Goal: Task Accomplishment & Management: Use online tool/utility

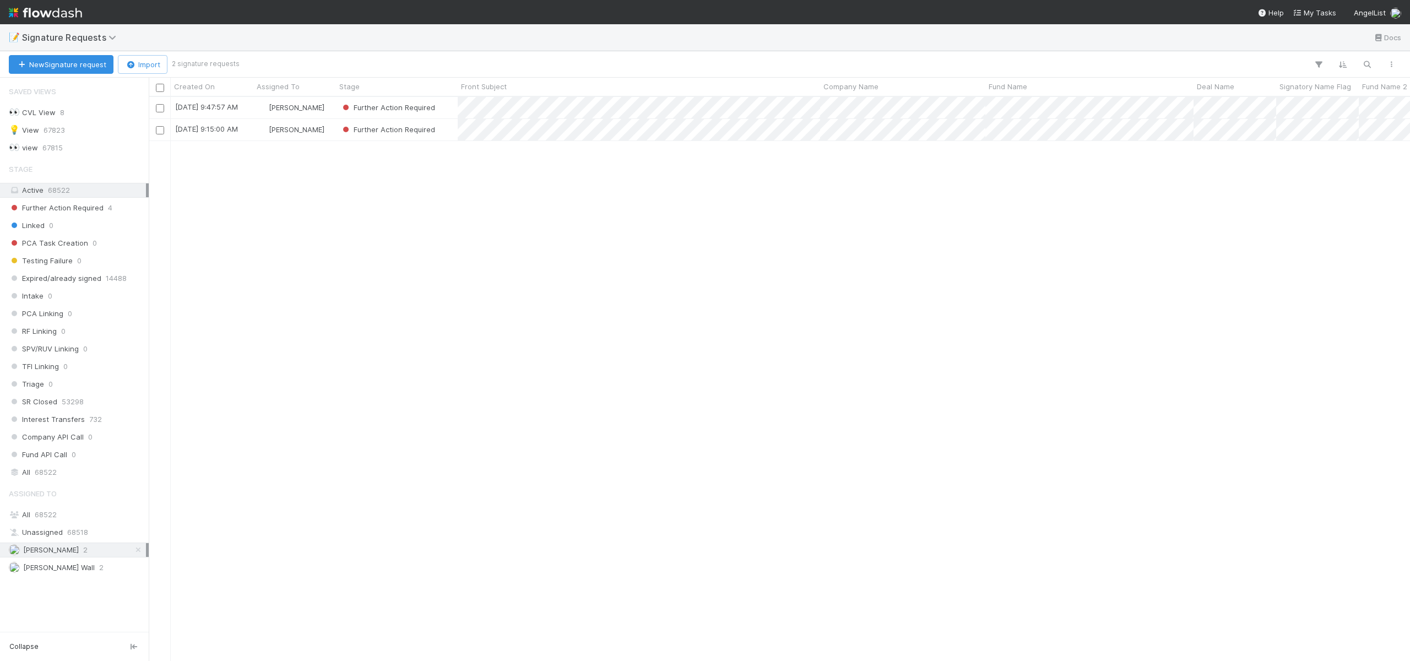
scroll to position [556, 1253]
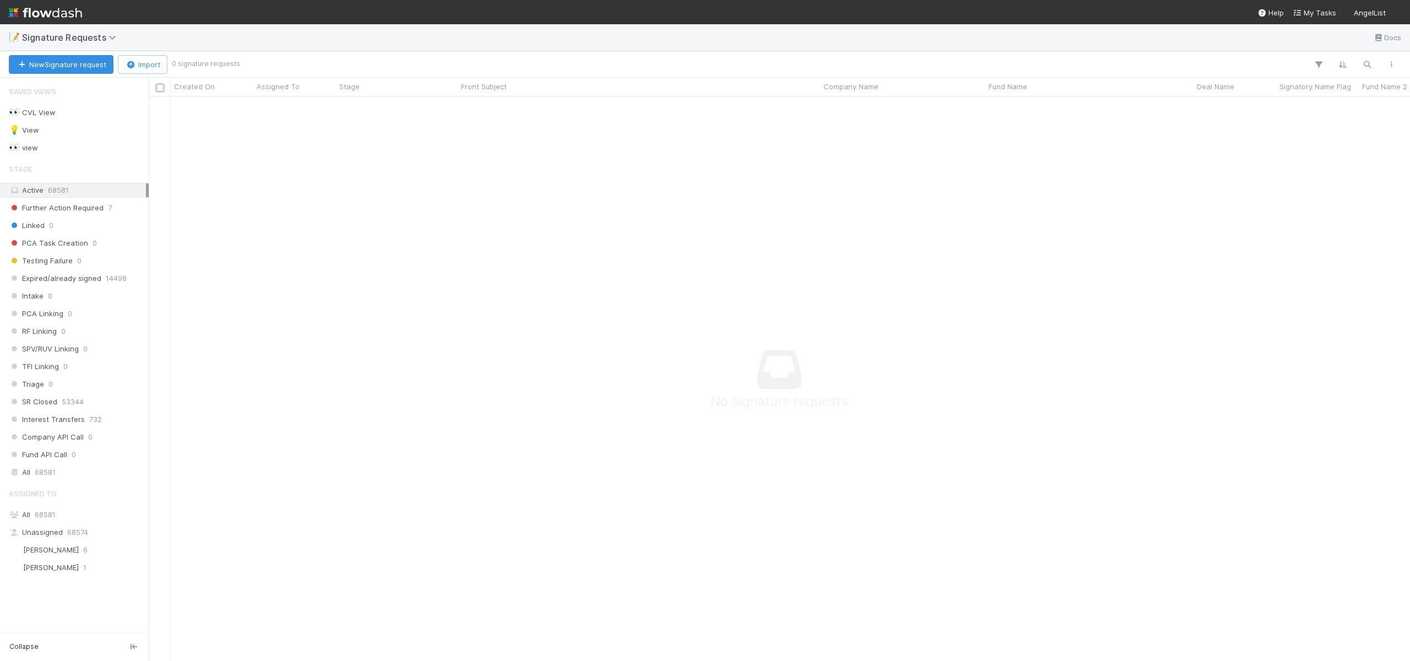
scroll to position [547, 1253]
click at [34, 572] on span "Andre Fredrick" at bounding box center [44, 568] width 70 height 14
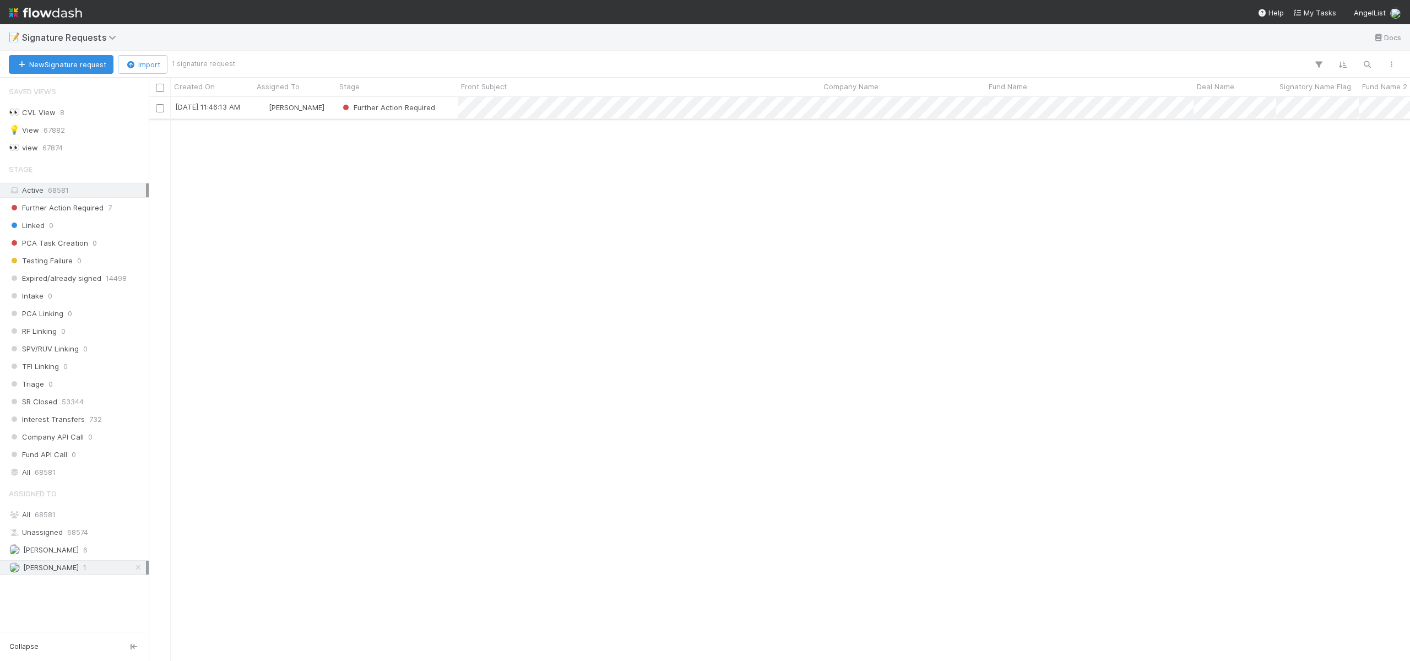
click at [328, 111] on div "Andre Fredrick" at bounding box center [294, 107] width 83 height 21
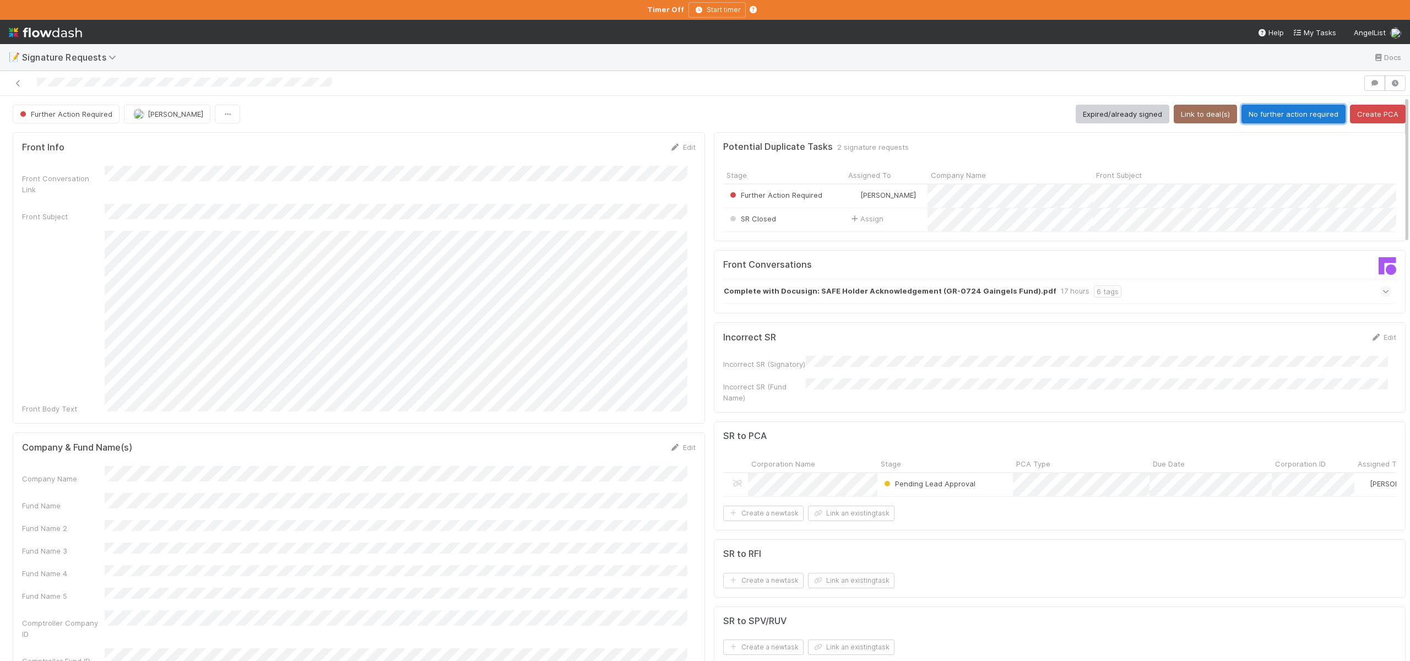
click at [1250, 110] on button "No further action required" at bounding box center [1293, 114] width 104 height 19
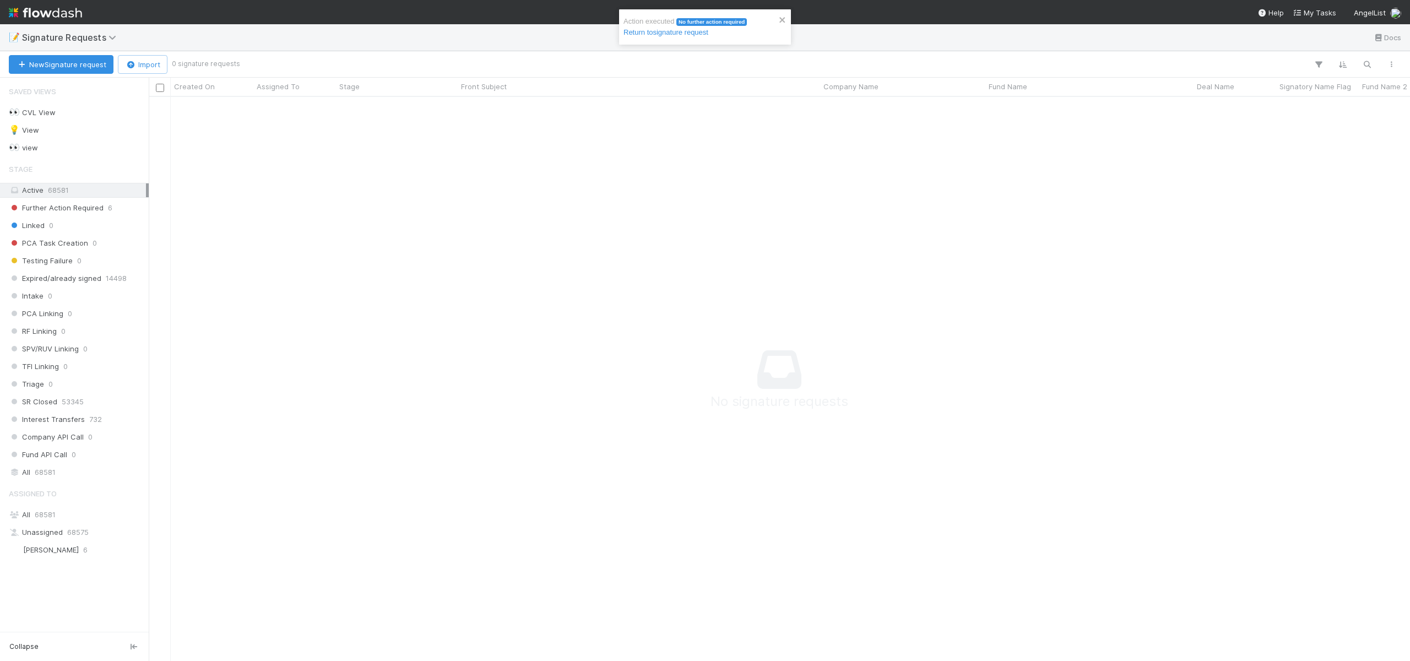
scroll to position [9, 9]
click at [37, 552] on span "[PERSON_NAME]" at bounding box center [51, 549] width 56 height 9
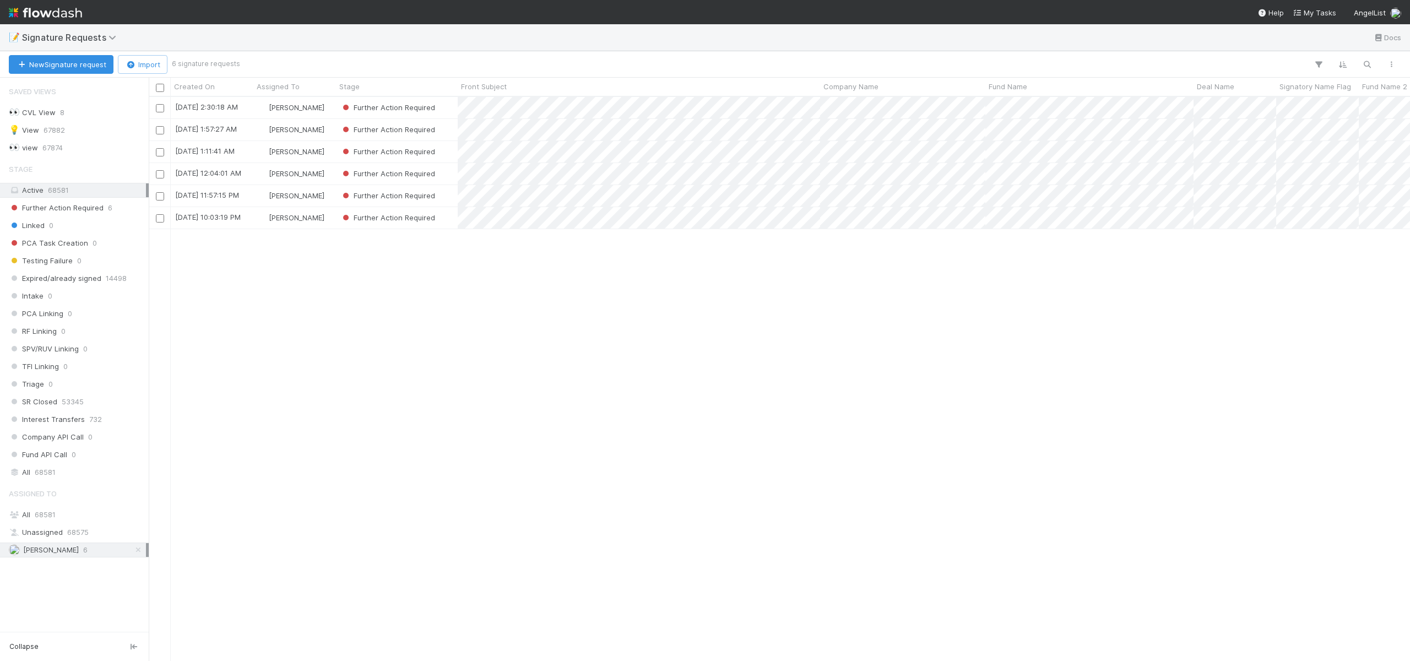
scroll to position [556, 1253]
click at [321, 225] on div "[PERSON_NAME]" at bounding box center [294, 217] width 83 height 21
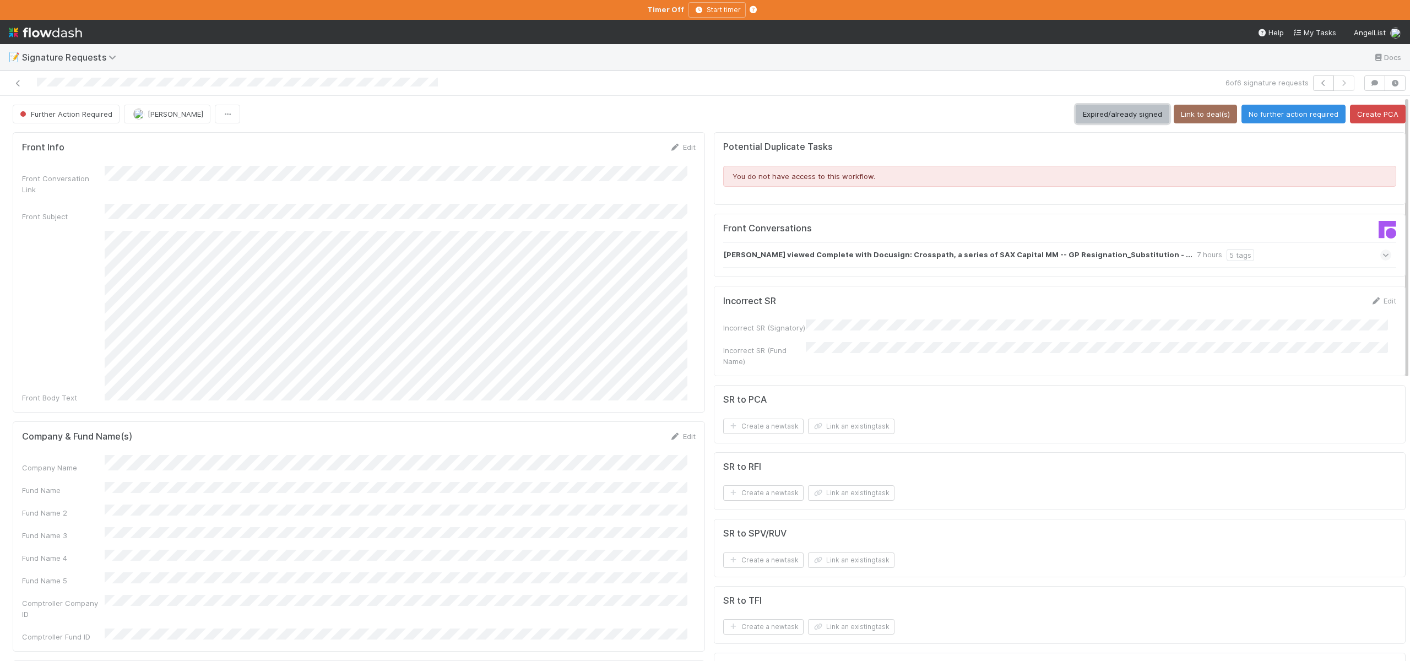
click at [1118, 110] on button "Expired/already signed" at bounding box center [1122, 114] width 94 height 19
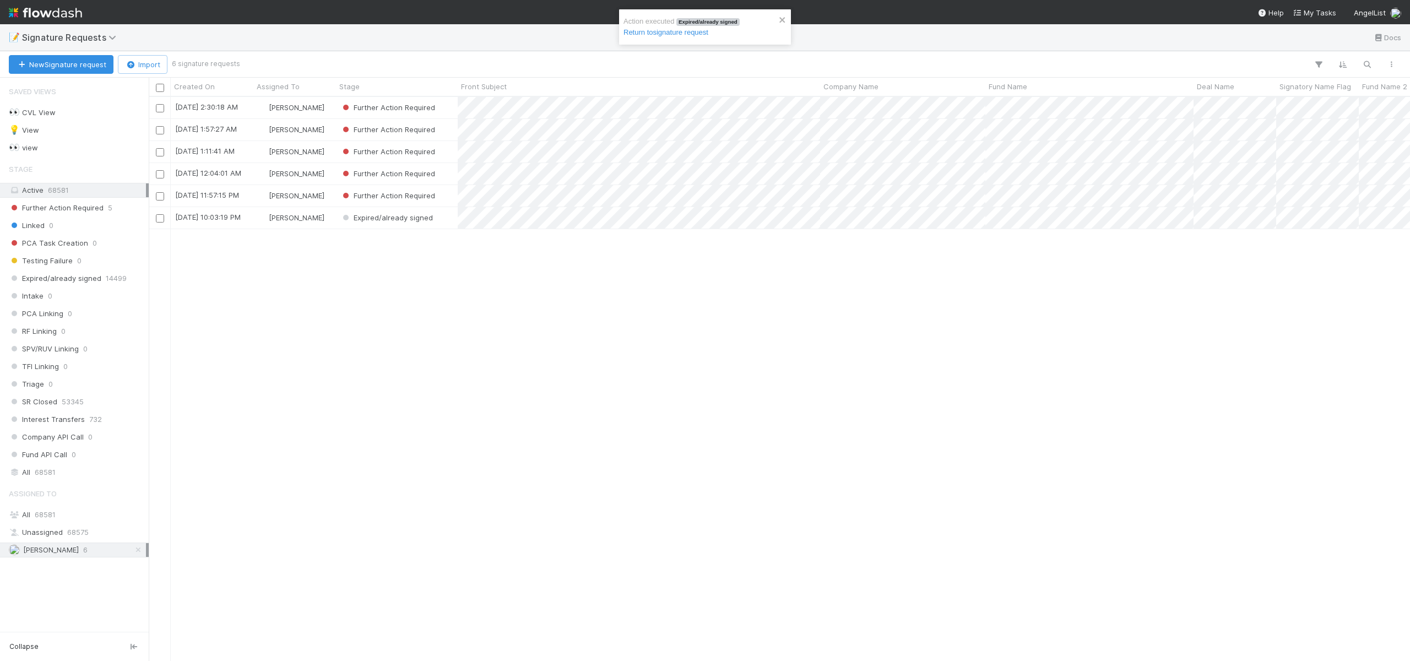
scroll to position [556, 1253]
click at [320, 219] on div "Ali Al Khatib" at bounding box center [294, 217] width 83 height 21
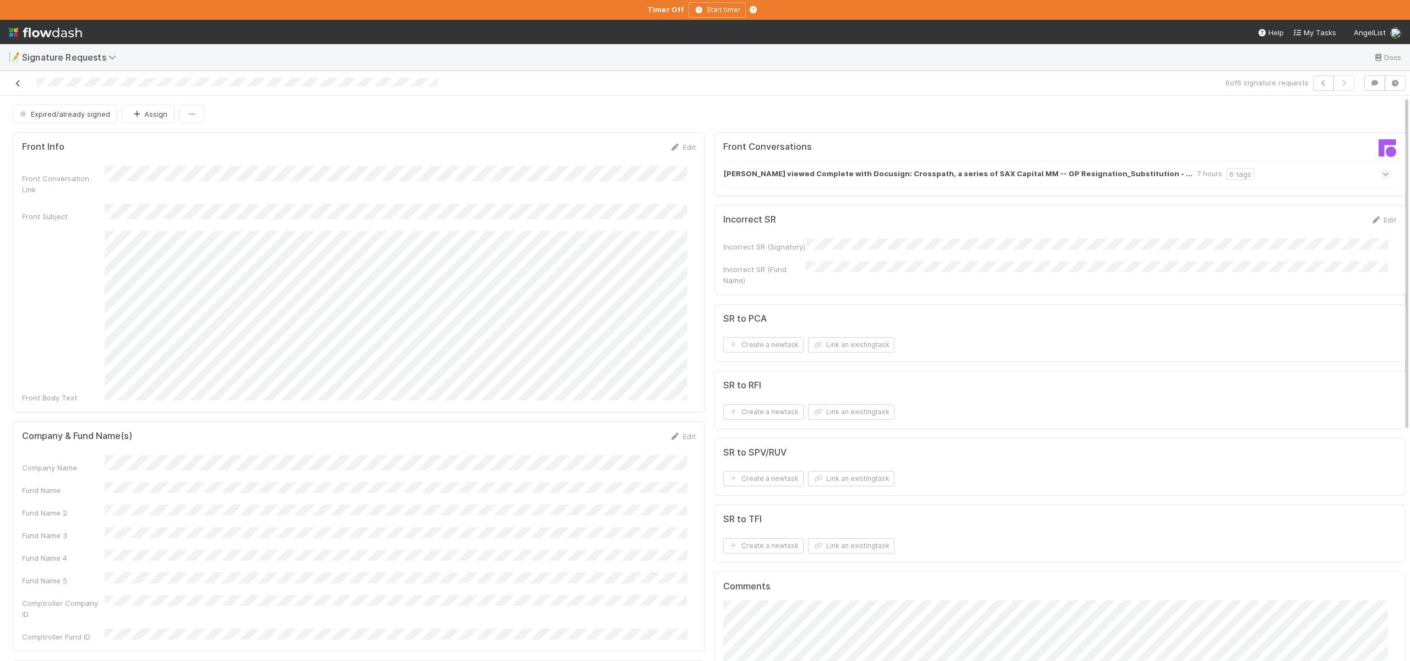
click at [23, 86] on icon at bounding box center [18, 83] width 11 height 7
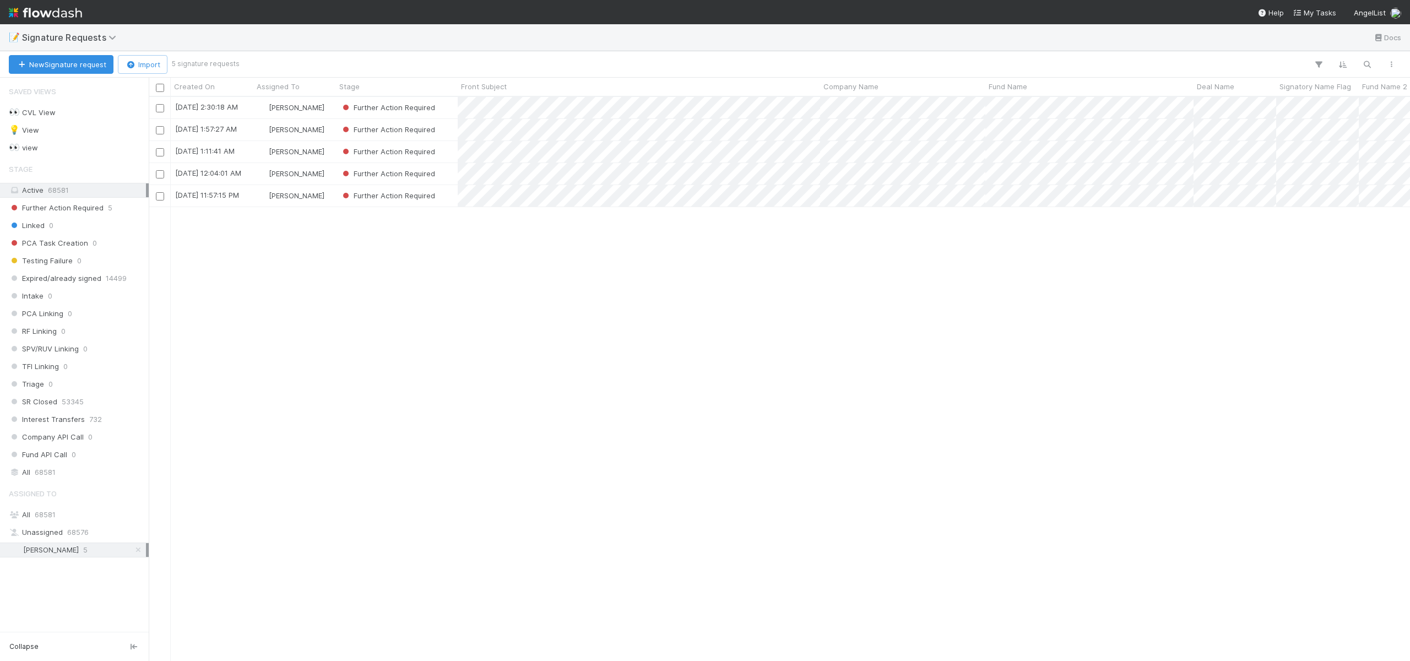
scroll to position [556, 1253]
click at [325, 193] on div "Ali Al Khatib" at bounding box center [294, 195] width 83 height 21
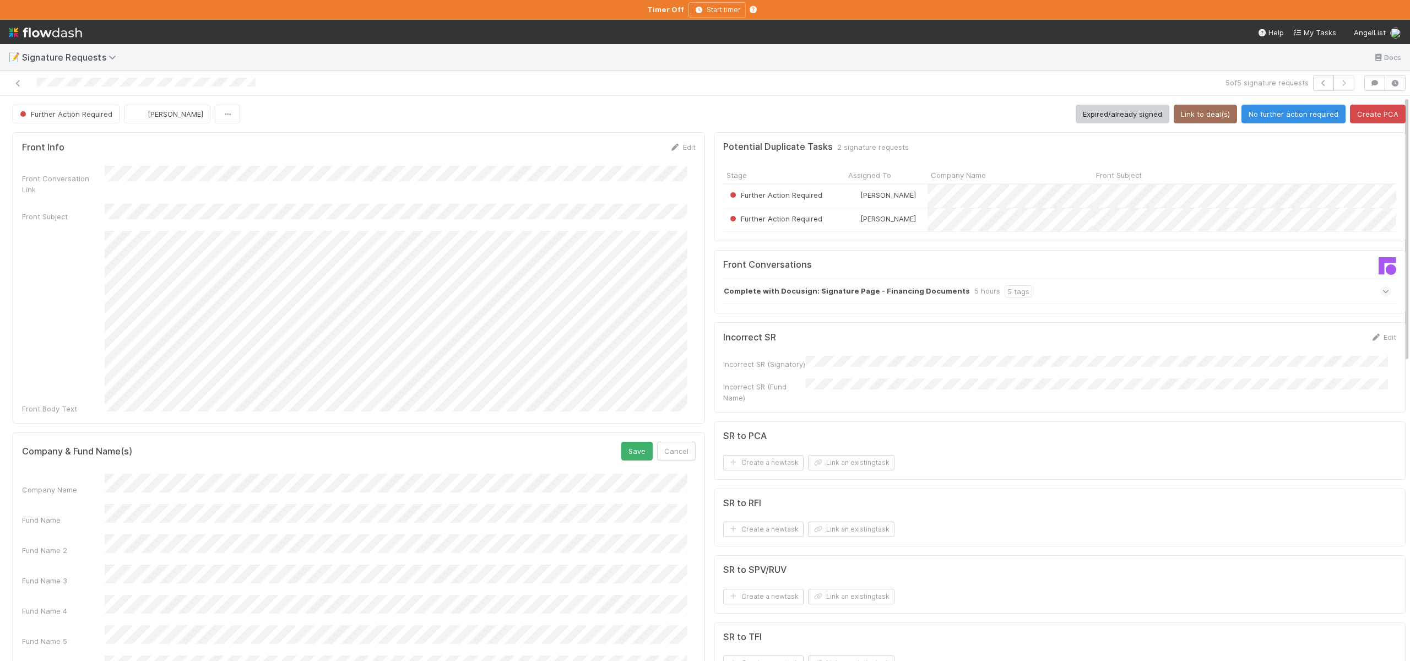
click at [621, 442] on button "Save" at bounding box center [636, 451] width 31 height 19
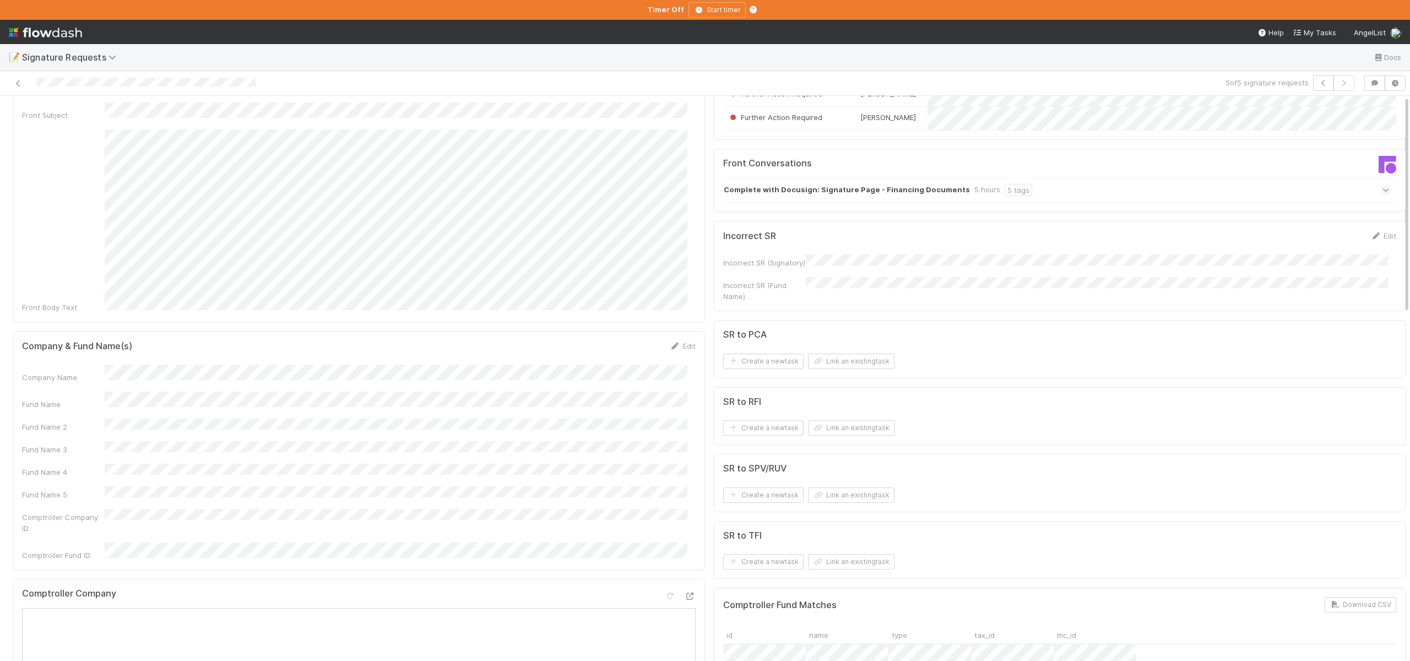
scroll to position [107, 0]
click at [836, 429] on button "Link an existing task" at bounding box center [851, 421] width 86 height 15
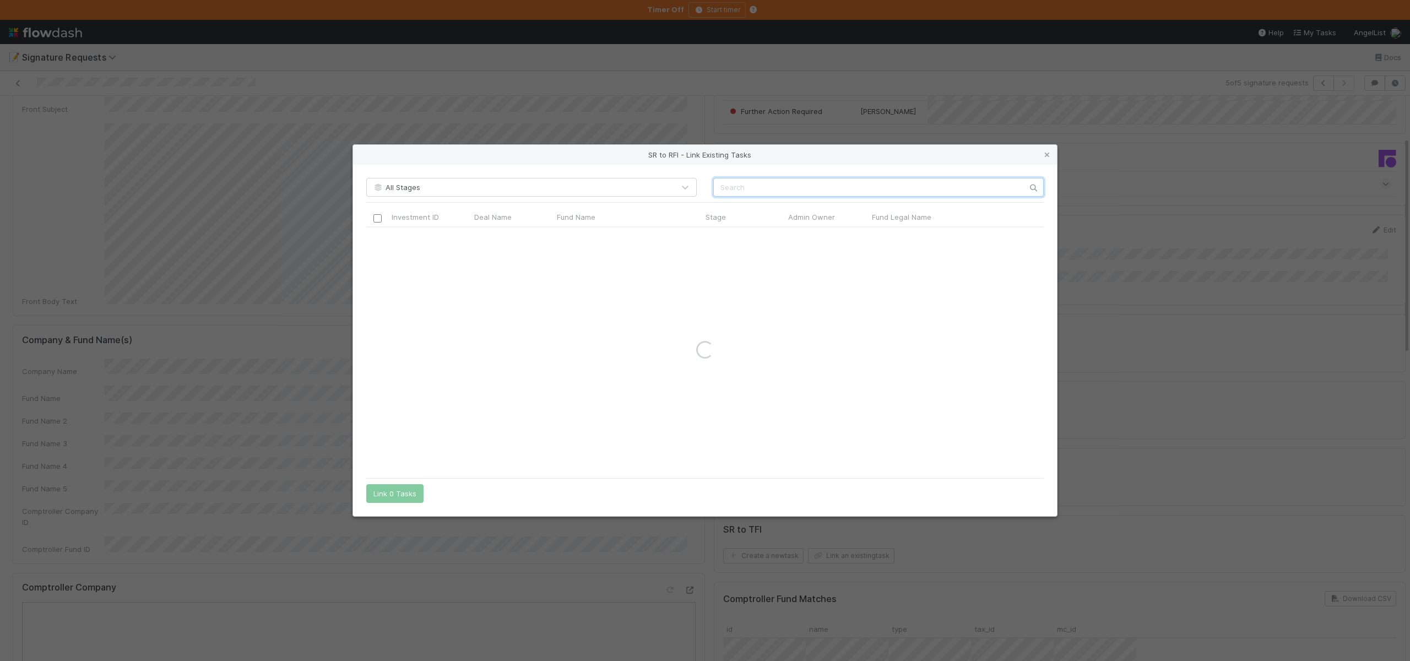
click at [766, 194] on input "text" at bounding box center [878, 187] width 330 height 19
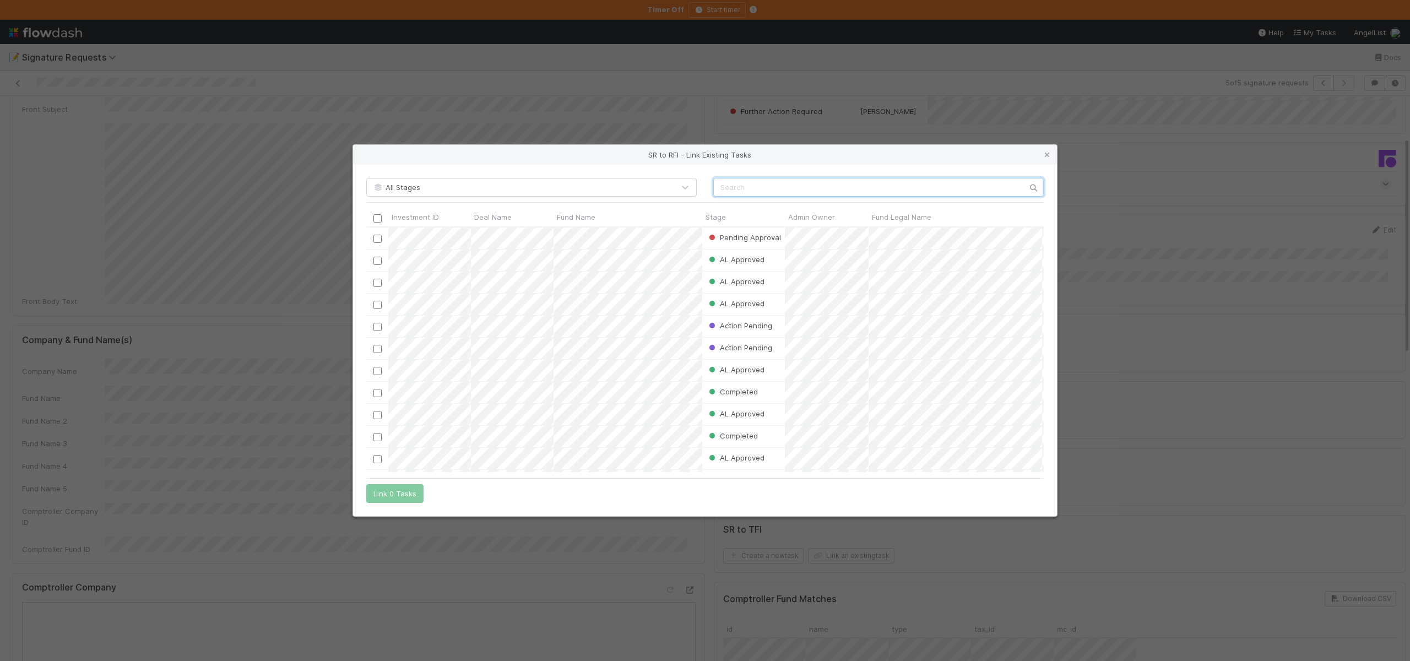
scroll to position [237, 669]
paste input "Paradigm Shift Capital Partners, LP - C2"
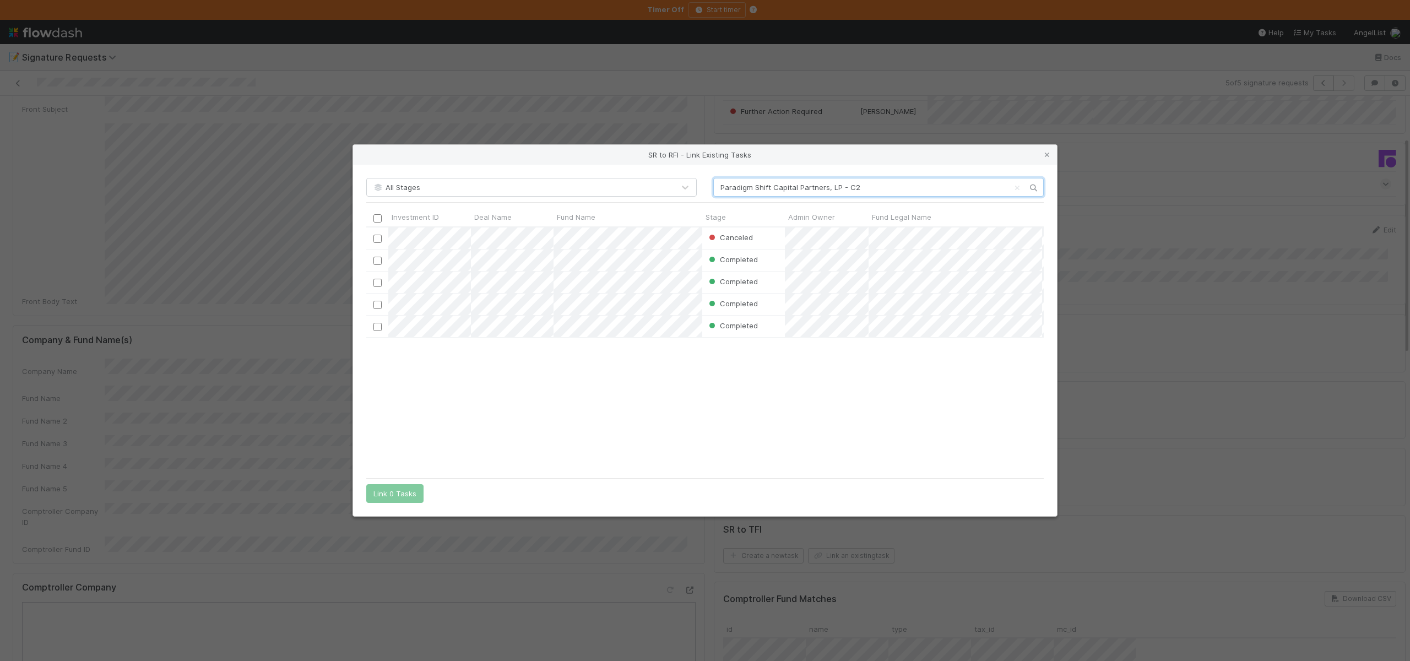
type input "Paradigm Shift Capital Partners, LP - C2"
click at [141, 323] on div "SR to RFI - Link Existing Tasks All Stages Paradigm Shift Capital Partners, LP …" at bounding box center [705, 330] width 1410 height 661
click at [282, 448] on div "SR to RFI - Link Existing Tasks All Stages Paradigm Shift Capital Partners, LP …" at bounding box center [705, 330] width 1410 height 661
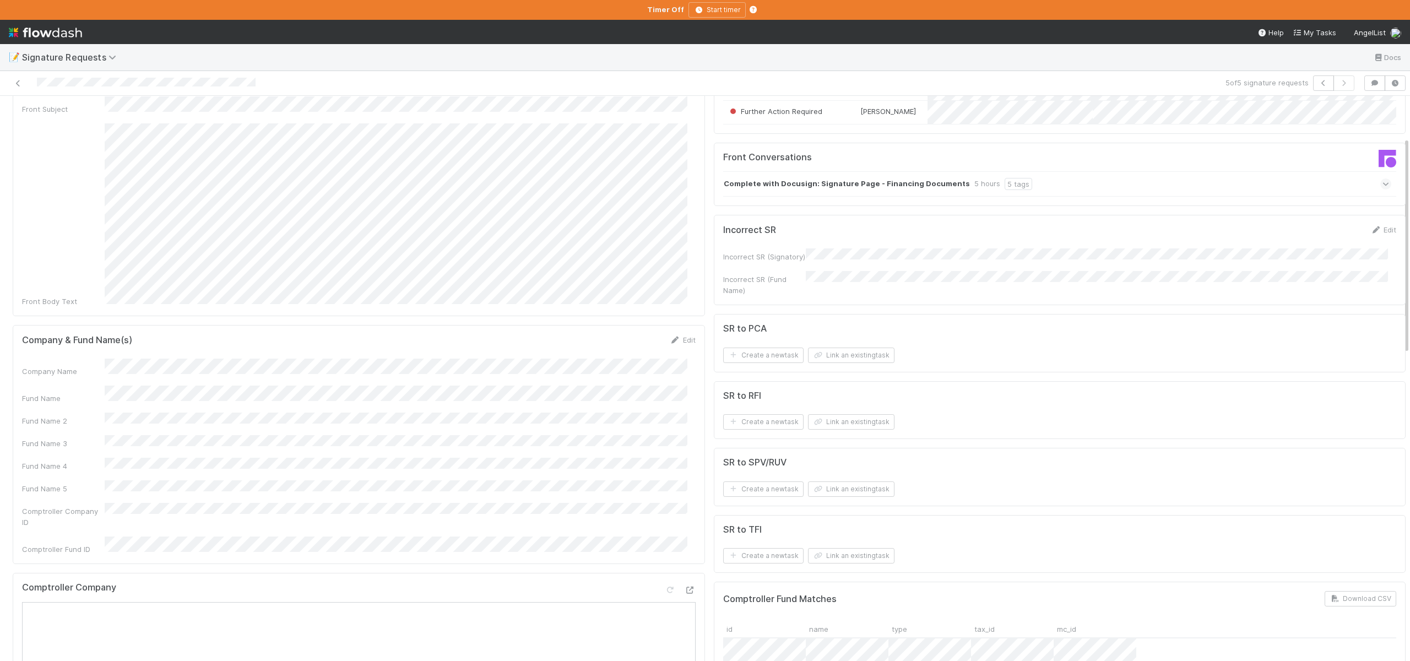
click at [281, 445] on div "Company Name Fund Name Fund Name 2 Fund Name 3 Fund Name 4 Fund Name 5 Comptrol…" at bounding box center [358, 456] width 673 height 196
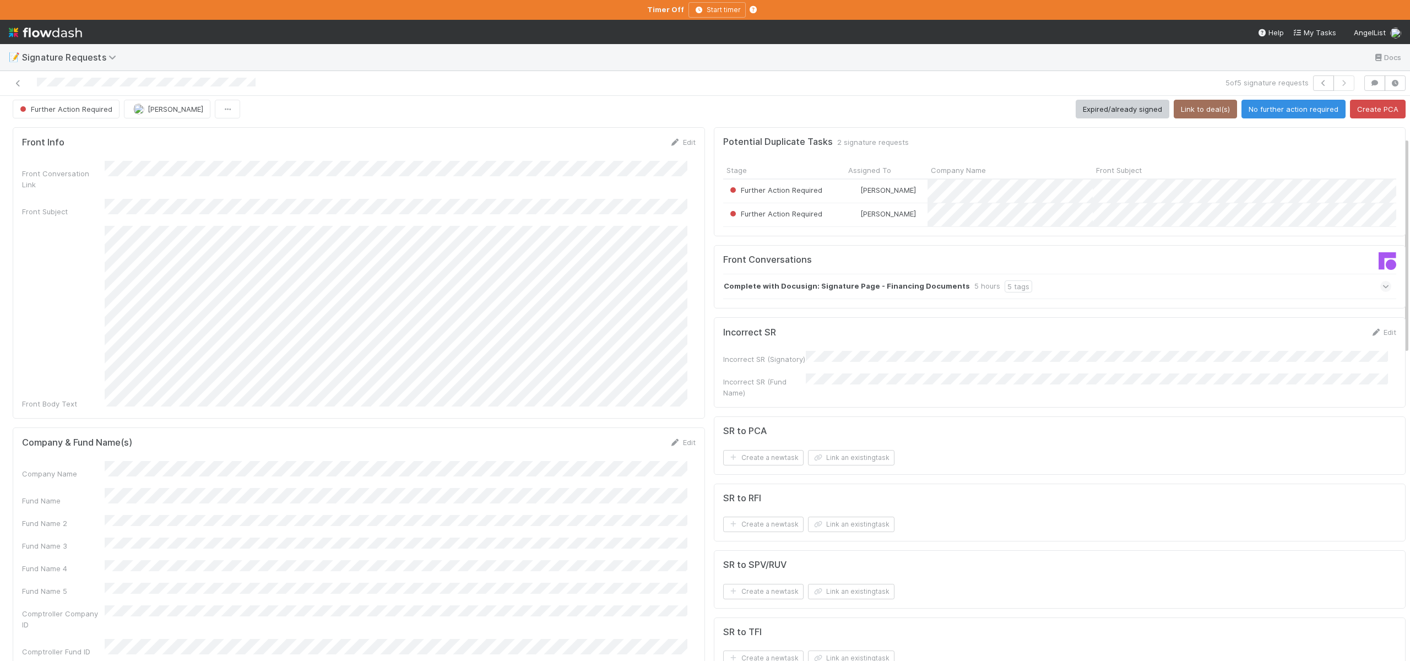
scroll to position [0, 0]
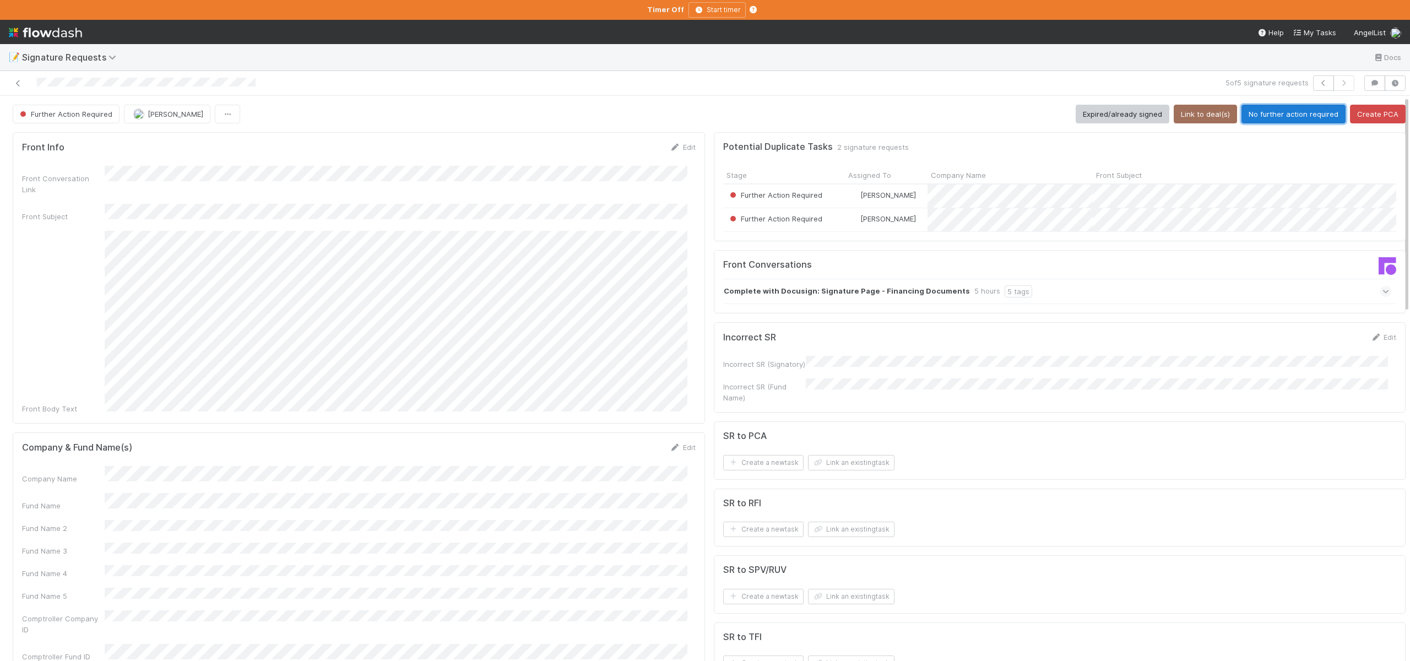
click at [1284, 114] on button "No further action required" at bounding box center [1293, 114] width 104 height 19
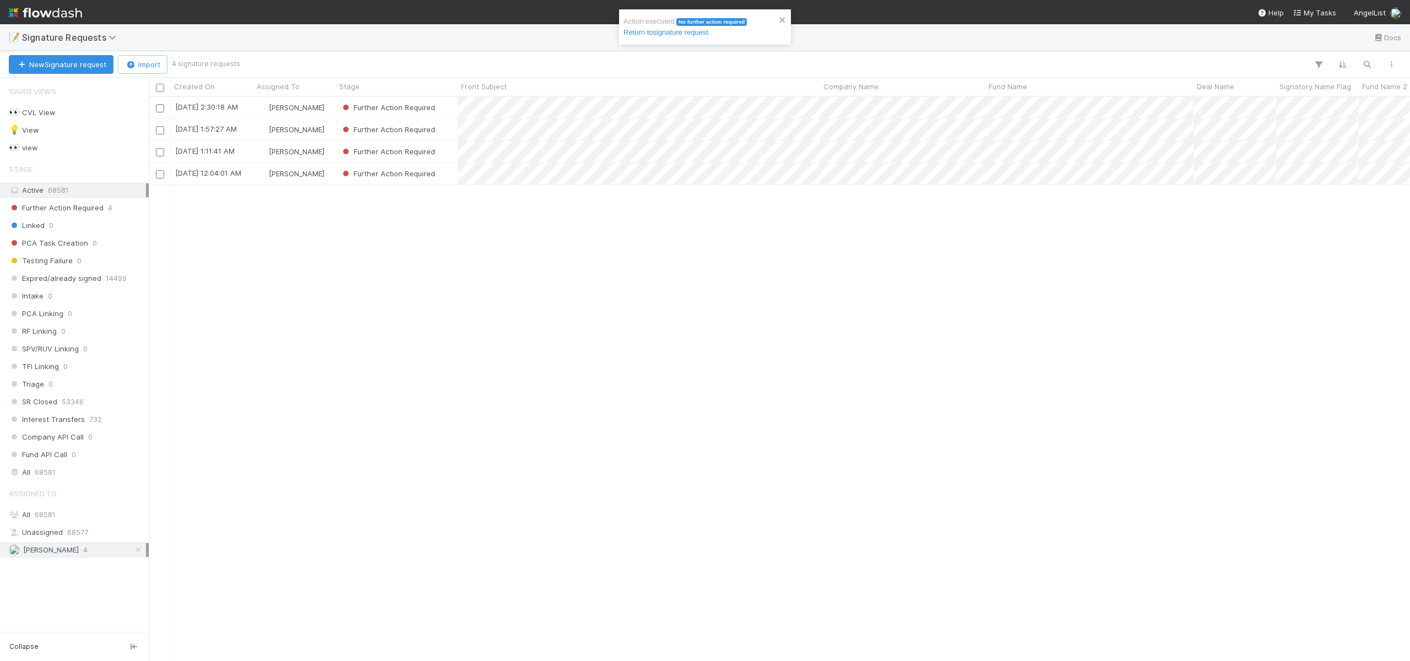
scroll to position [556, 1253]
click at [320, 175] on div "Ali Al Khatib" at bounding box center [294, 173] width 83 height 21
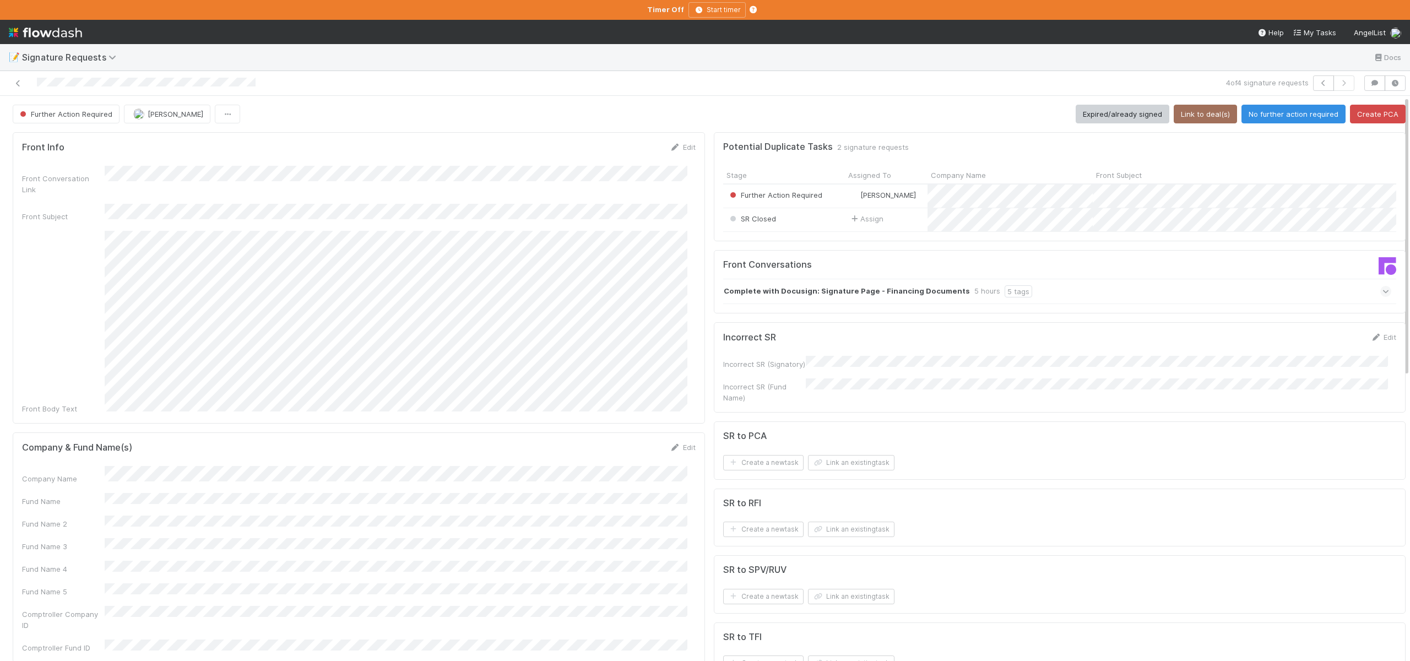
click at [124, 485] on div "Company Name Fund Name Fund Name 2 Fund Name 3 Fund Name 4 Fund Name 5 Comptrol…" at bounding box center [358, 559] width 673 height 187
click at [621, 442] on button "Save" at bounding box center [636, 451] width 31 height 19
click at [1264, 106] on button "No further action required" at bounding box center [1293, 114] width 104 height 19
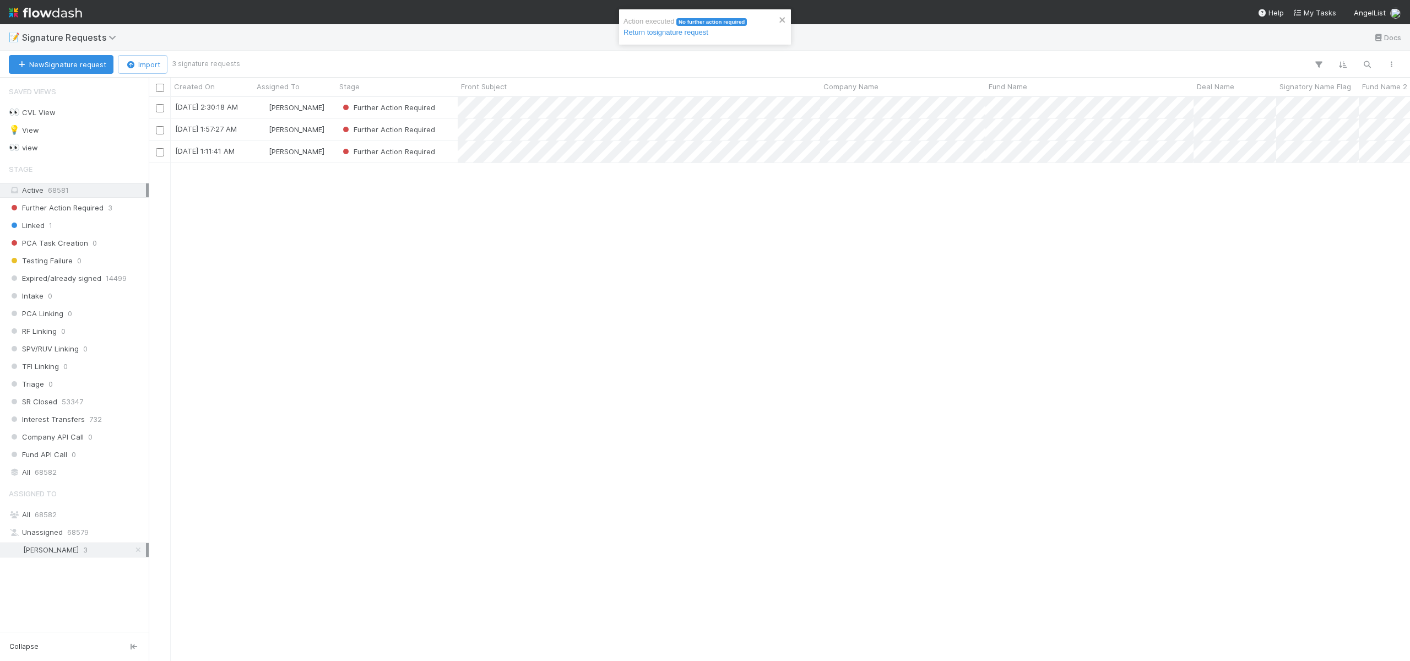
scroll to position [556, 1253]
click at [322, 156] on div "Ali Al Khatib" at bounding box center [294, 151] width 83 height 21
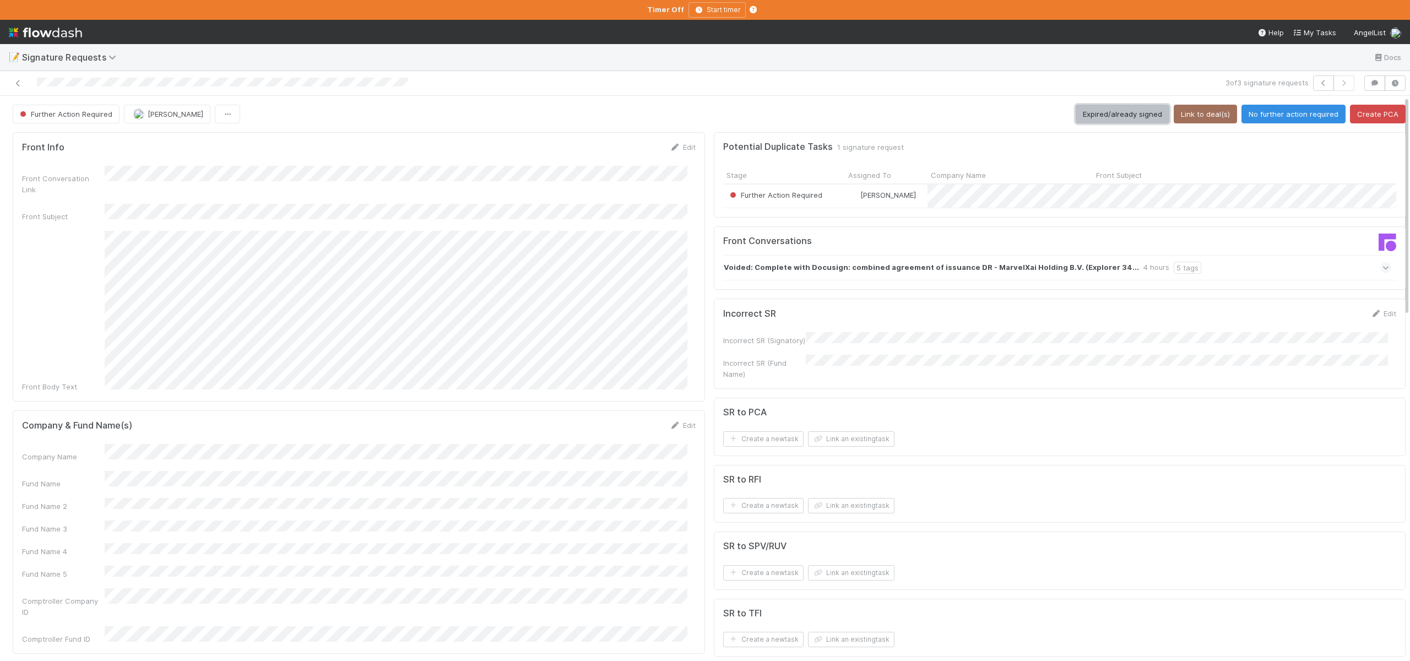
click at [1097, 107] on button "Expired/already signed" at bounding box center [1122, 114] width 94 height 19
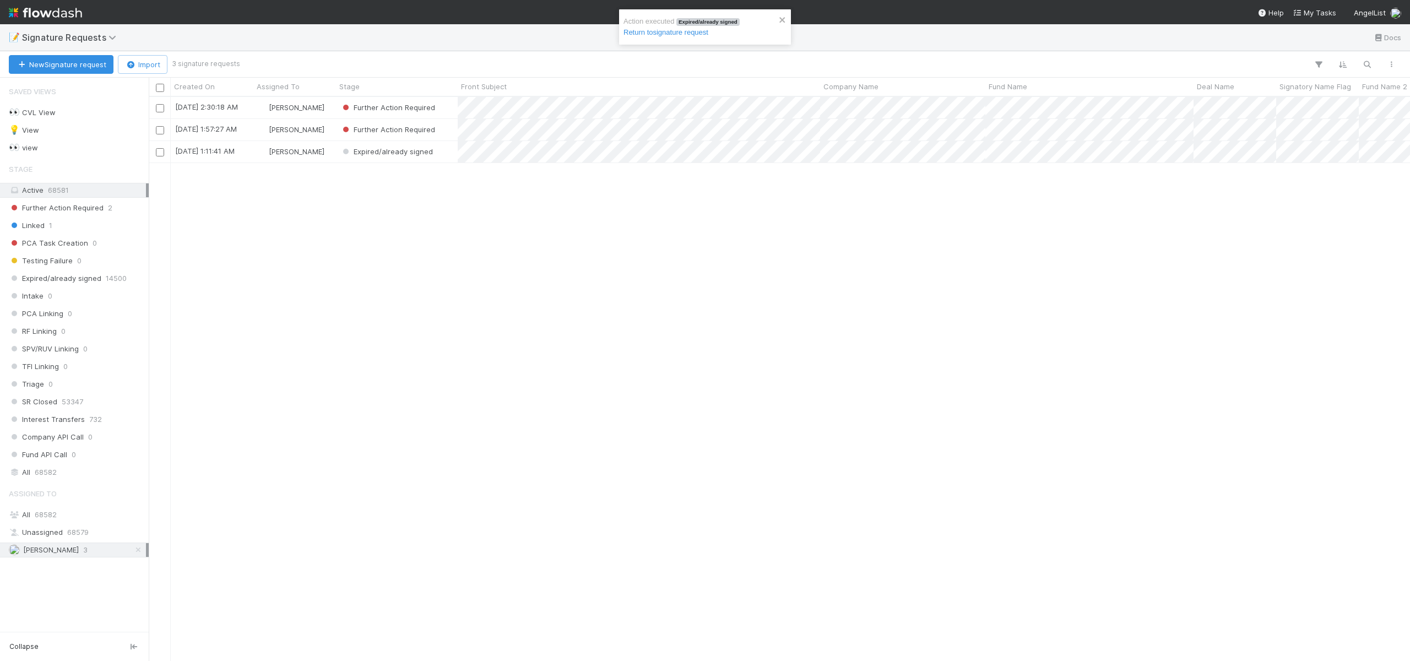
scroll to position [556, 1253]
click at [327, 148] on div "Ali Al Khatib" at bounding box center [294, 151] width 83 height 21
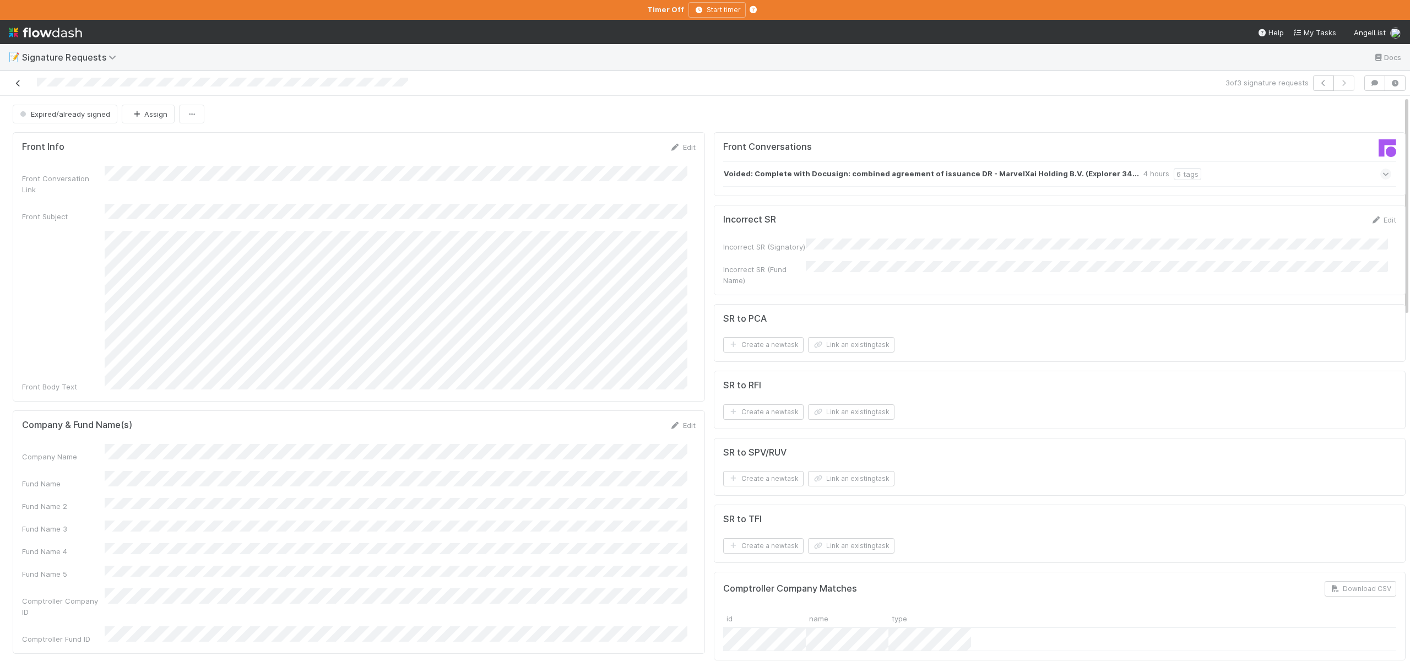
click at [19, 80] on icon at bounding box center [18, 83] width 11 height 7
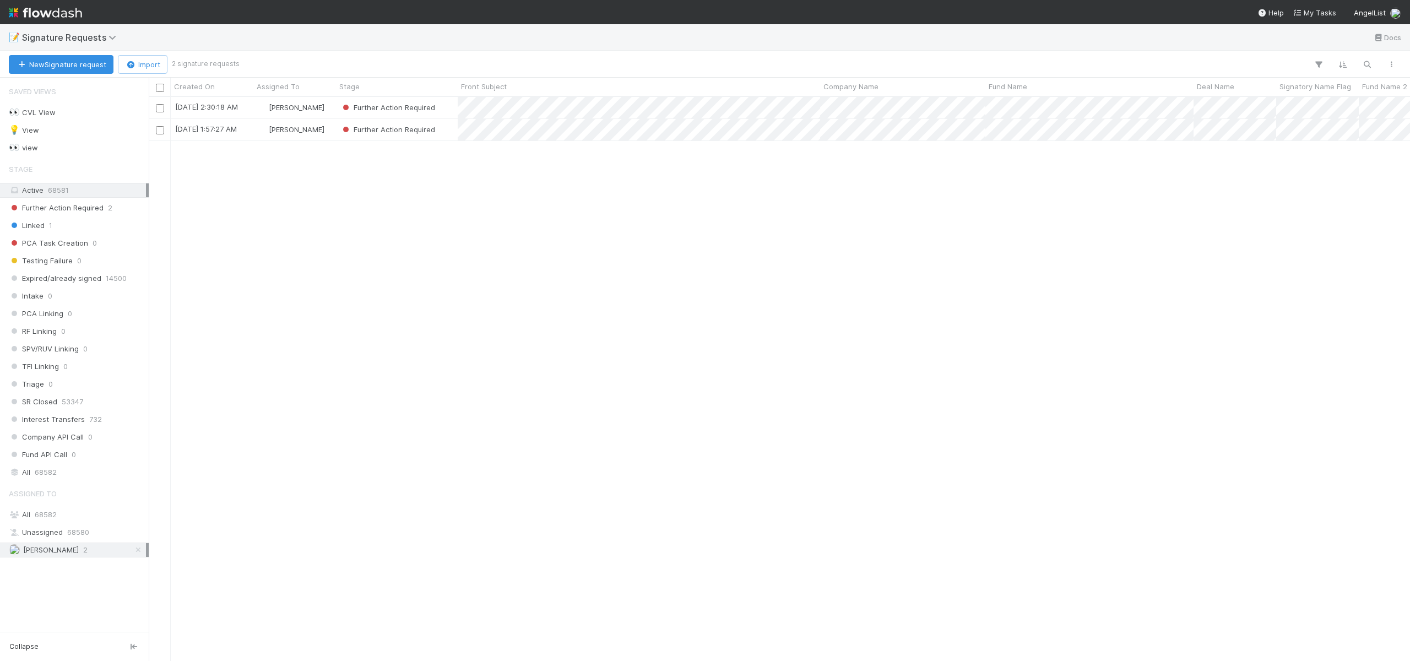
scroll to position [556, 1253]
click at [325, 131] on div "Ali Al Khatib" at bounding box center [294, 129] width 83 height 21
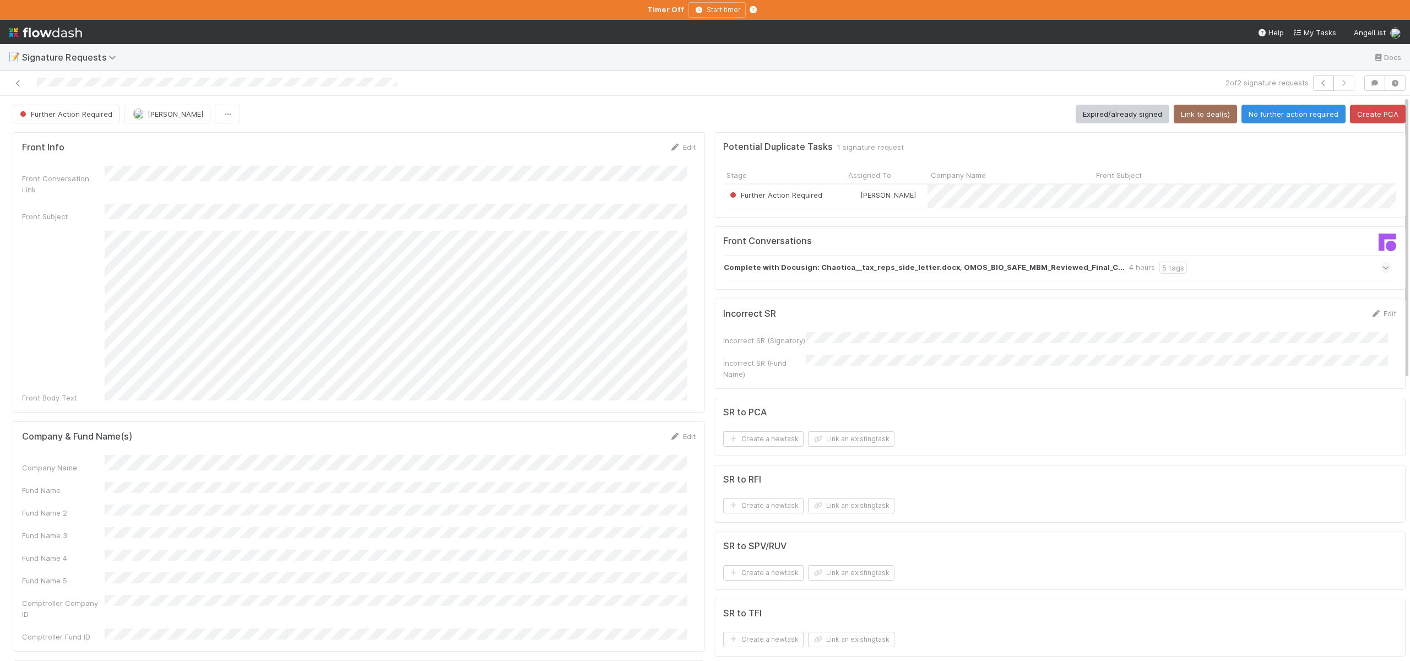
click at [122, 459] on div "Company Name Fund Name Fund Name 2 Fund Name 3 Fund Name 4 Fund Name 5 Comptrol…" at bounding box center [358, 548] width 673 height 187
click at [621, 431] on button "Save" at bounding box center [636, 440] width 31 height 19
click at [1200, 112] on button "Link to deal(s)" at bounding box center [1204, 114] width 63 height 19
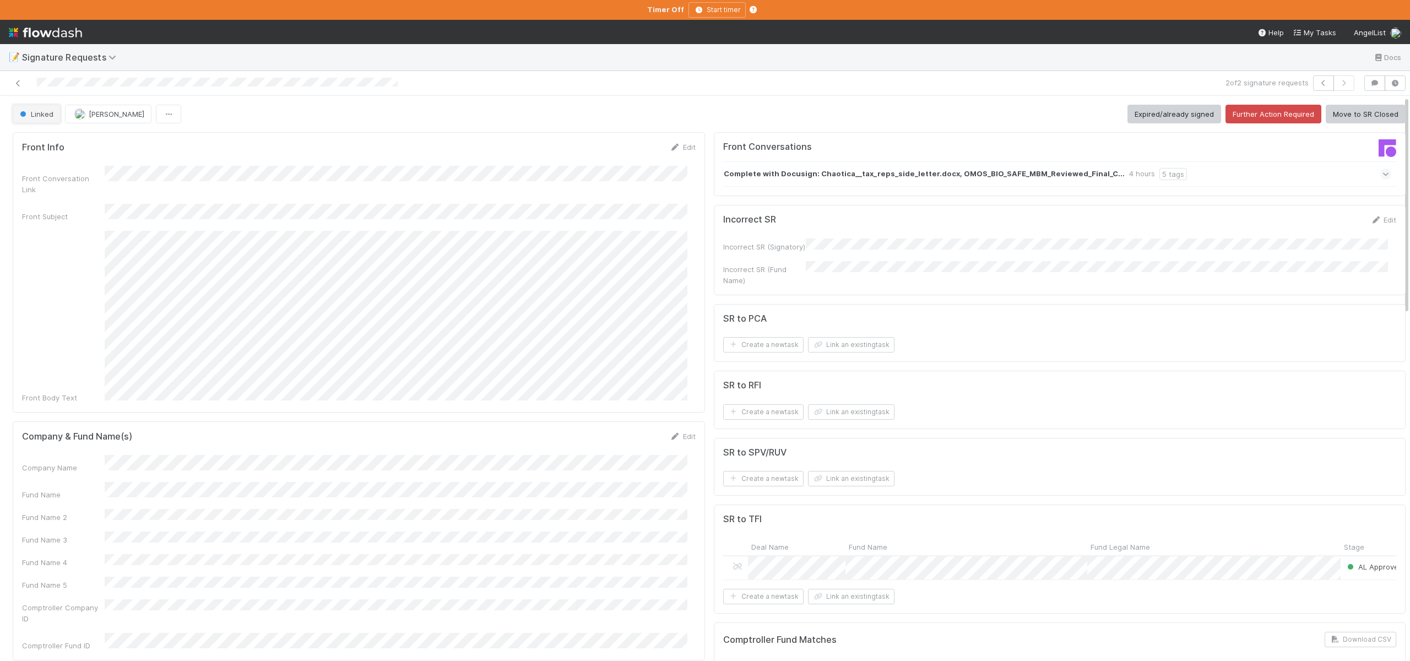
click at [37, 113] on span "Linked" at bounding box center [36, 114] width 36 height 9
click at [38, 138] on span "Further Action Required" at bounding box center [62, 141] width 95 height 9
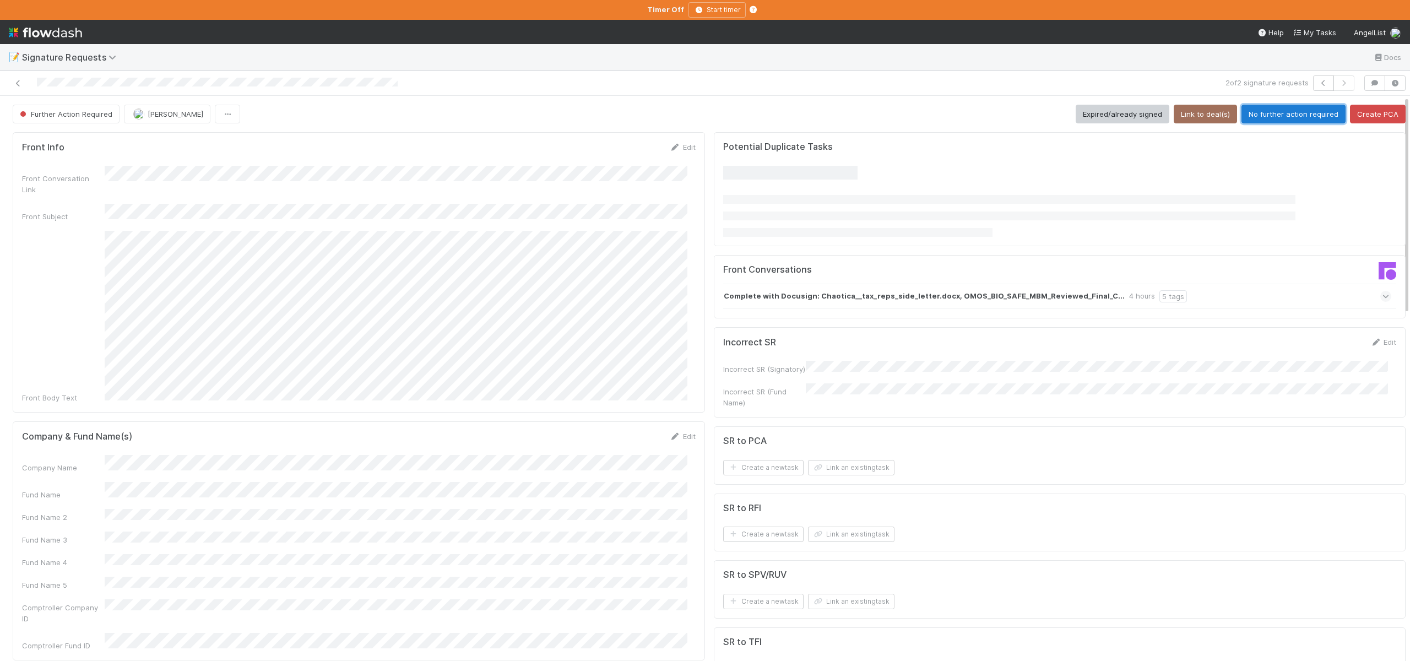
click at [1261, 110] on button "No further action required" at bounding box center [1293, 114] width 104 height 19
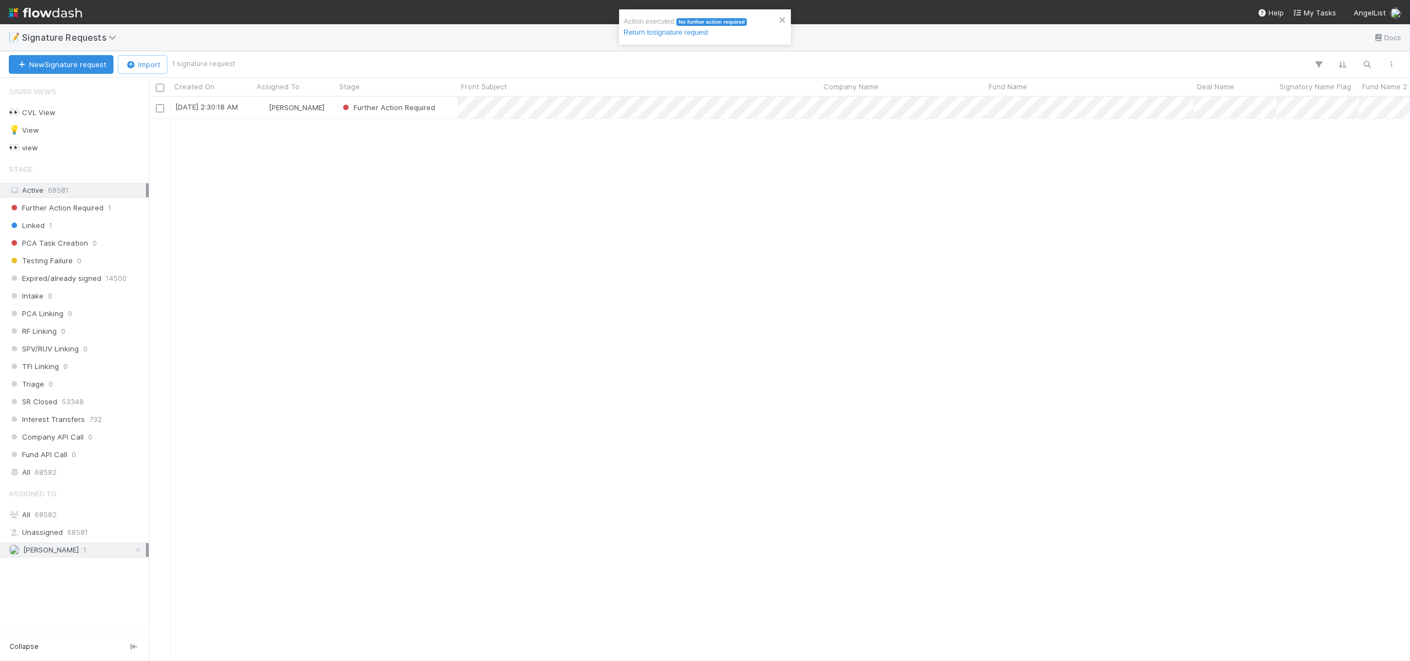
scroll to position [556, 1253]
click at [324, 111] on div "[PERSON_NAME]" at bounding box center [294, 107] width 83 height 21
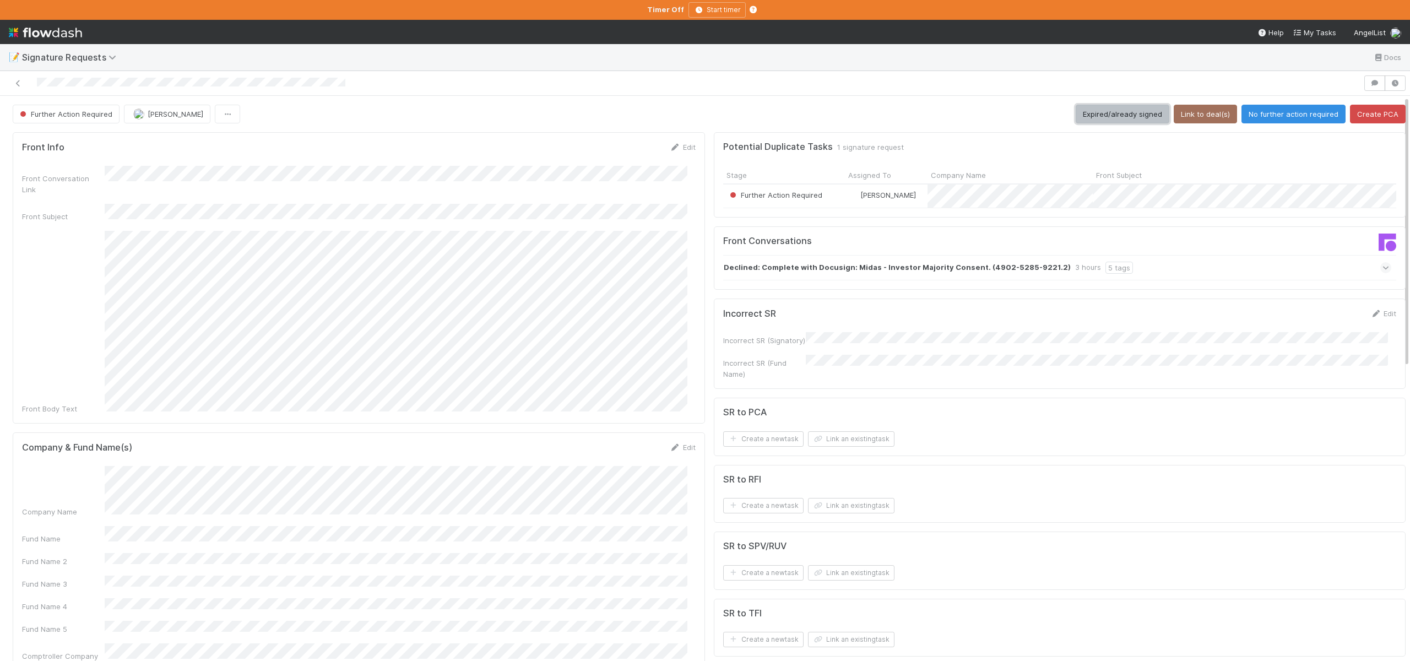
click at [1093, 118] on button "Expired/already signed" at bounding box center [1122, 114] width 94 height 19
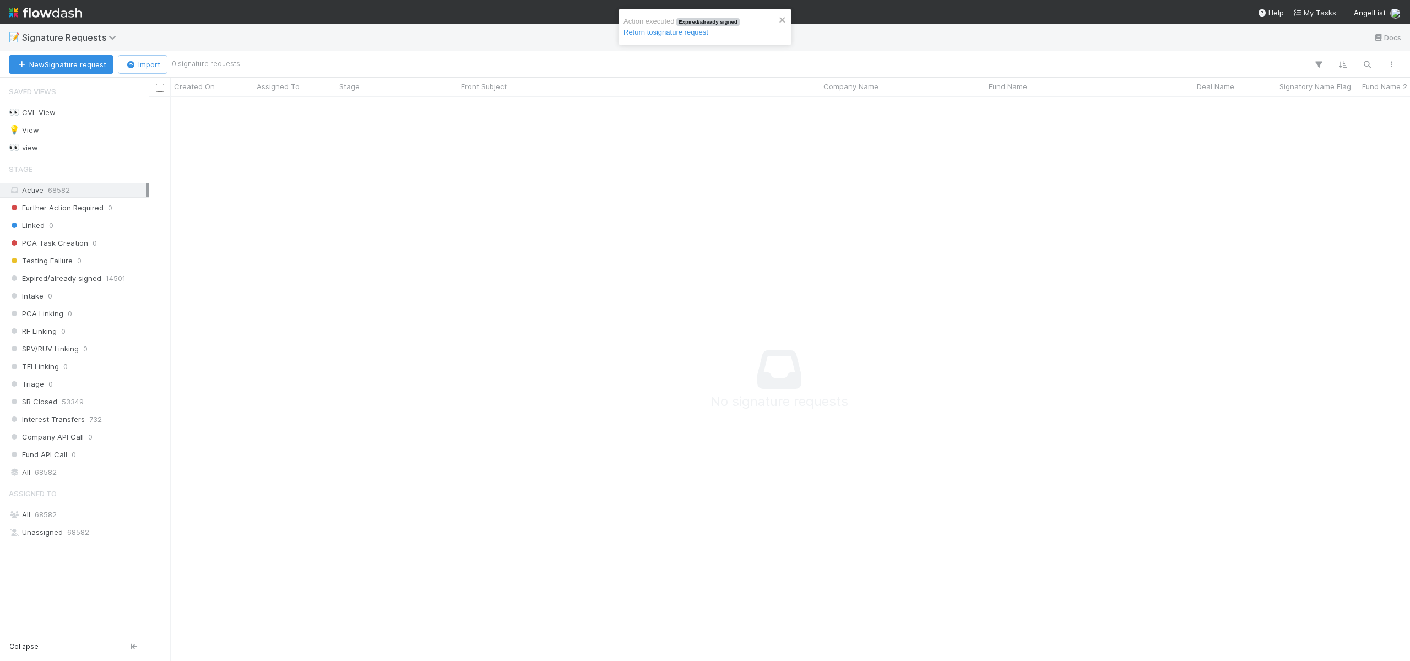
scroll to position [547, 1253]
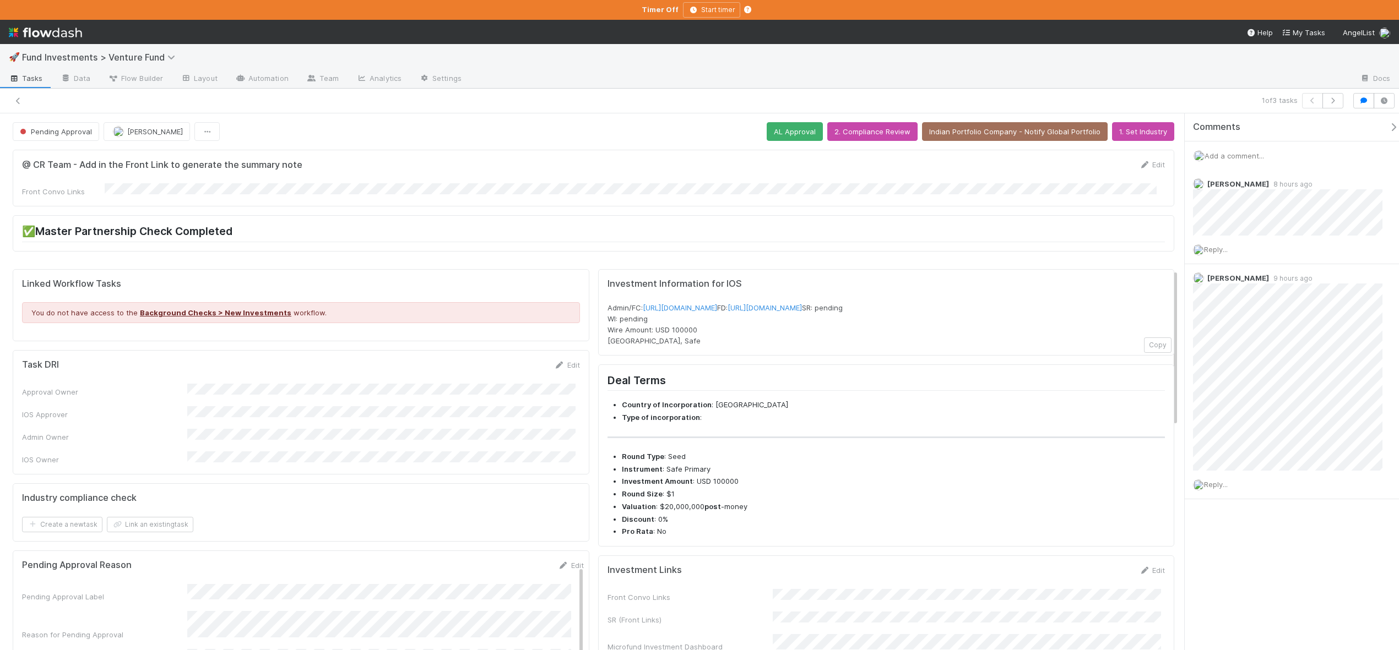
scroll to position [7, 0]
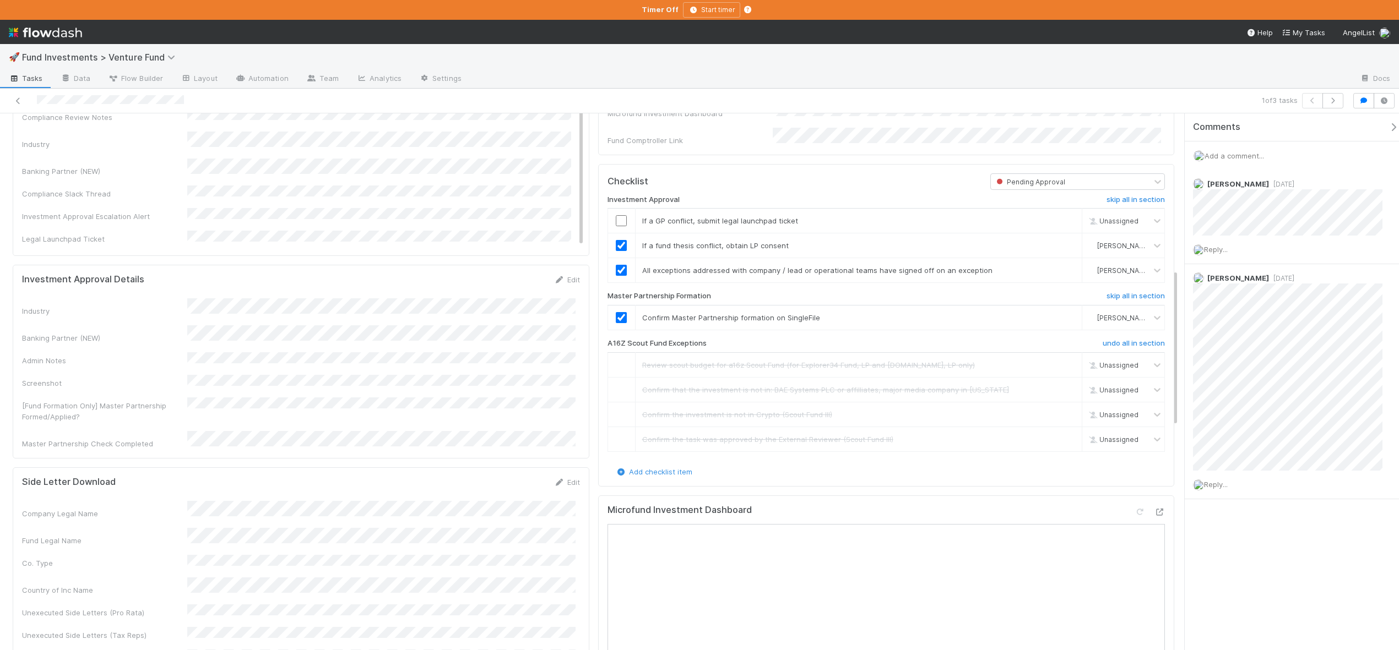
click at [1227, 151] on span "Add a comment..." at bounding box center [1233, 155] width 59 height 9
click at [1235, 161] on div "Add a comment..." at bounding box center [1295, 156] width 222 height 29
click at [1226, 153] on span "Add a comment..." at bounding box center [1233, 155] width 59 height 9
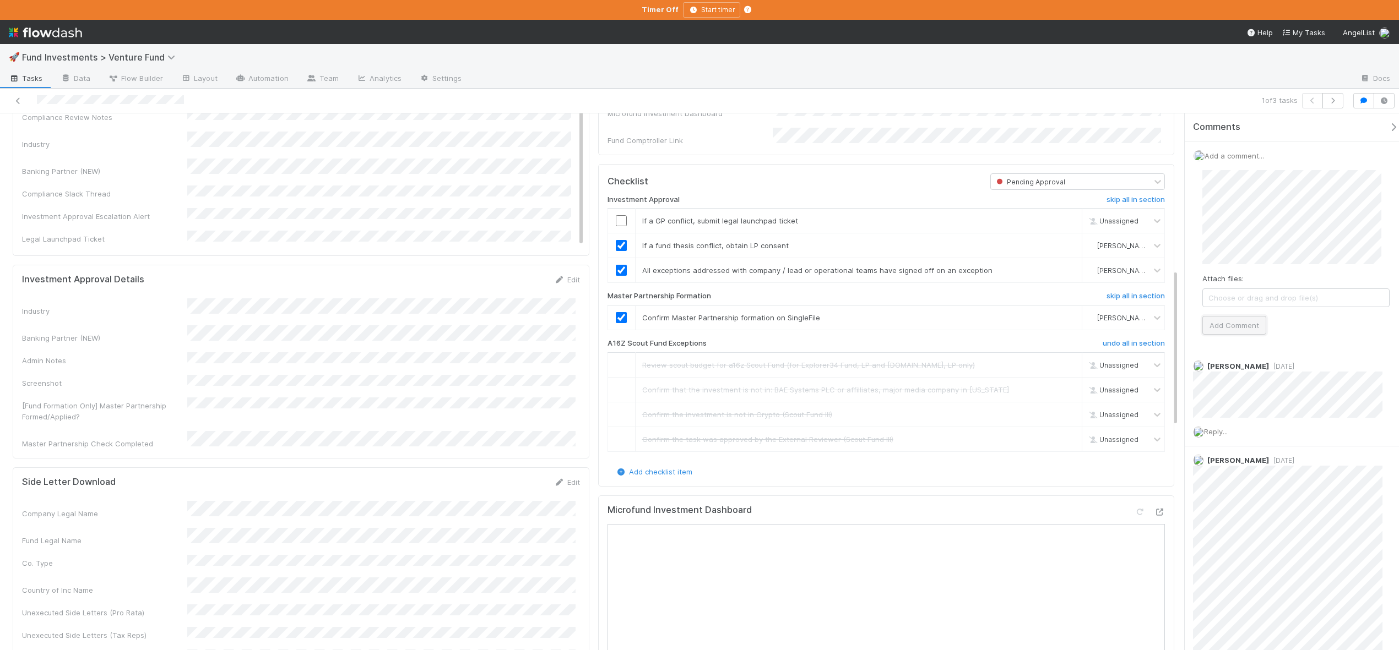
click at [1241, 322] on button "Add Comment" at bounding box center [1234, 325] width 64 height 19
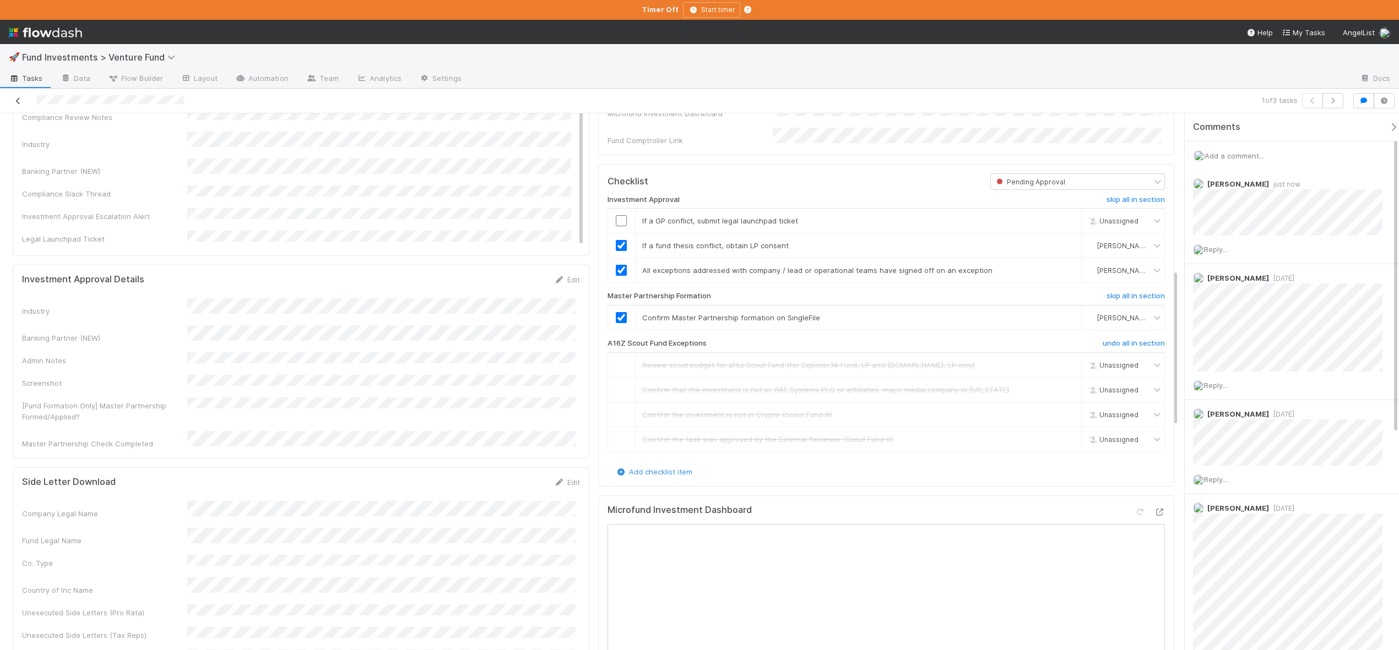
click at [14, 99] on icon at bounding box center [18, 100] width 11 height 7
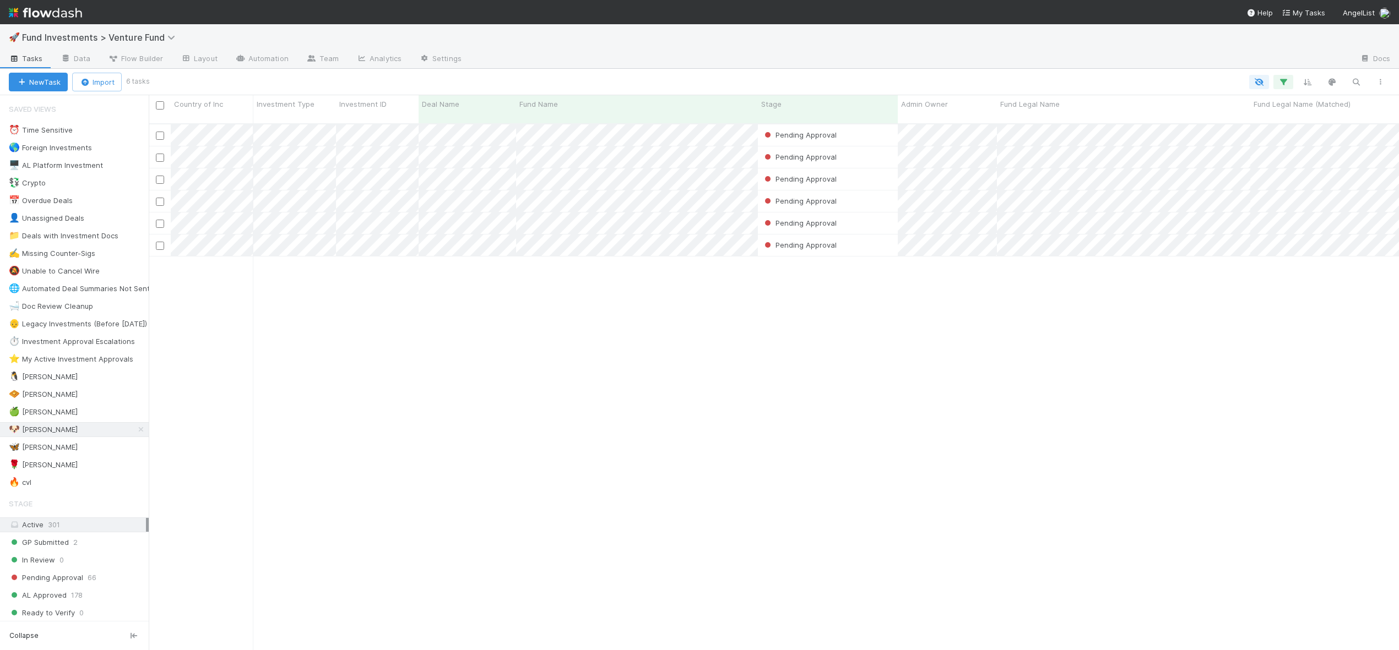
scroll to position [528, 1242]
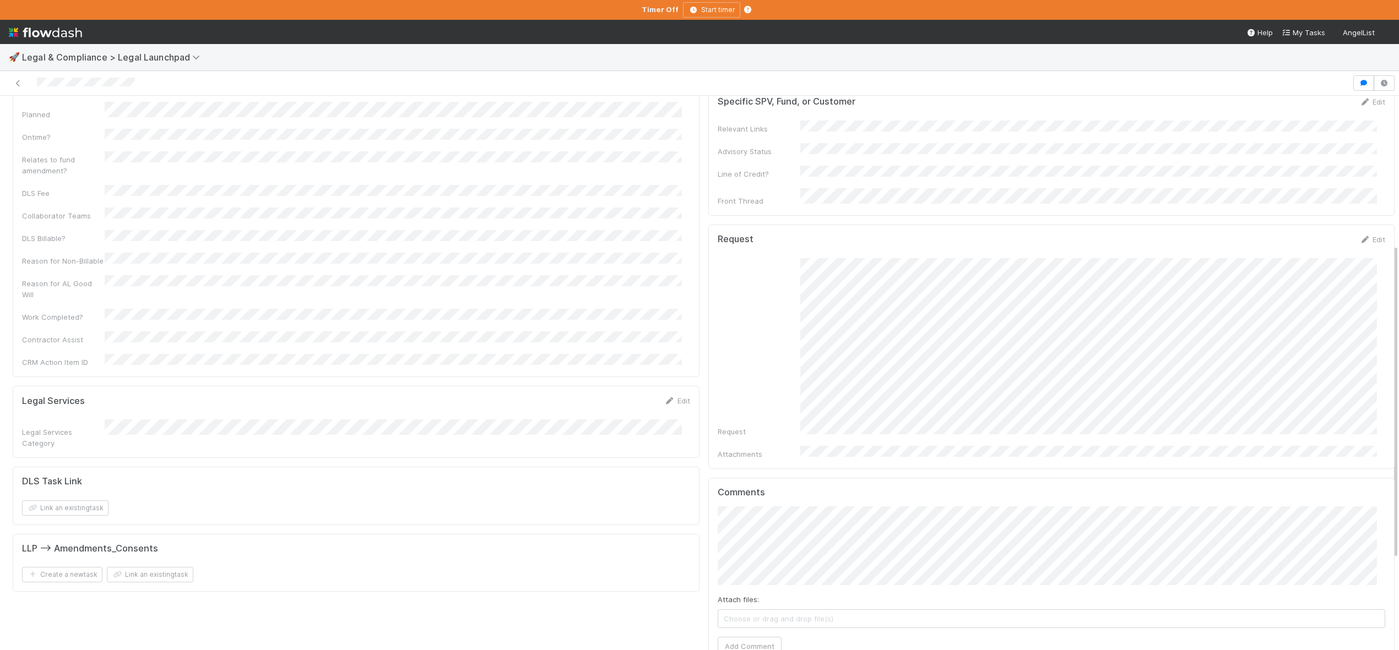
scroll to position [193, 0]
click at [1359, 237] on icon at bounding box center [1364, 240] width 11 height 7
click at [1317, 235] on button "Save" at bounding box center [1326, 244] width 31 height 19
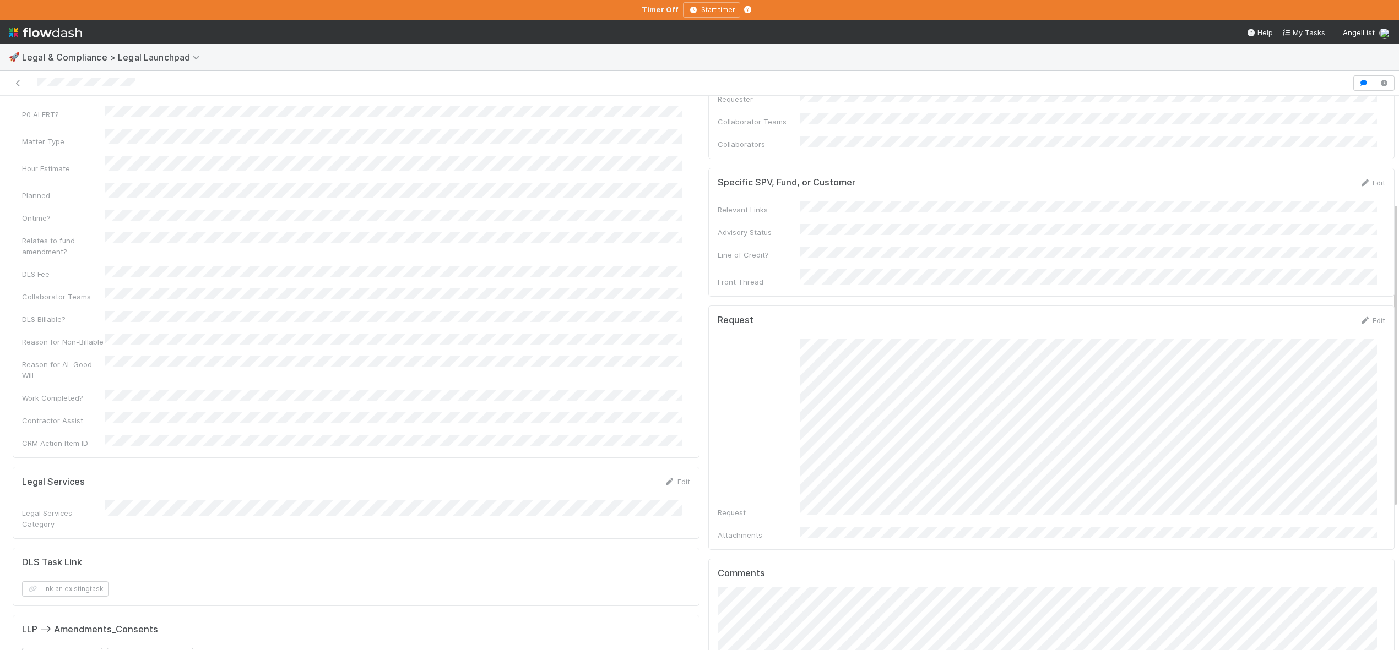
scroll to position [0, 0]
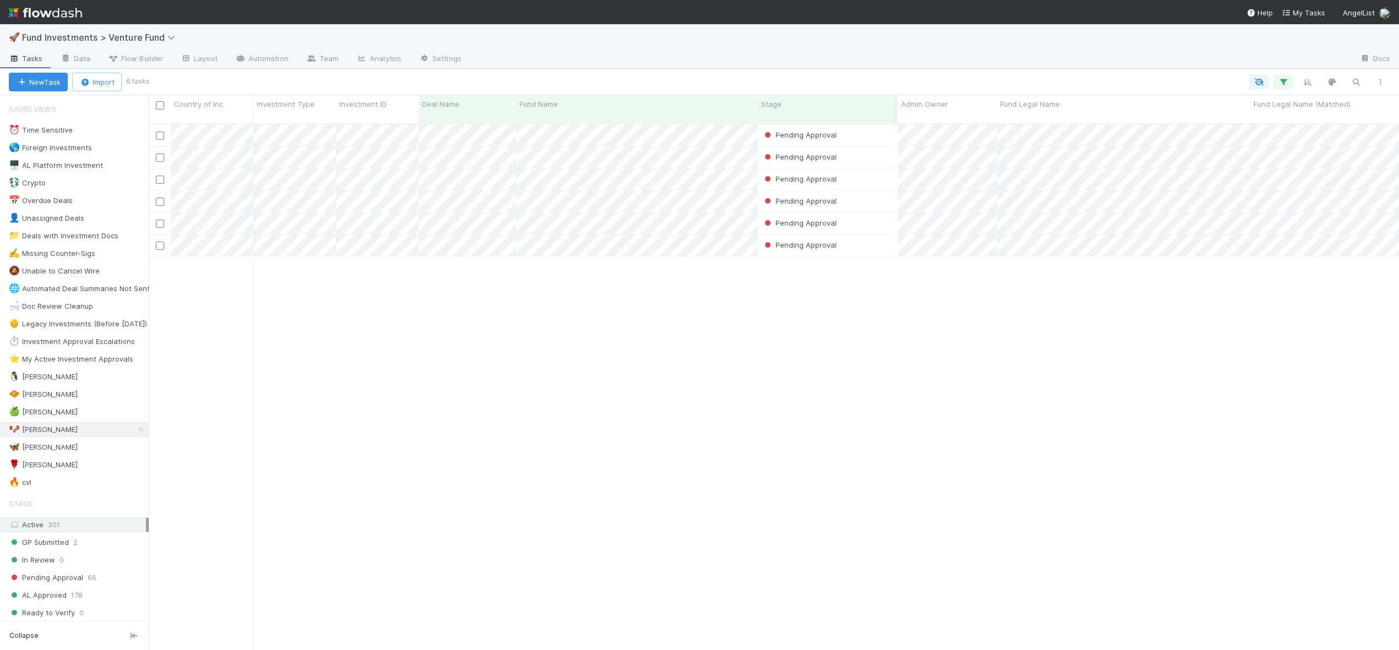
scroll to position [528, 1242]
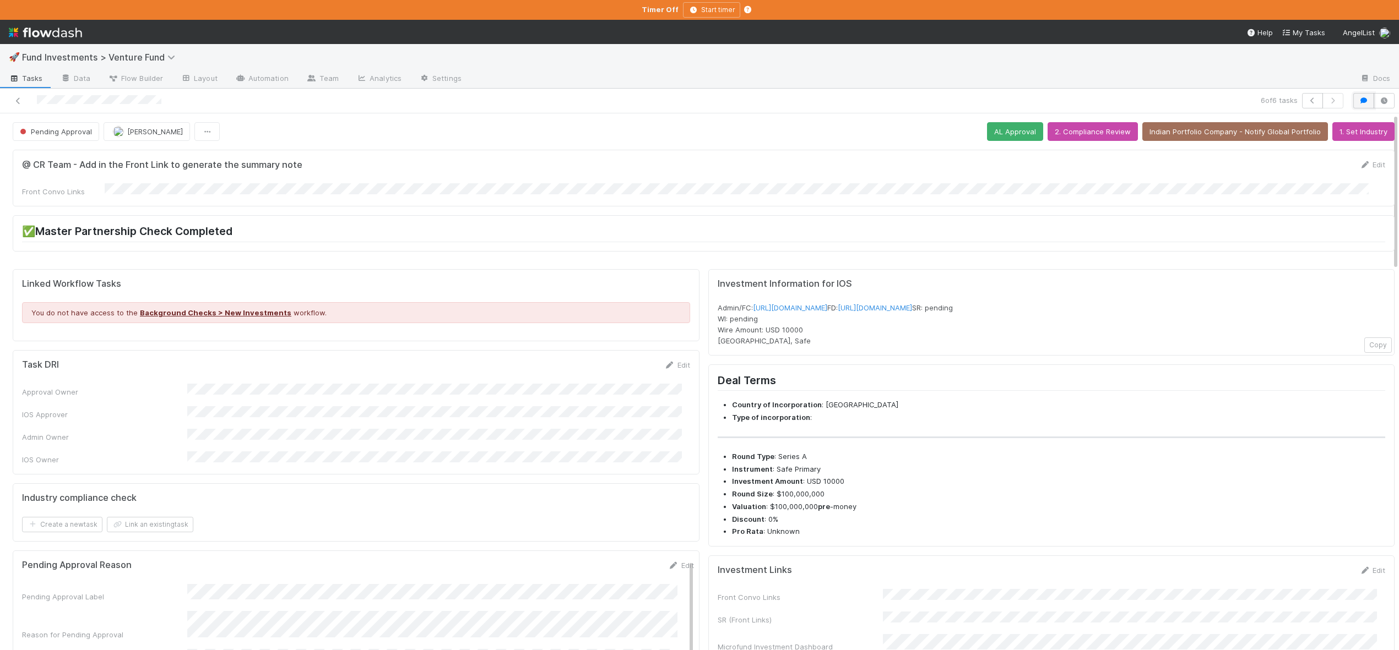
click at [1358, 98] on icon "button" at bounding box center [1363, 100] width 11 height 7
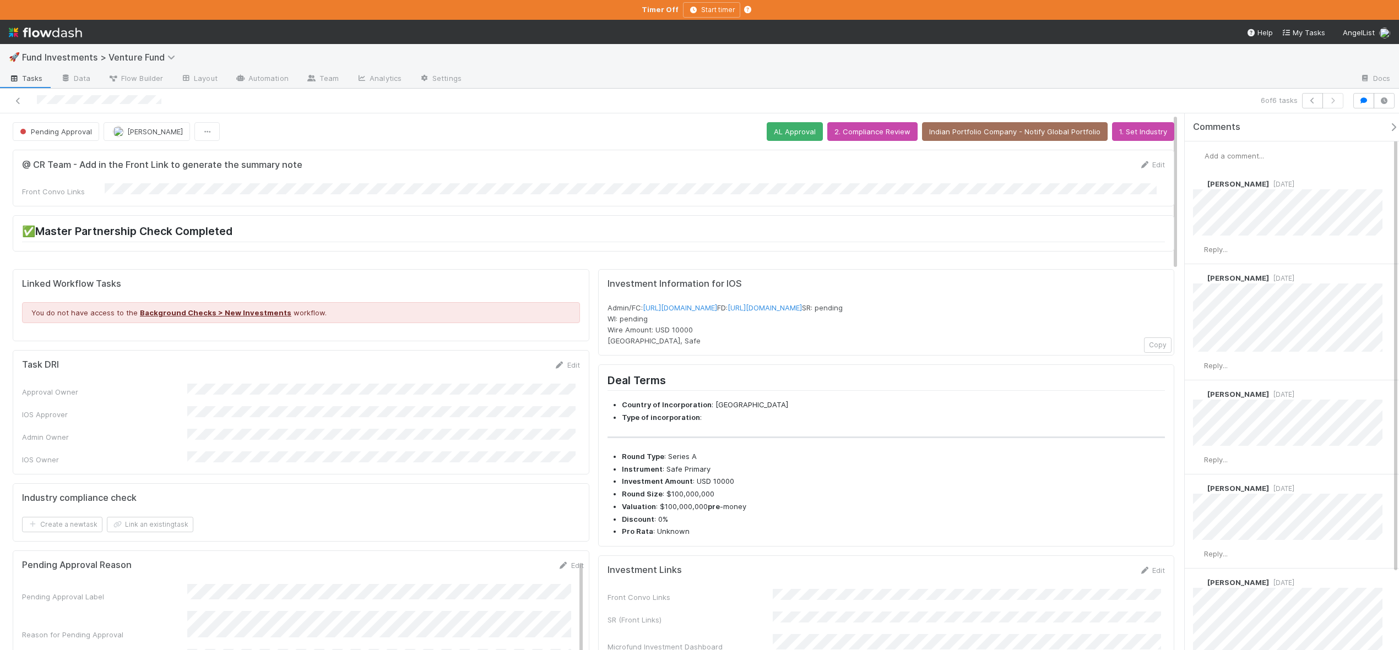
click at [1230, 155] on span "Add a comment..." at bounding box center [1233, 155] width 59 height 9
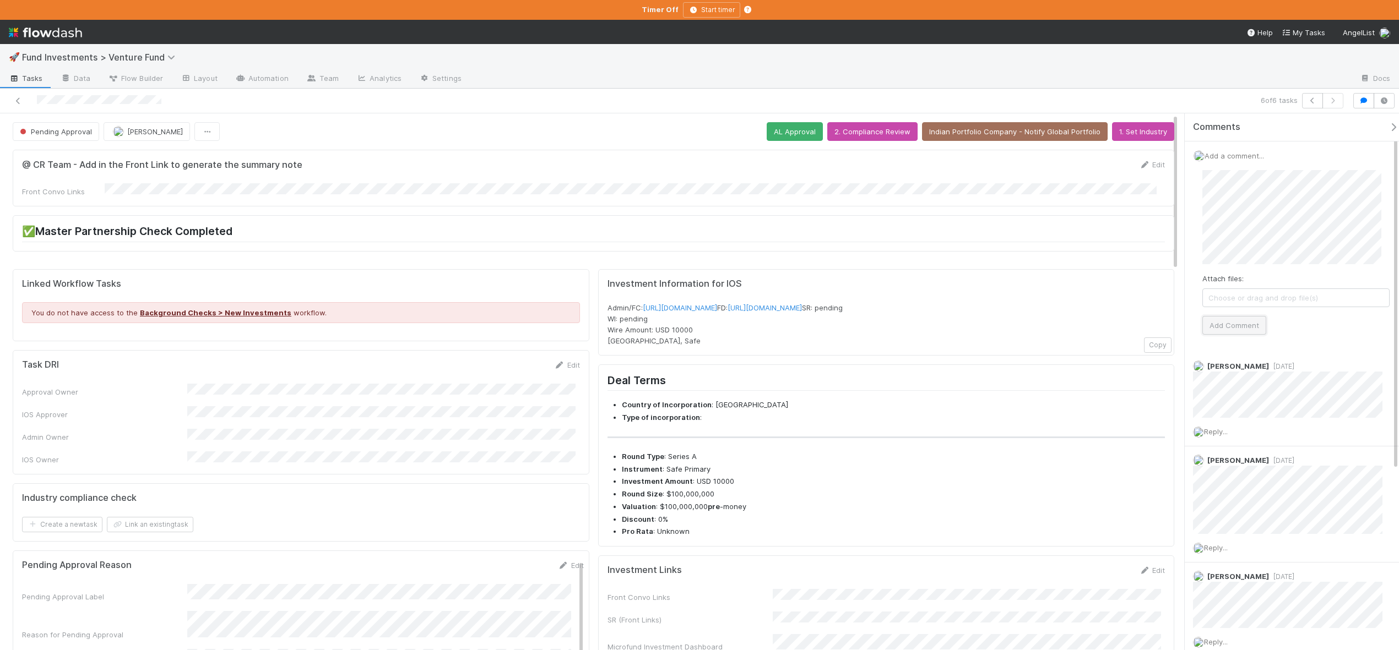
click at [1231, 320] on button "Add Comment" at bounding box center [1234, 325] width 64 height 19
click at [18, 104] on icon at bounding box center [18, 100] width 11 height 7
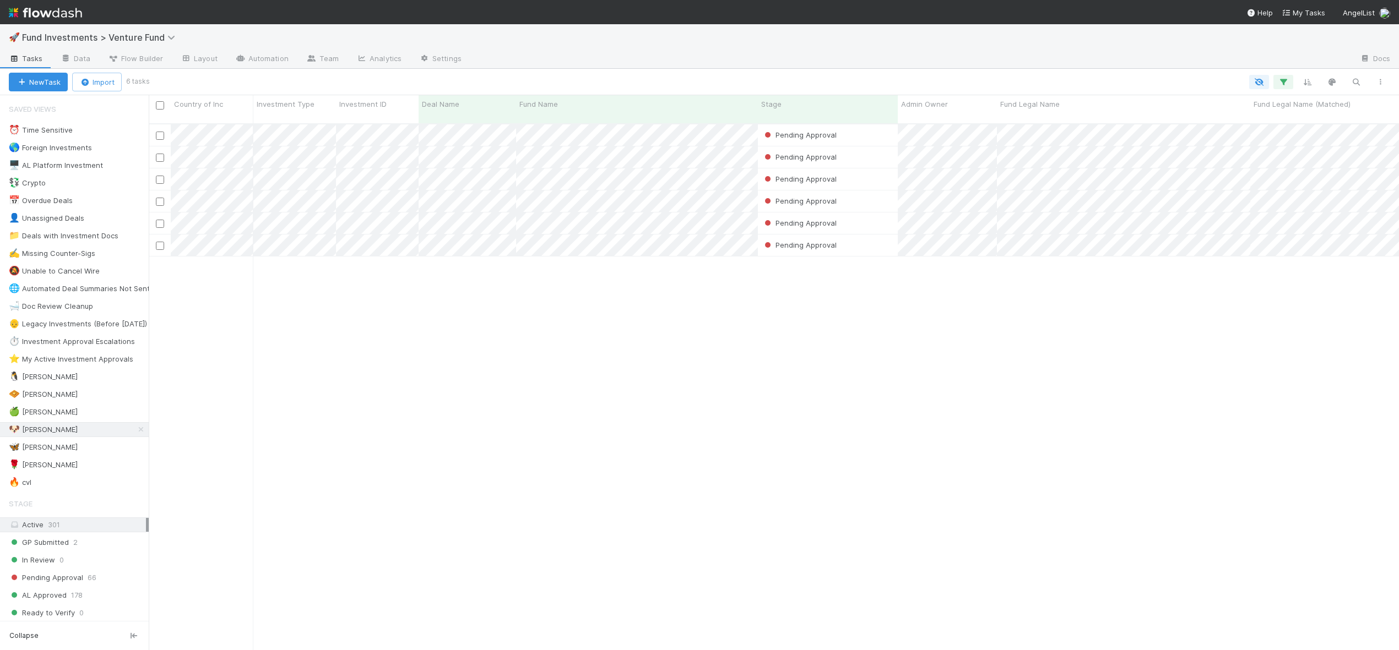
scroll to position [528, 1242]
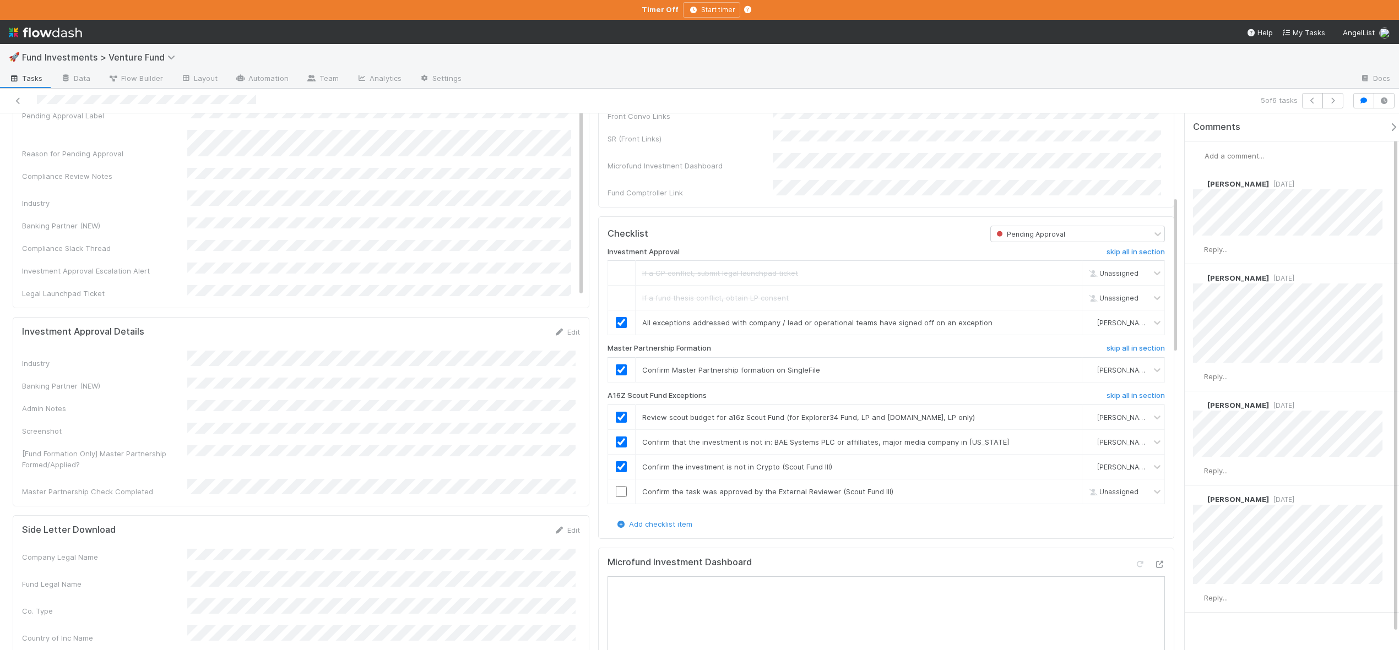
scroll to position [243, 0]
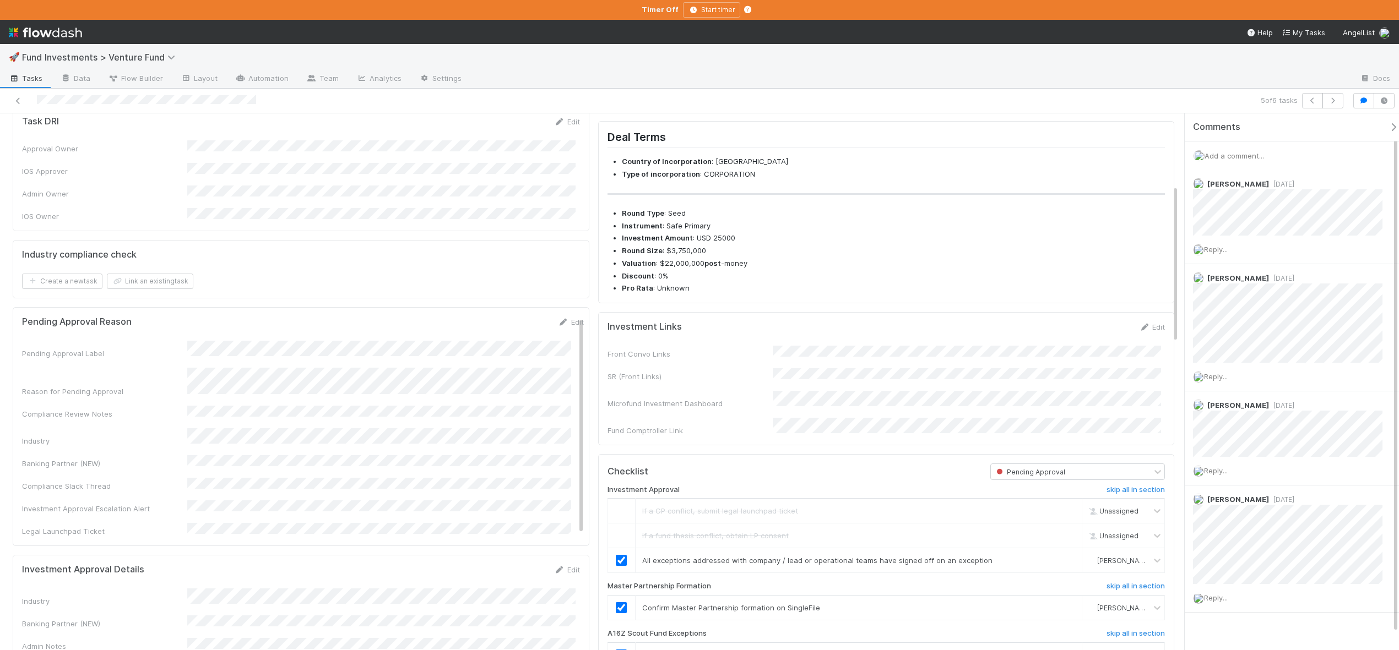
click at [1234, 151] on span "Add a comment..." at bounding box center [1233, 155] width 59 height 9
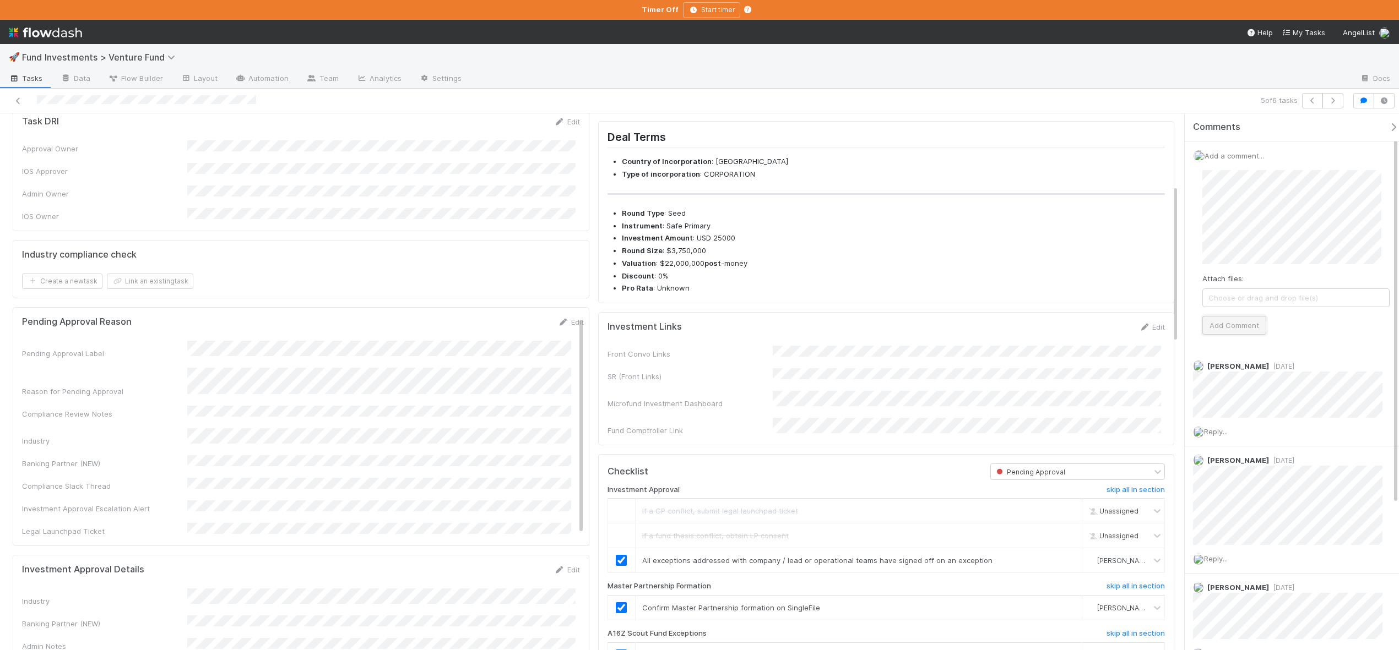
click at [1217, 327] on button "Add Comment" at bounding box center [1234, 325] width 64 height 19
click at [15, 97] on icon at bounding box center [18, 100] width 11 height 7
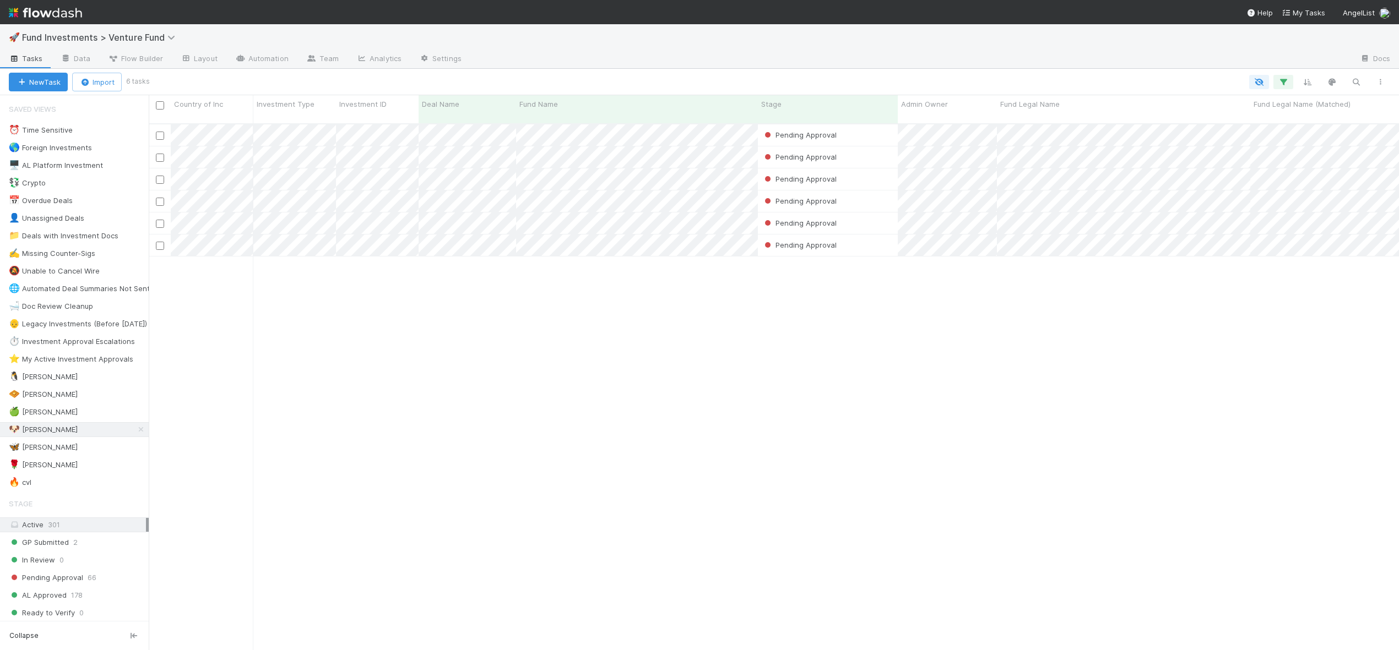
scroll to position [528, 1242]
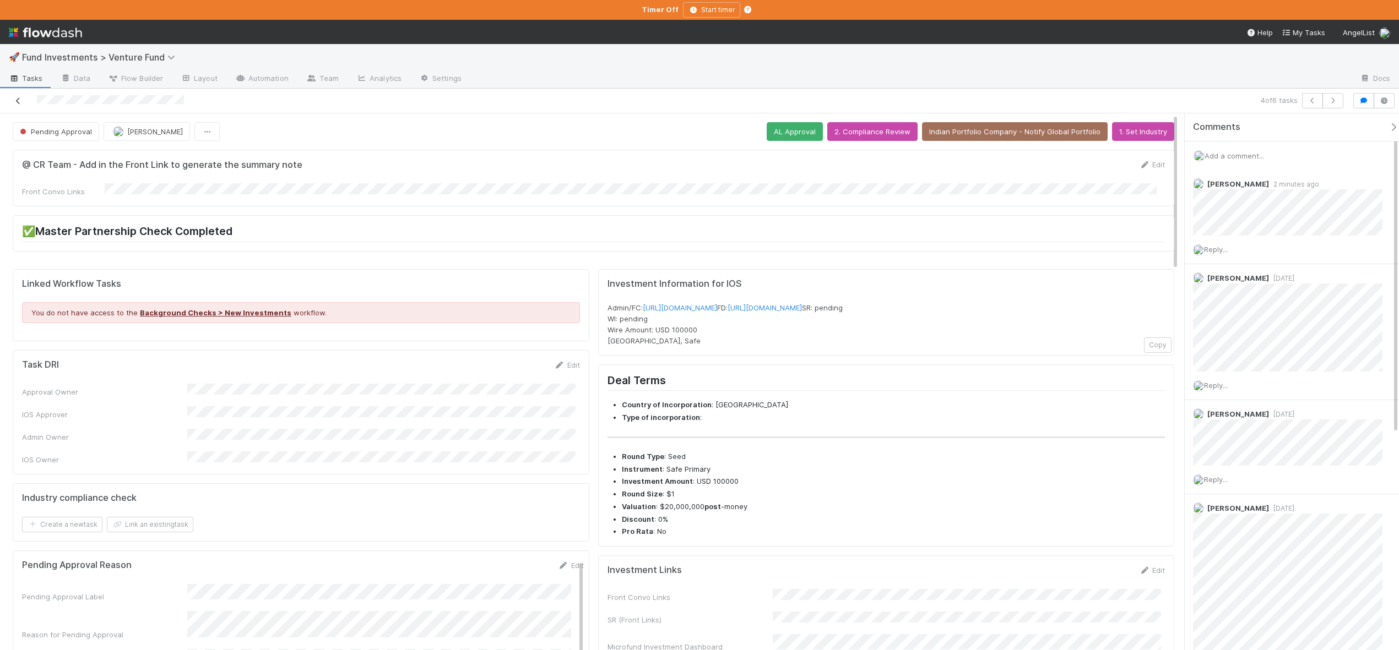
click at [21, 104] on icon at bounding box center [18, 100] width 11 height 7
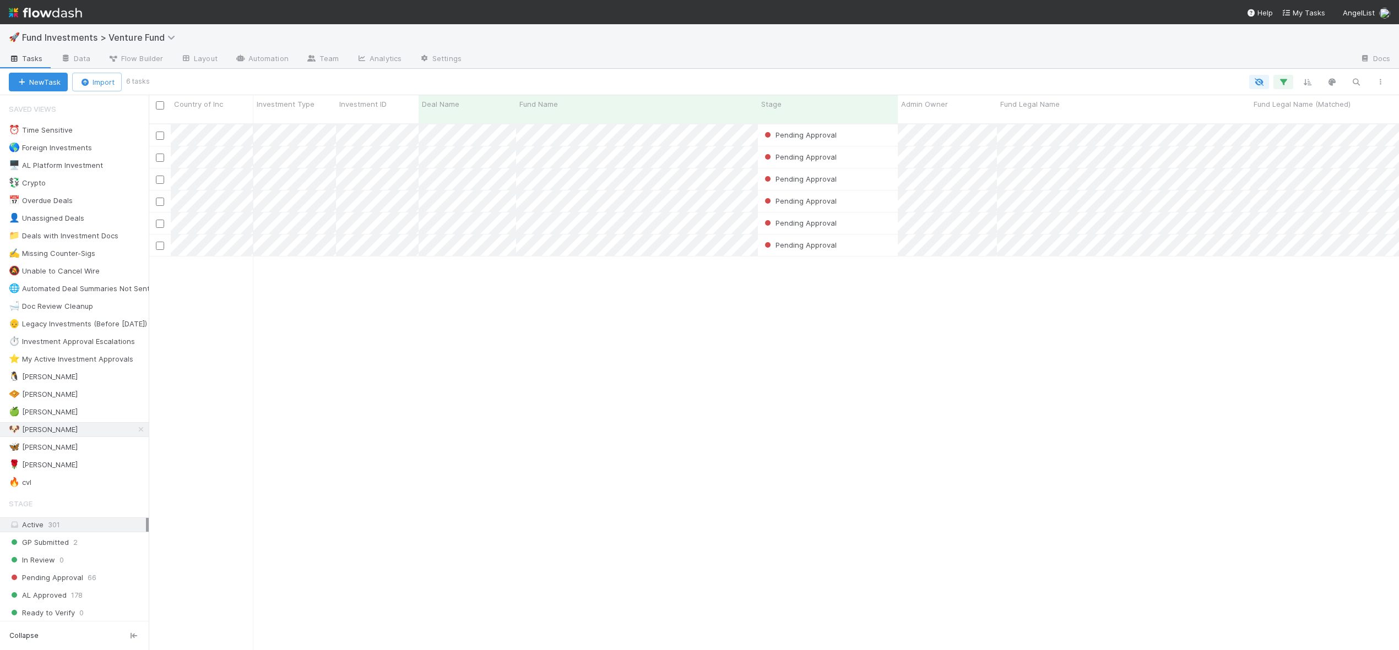
scroll to position [528, 1242]
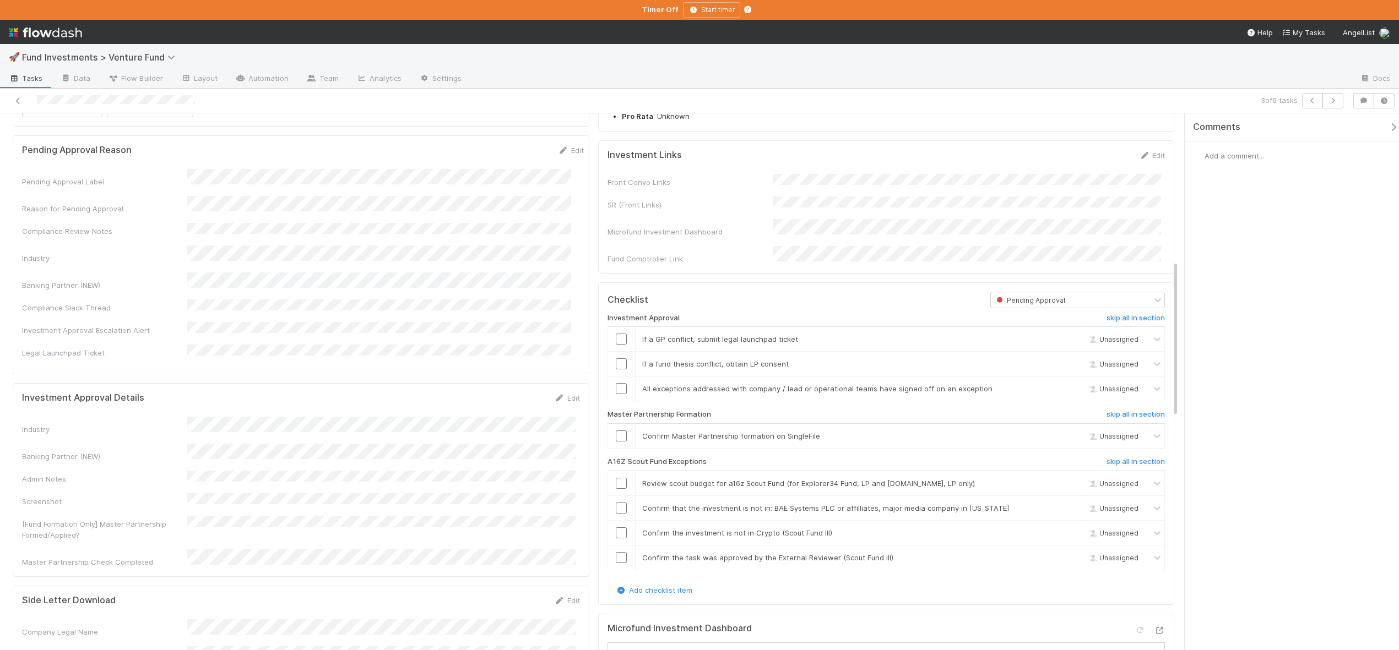
scroll to position [504, 0]
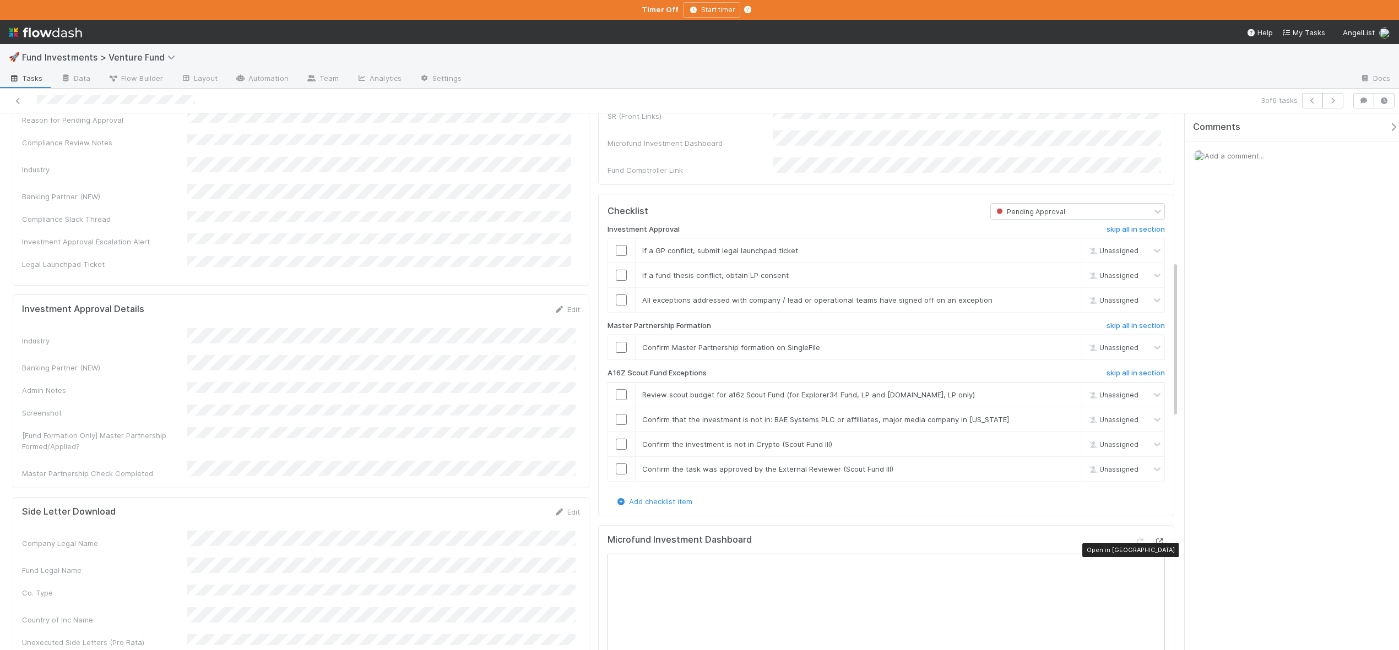
click at [1154, 546] on icon at bounding box center [1159, 542] width 11 height 7
click at [1061, 255] on link "skip" at bounding box center [1068, 250] width 14 height 9
click at [1061, 280] on link "skip" at bounding box center [1068, 275] width 14 height 9
click at [616, 306] on input "checkbox" at bounding box center [621, 300] width 11 height 11
click at [620, 353] on input "checkbox" at bounding box center [621, 347] width 11 height 11
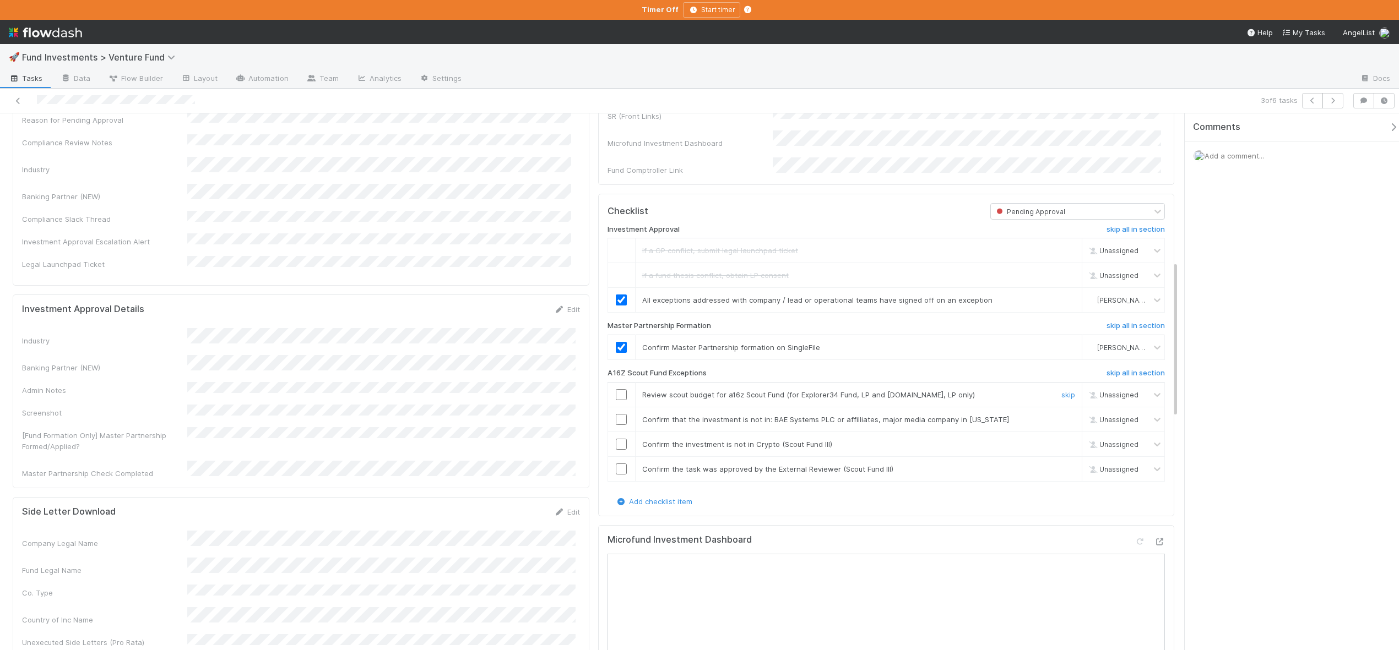
click at [616, 400] on input "checkbox" at bounding box center [621, 394] width 11 height 11
click at [620, 425] on input "checkbox" at bounding box center [621, 419] width 11 height 11
click at [618, 450] on input "checkbox" at bounding box center [621, 444] width 11 height 11
click at [618, 475] on input "checkbox" at bounding box center [621, 469] width 11 height 11
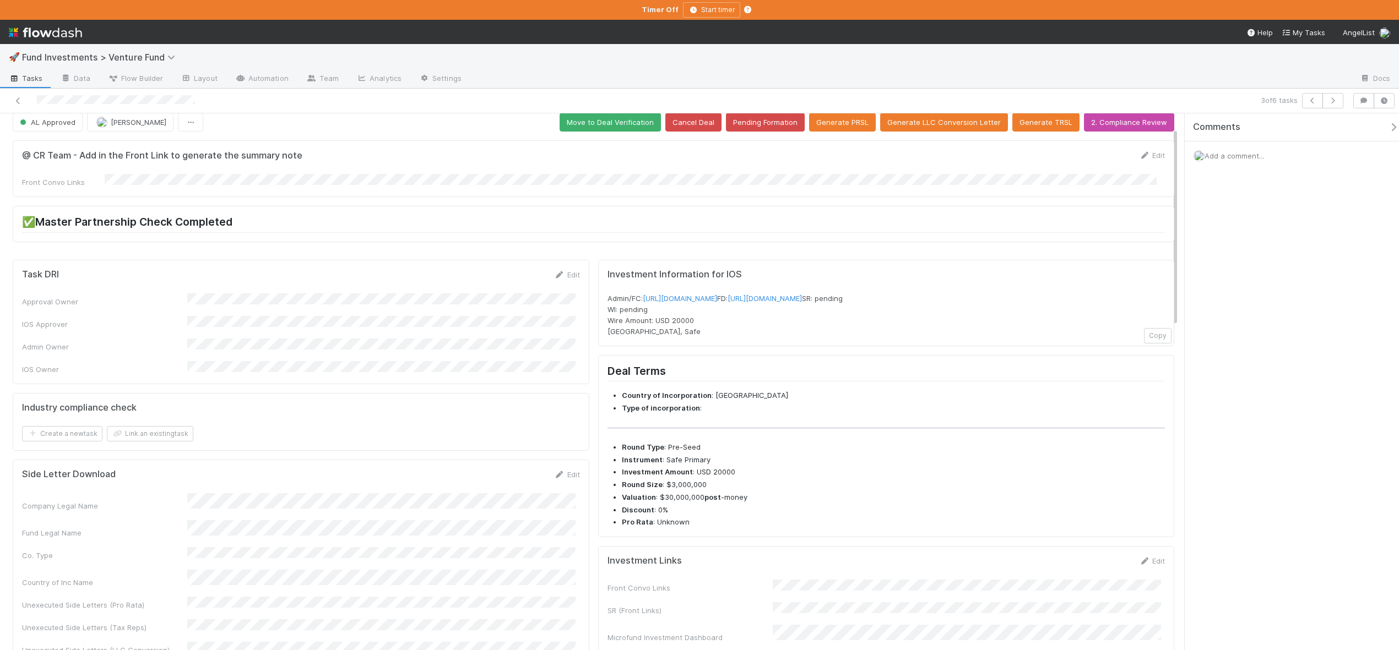
scroll to position [0, 0]
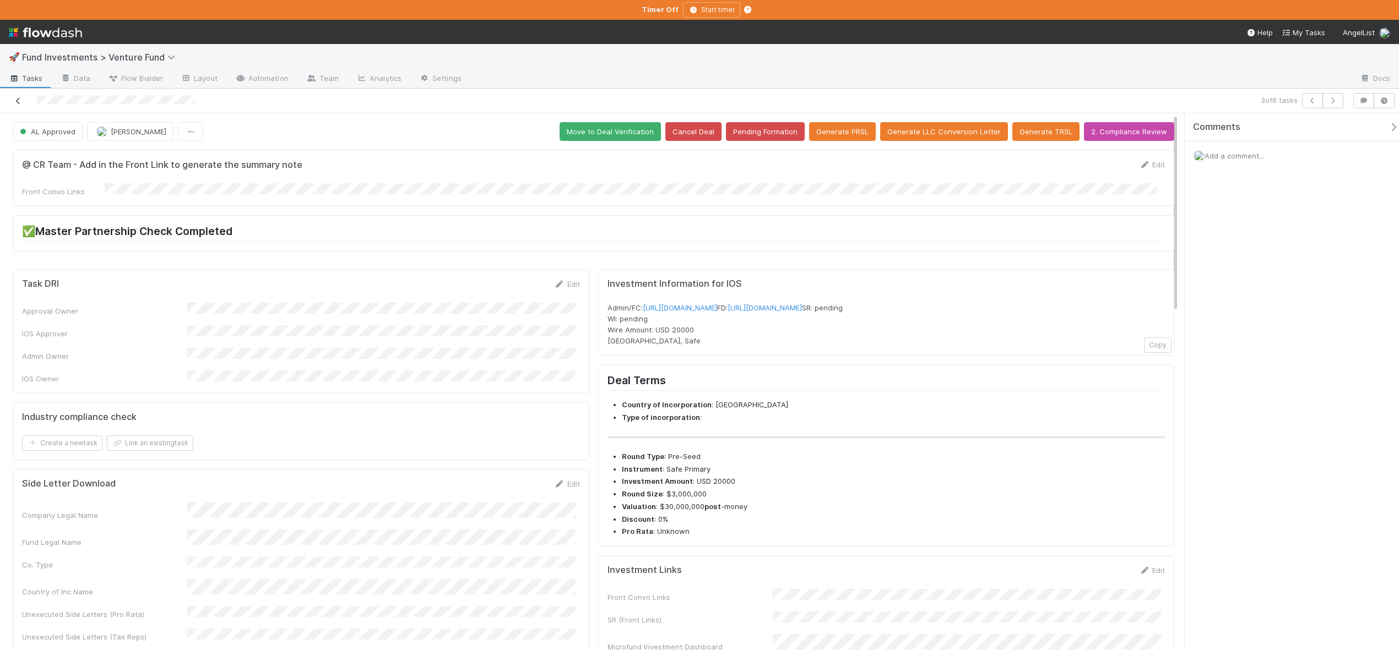
click at [17, 100] on icon at bounding box center [18, 100] width 11 height 7
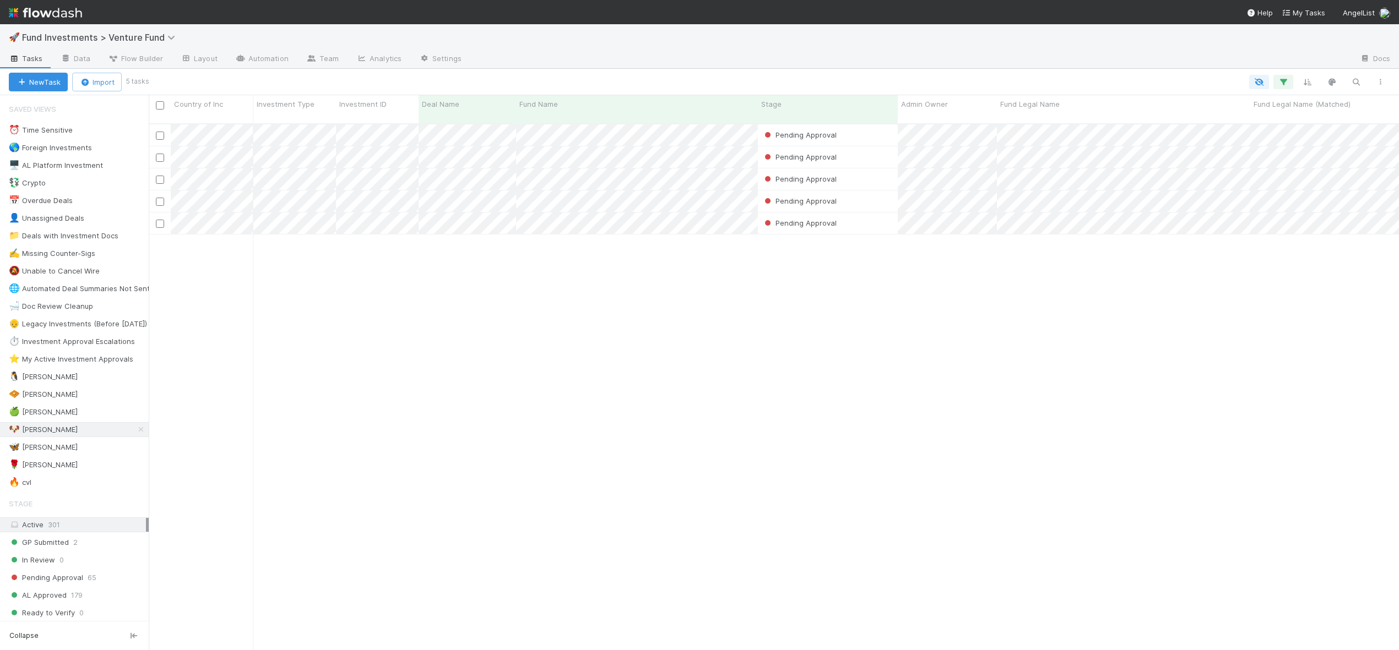
scroll to position [528, 1242]
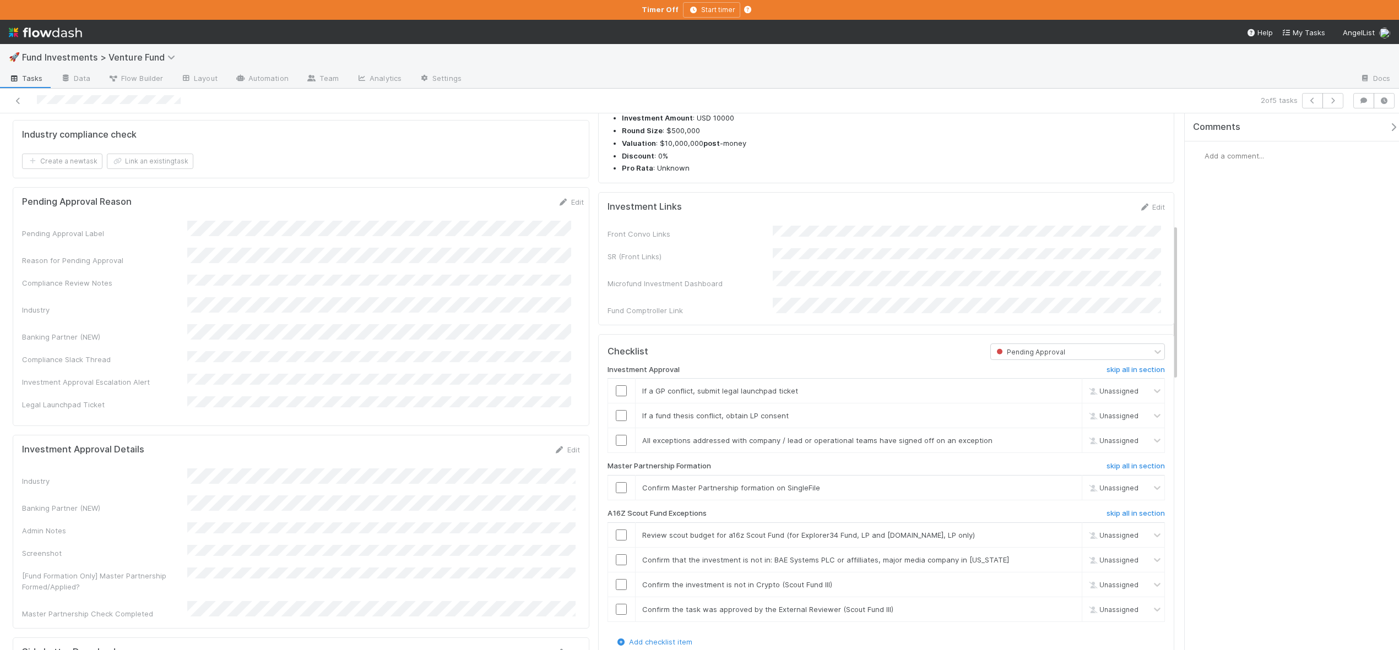
scroll to position [608, 0]
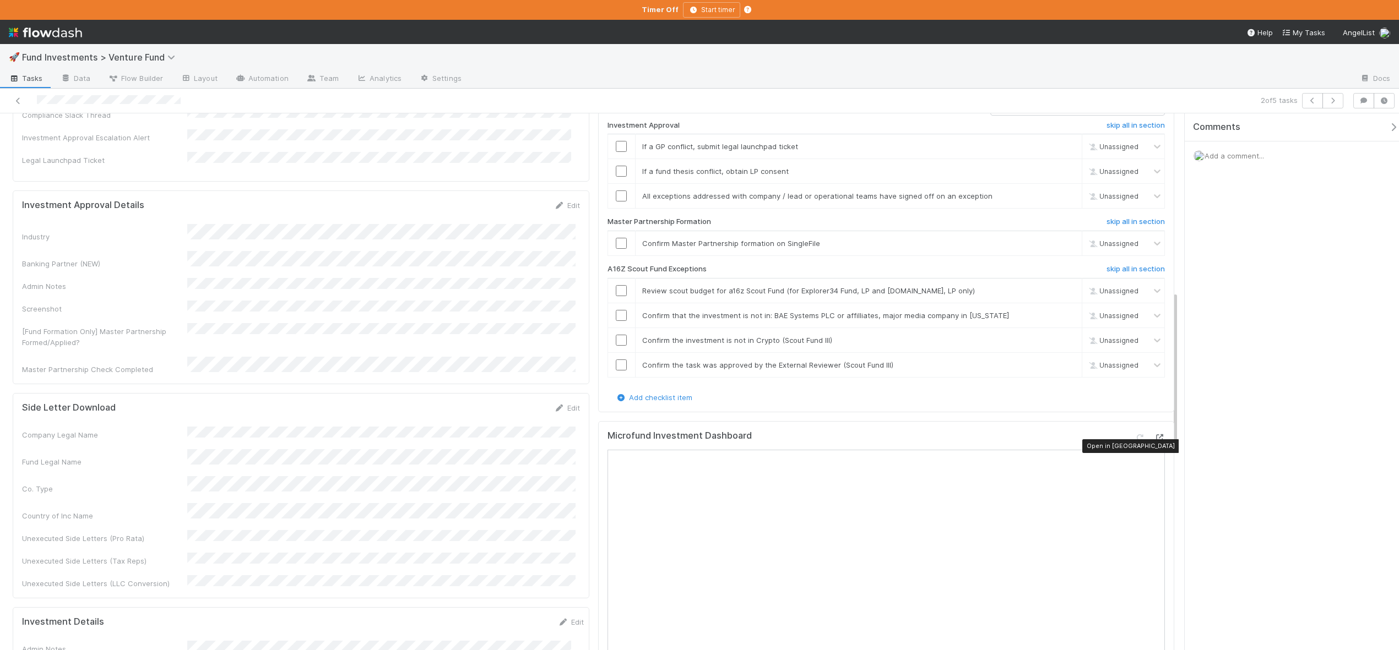
click at [1154, 442] on icon at bounding box center [1159, 437] width 11 height 7
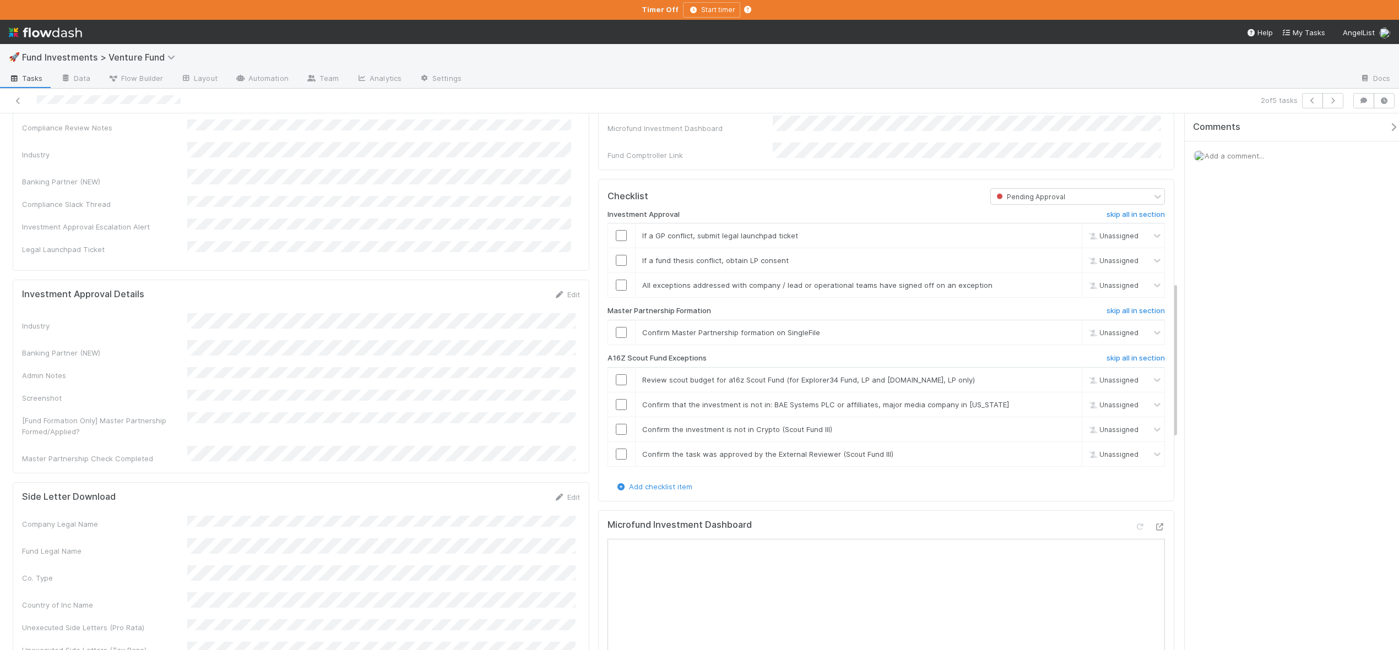
scroll to position [511, 0]
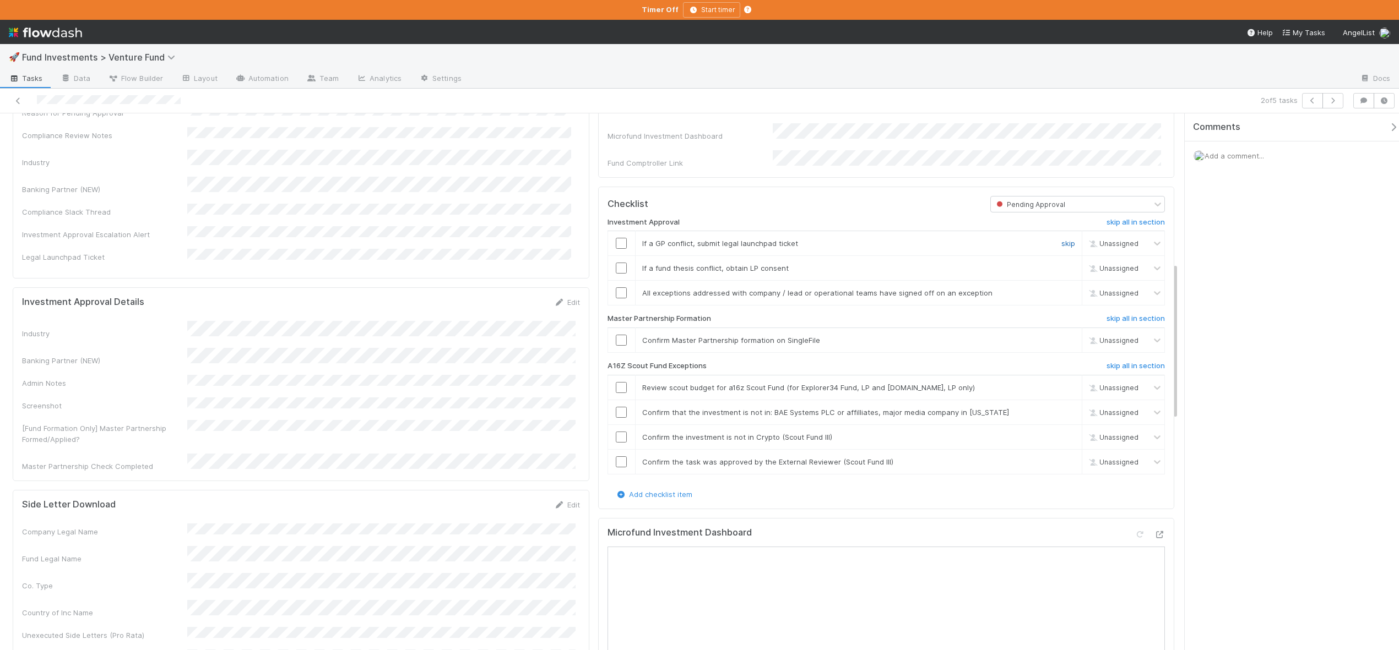
click at [1063, 248] on link "skip" at bounding box center [1068, 243] width 14 height 9
click at [1065, 273] on link "skip" at bounding box center [1068, 268] width 14 height 9
click at [616, 298] on input "checkbox" at bounding box center [621, 292] width 11 height 11
click at [618, 346] on input "checkbox" at bounding box center [621, 340] width 11 height 11
click at [620, 393] on input "checkbox" at bounding box center [621, 387] width 11 height 11
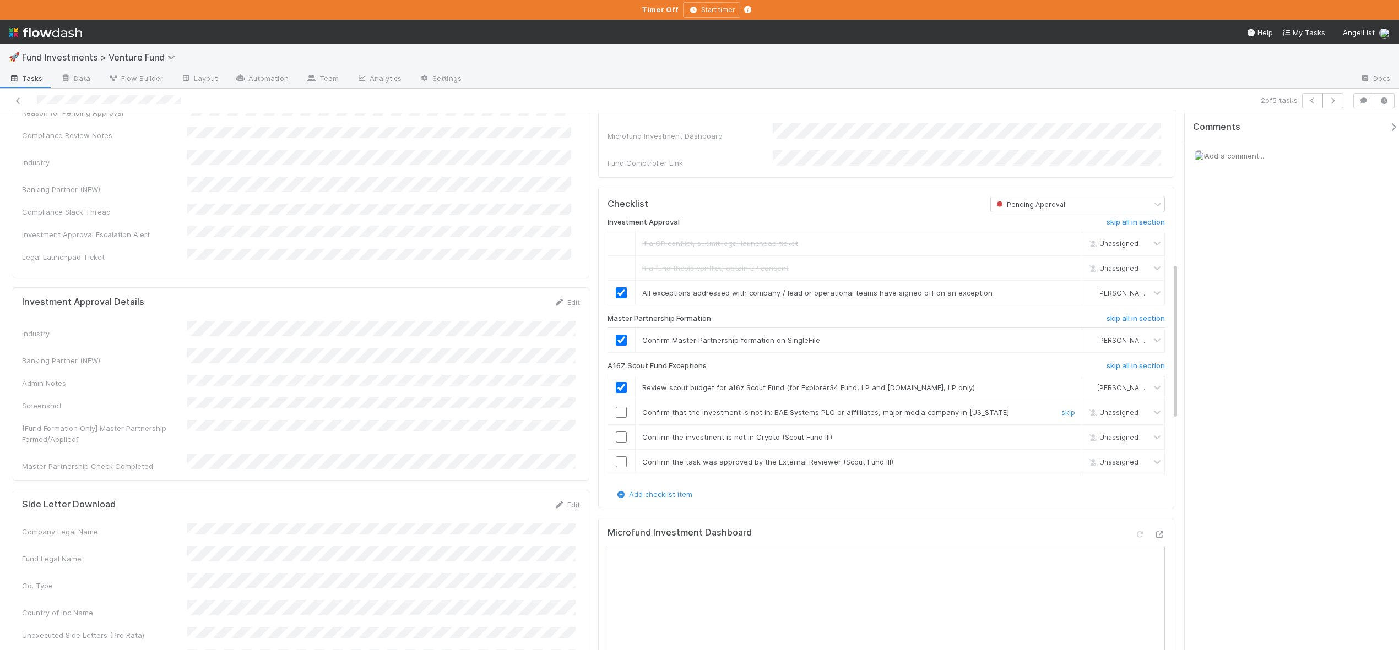
click at [616, 425] on td at bounding box center [621, 412] width 28 height 25
click at [618, 418] on input "checkbox" at bounding box center [621, 412] width 11 height 11
click at [616, 443] on input "checkbox" at bounding box center [621, 437] width 11 height 11
click at [617, 466] on input "checkbox" at bounding box center [621, 462] width 11 height 11
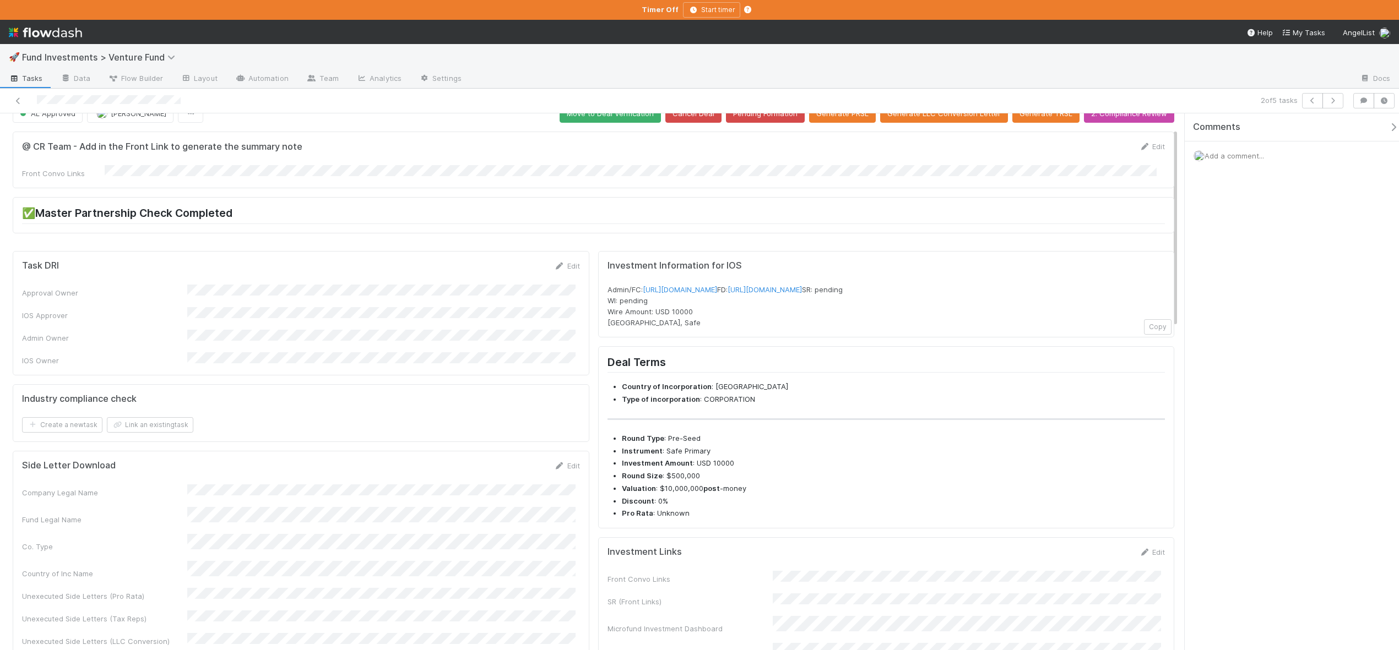
scroll to position [0, 0]
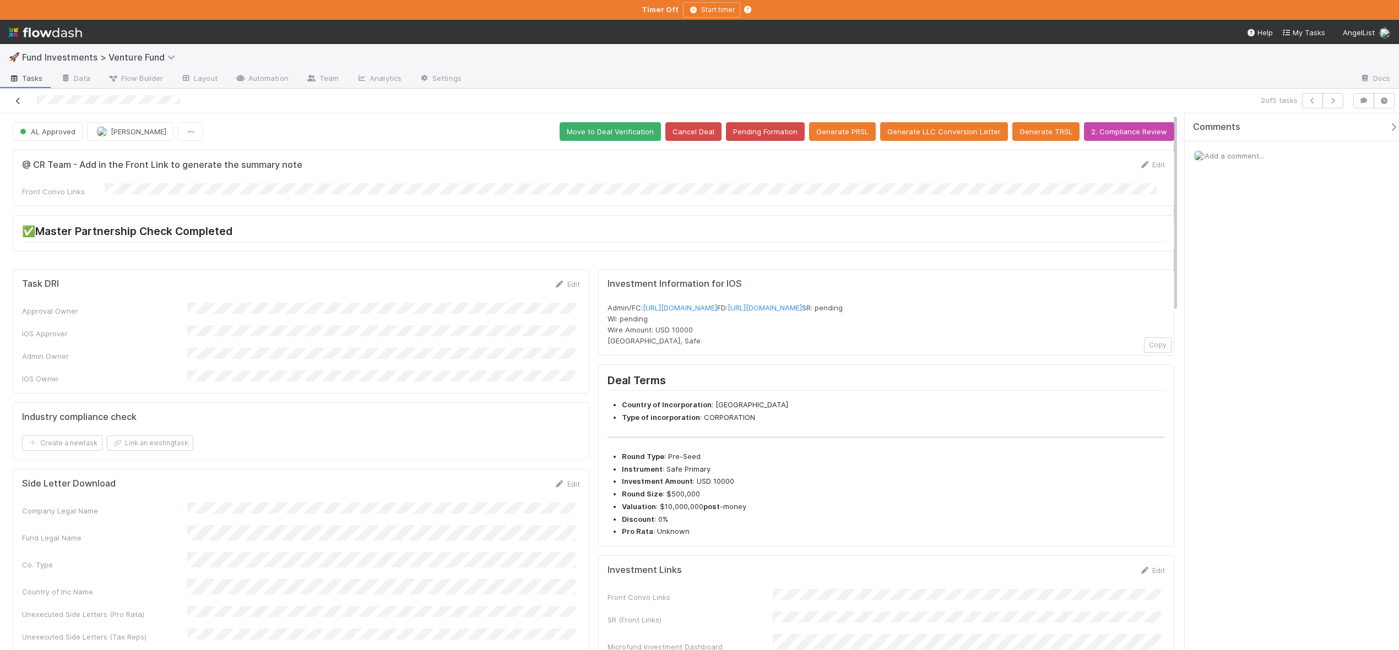
click at [19, 98] on icon at bounding box center [18, 100] width 11 height 7
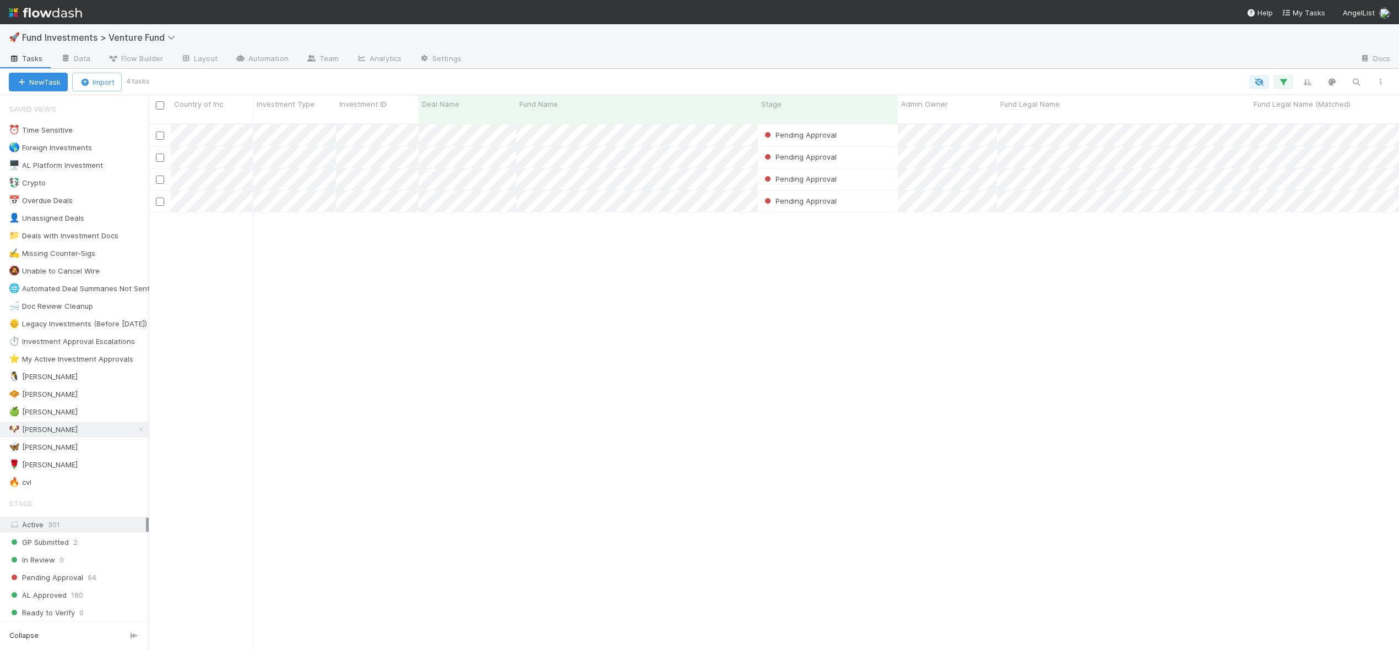
scroll to position [528, 1242]
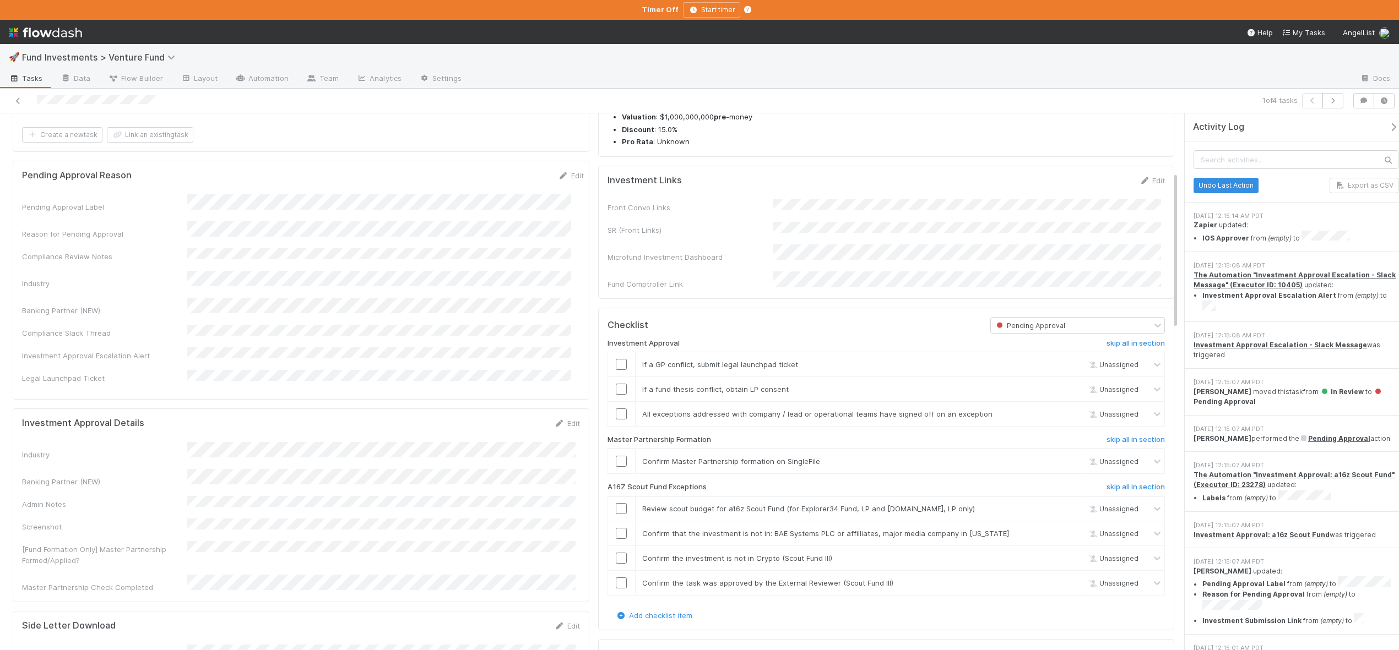
scroll to position [445, 0]
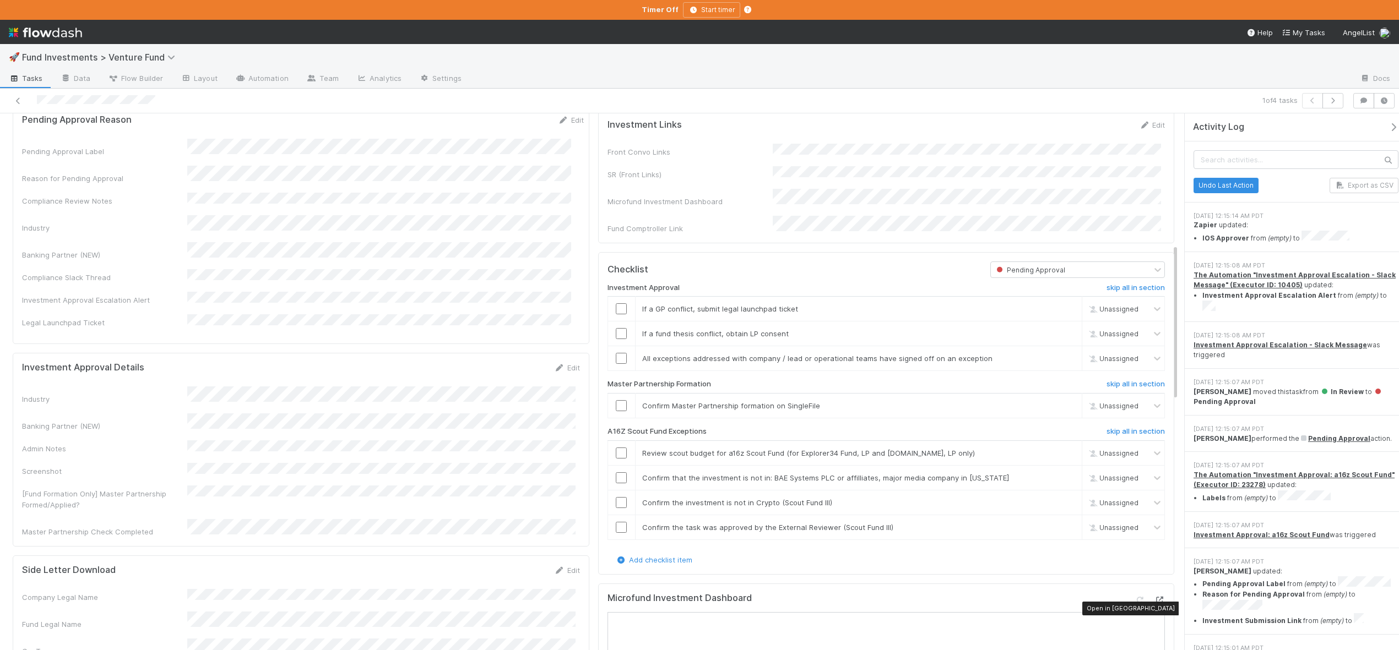
click at [1154, 604] on icon at bounding box center [1159, 600] width 11 height 7
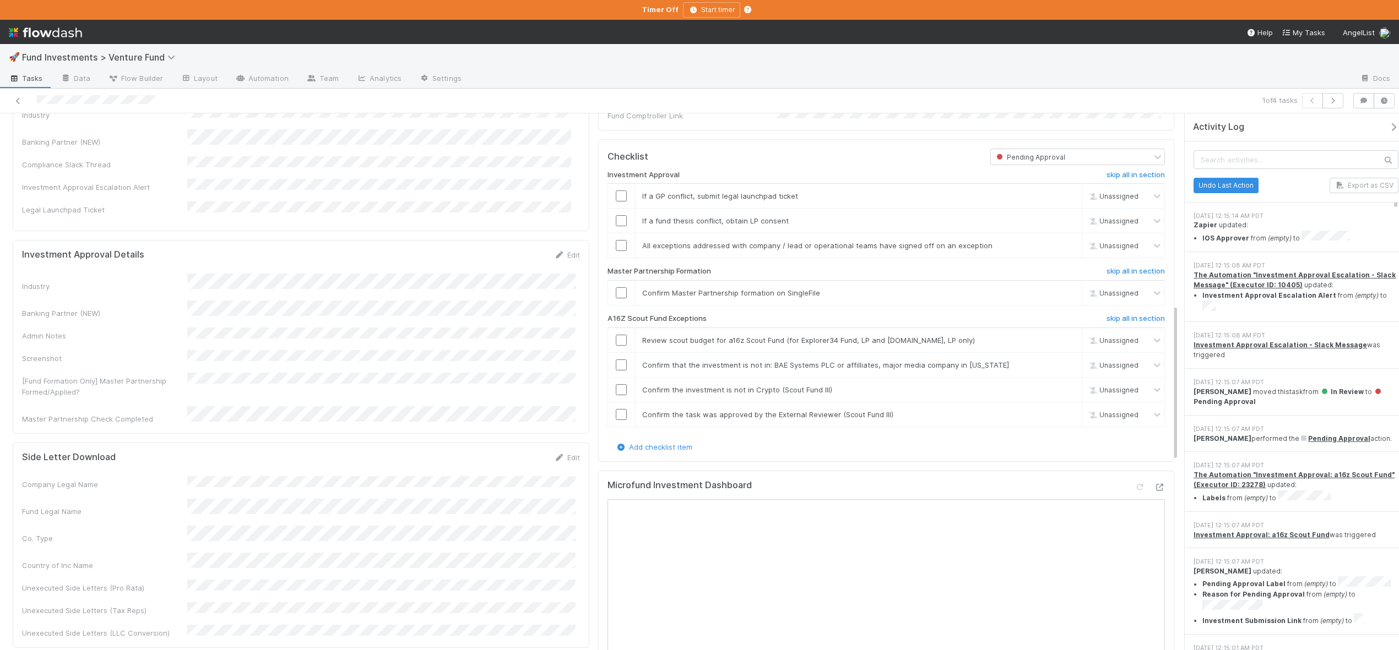
scroll to position [550, 0]
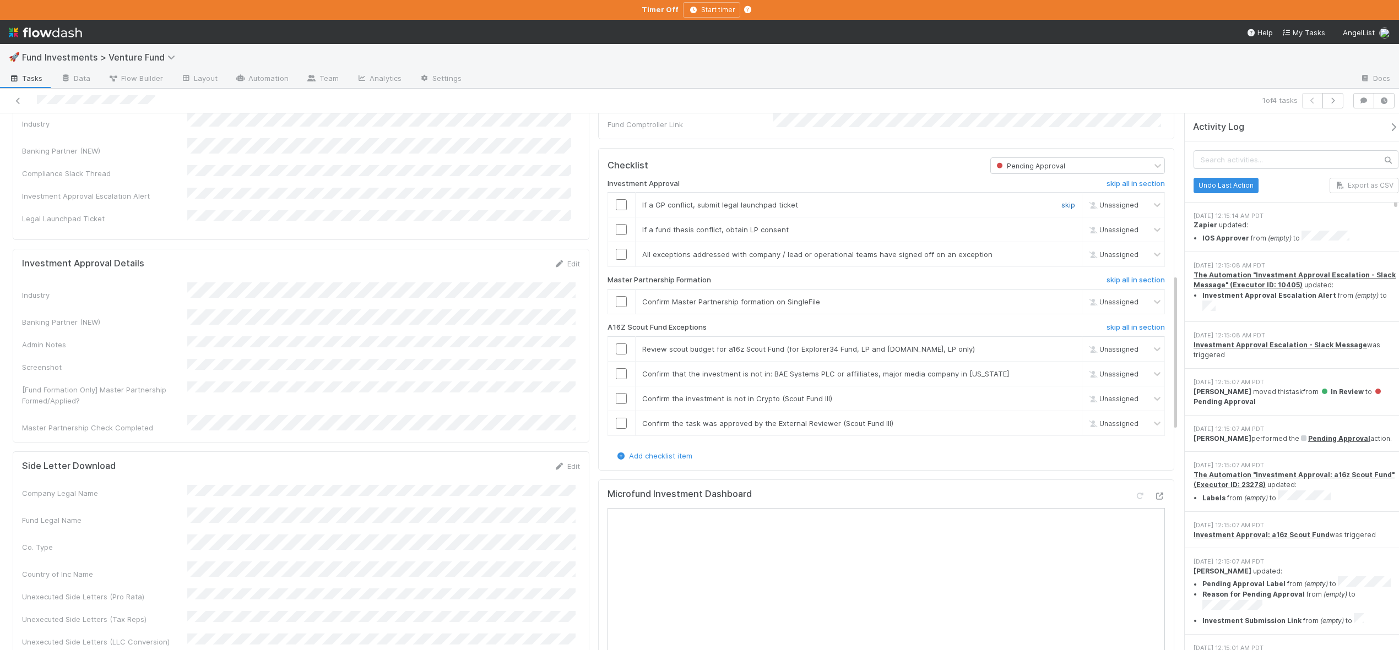
click at [1061, 209] on link "skip" at bounding box center [1068, 204] width 14 height 9
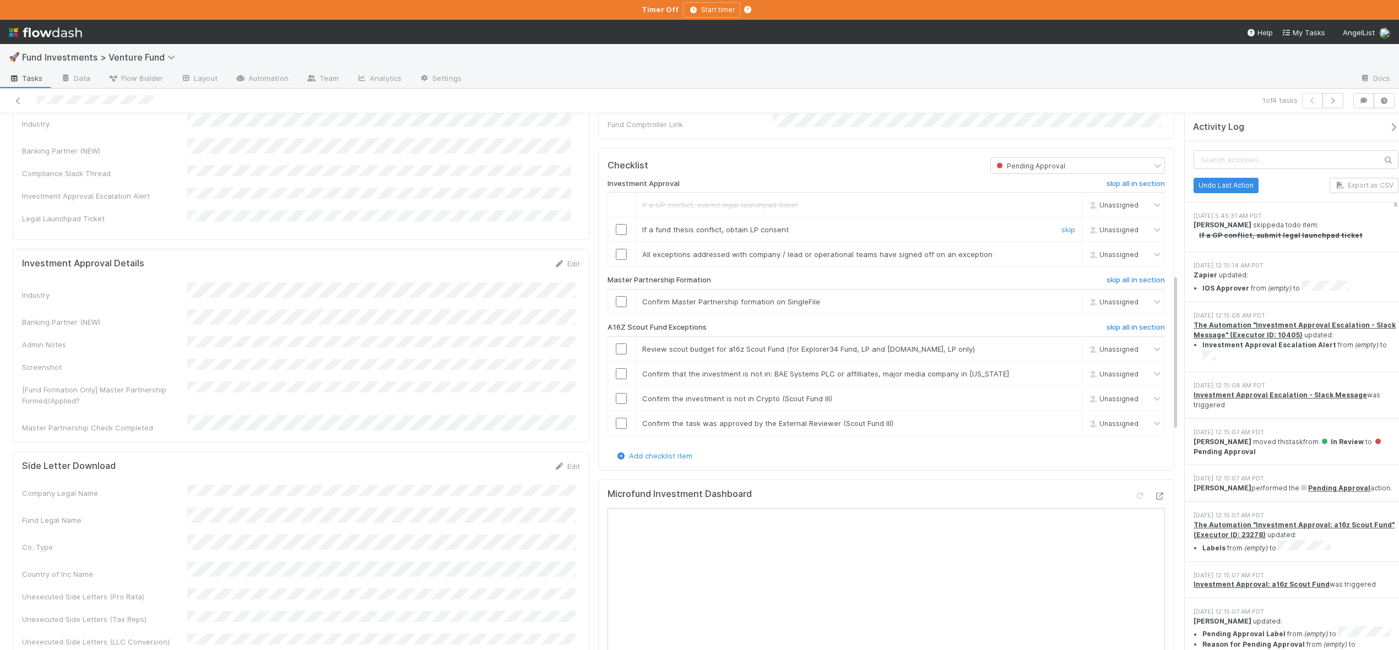
drag, startPoint x: 1050, startPoint y: 236, endPoint x: 1056, endPoint y: 232, distance: 7.2
click at [1056, 232] on div "skip" at bounding box center [1066, 229] width 33 height 11
click at [1053, 235] on div "skip" at bounding box center [1066, 229] width 33 height 11
click at [1061, 234] on link "skip" at bounding box center [1068, 229] width 14 height 9
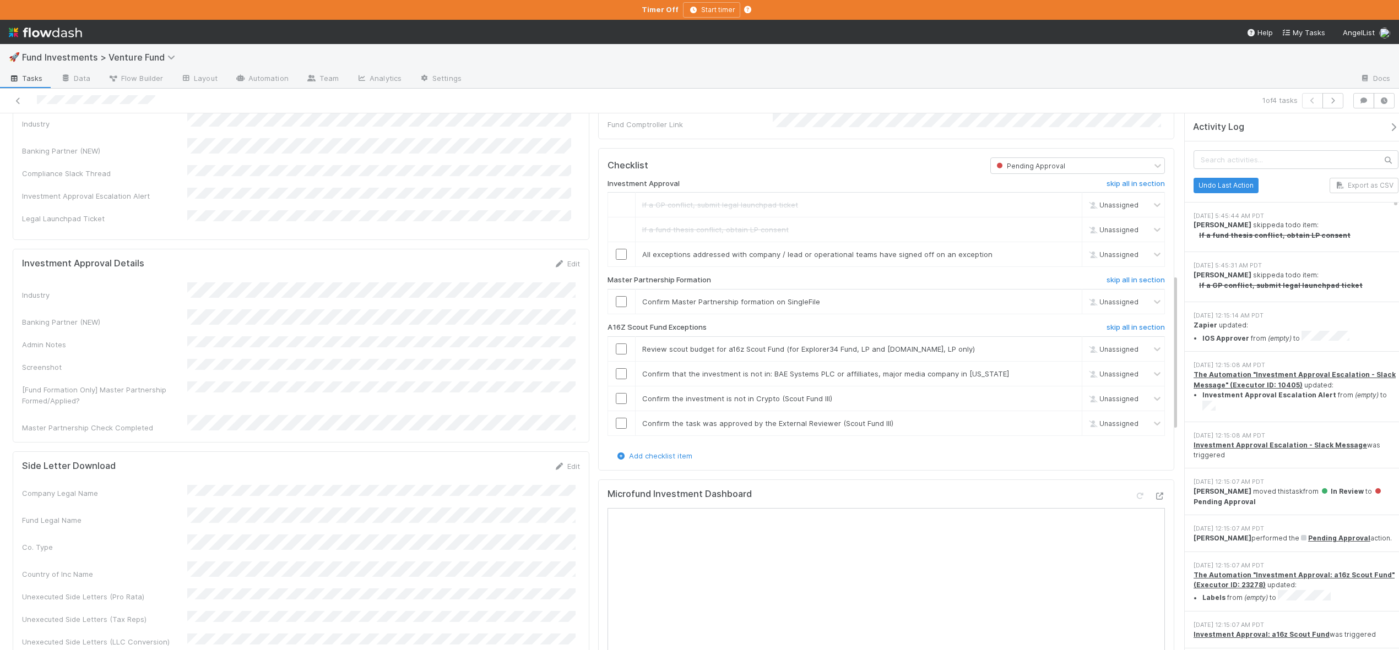
click at [1388, 127] on icon "button" at bounding box center [1393, 127] width 11 height 9
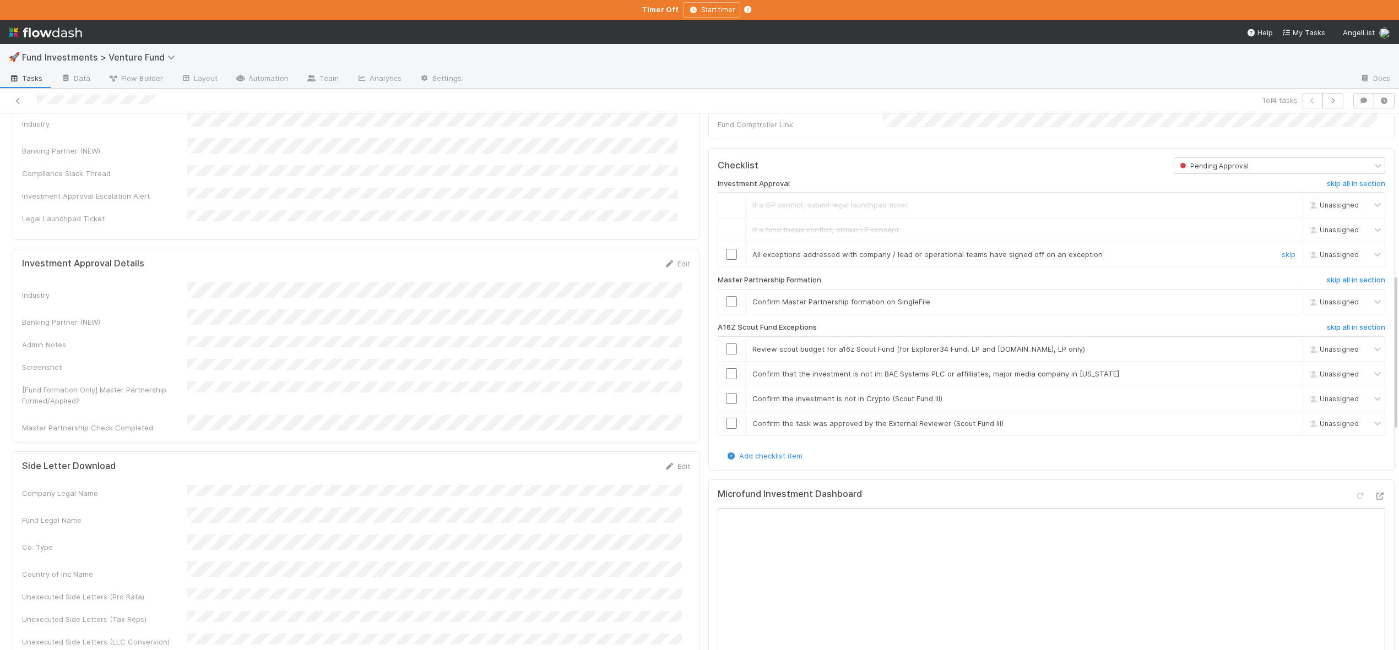
click at [726, 260] on input "checkbox" at bounding box center [731, 254] width 11 height 11
click at [726, 307] on input "checkbox" at bounding box center [731, 301] width 11 height 11
click at [726, 355] on input "checkbox" at bounding box center [731, 349] width 11 height 11
click at [726, 379] on input "checkbox" at bounding box center [731, 373] width 11 height 11
click at [726, 404] on input "checkbox" at bounding box center [731, 398] width 11 height 11
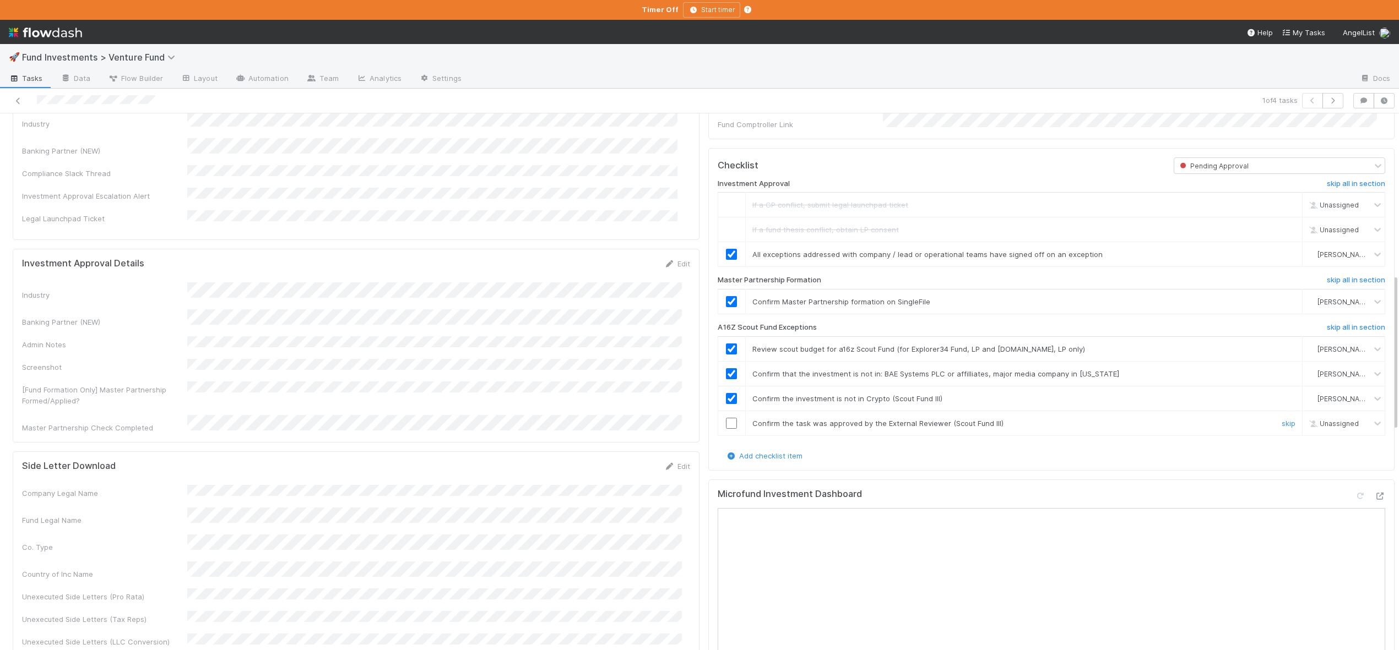
click at [726, 427] on input "checkbox" at bounding box center [731, 423] width 11 height 11
click at [726, 429] on input "checkbox" at bounding box center [731, 423] width 11 height 11
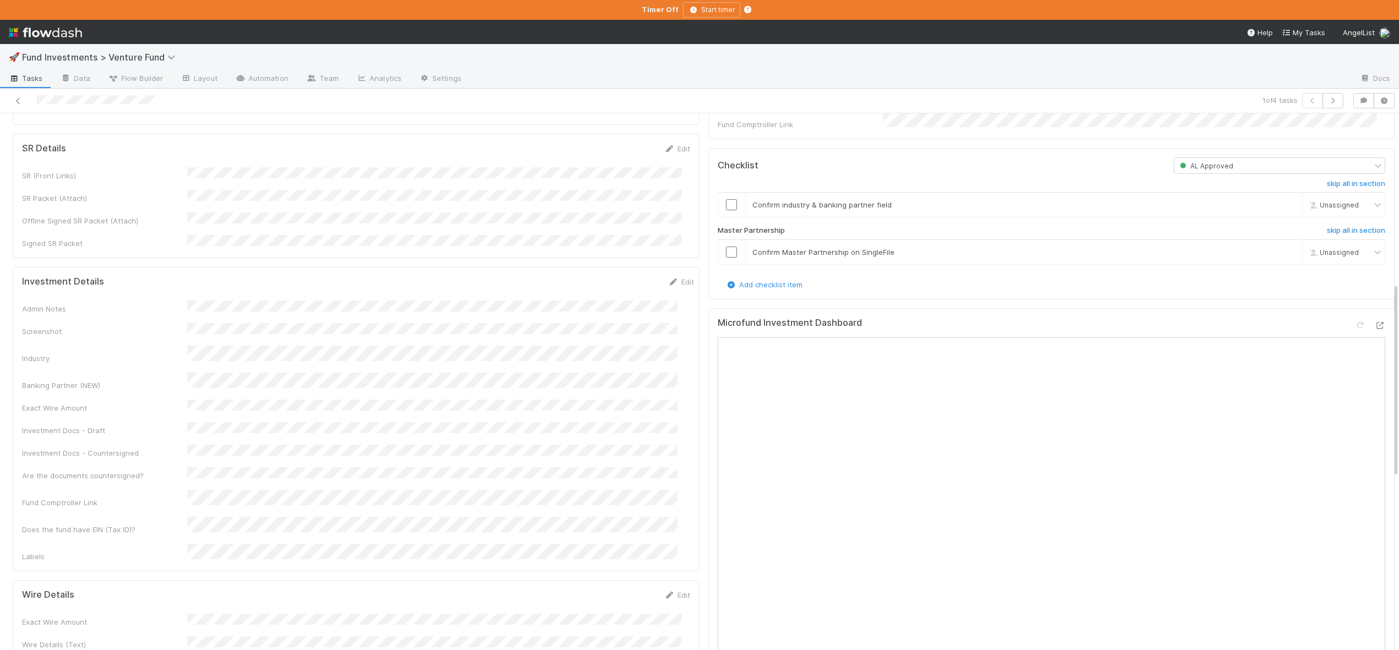
scroll to position [468, 0]
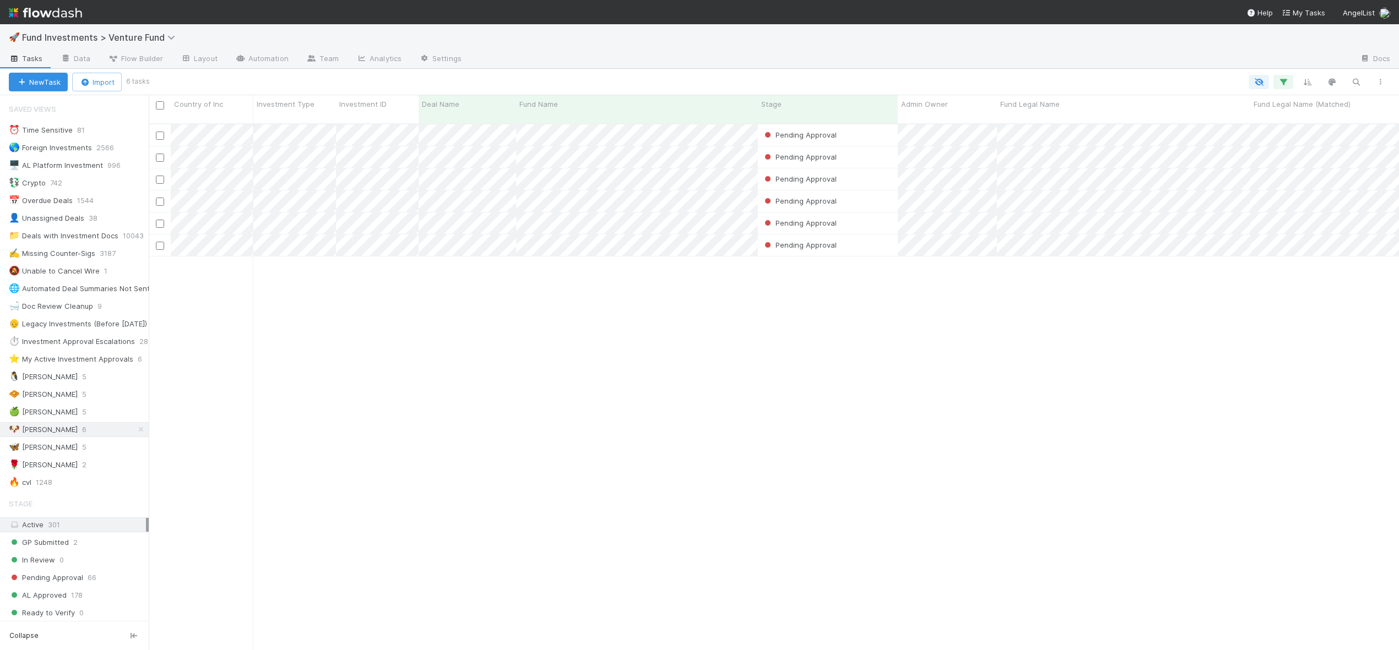
scroll to position [528, 1242]
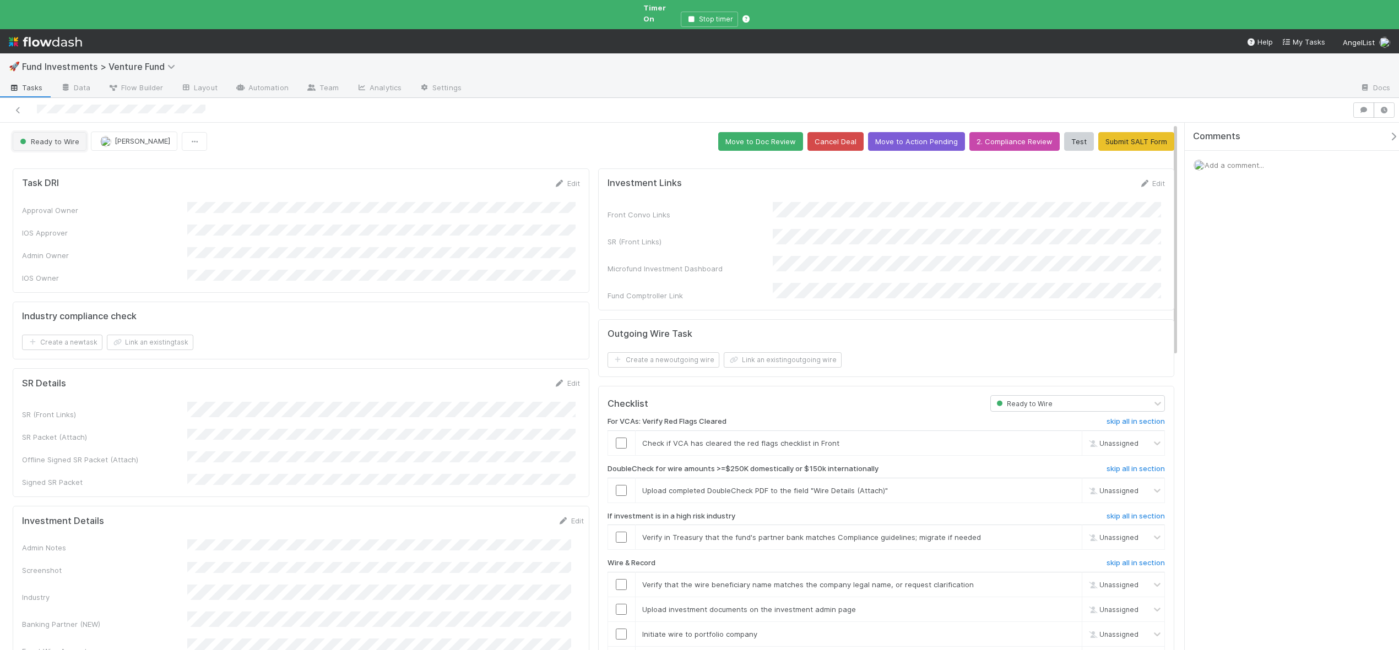
click at [45, 137] on span "Ready to Wire" at bounding box center [49, 141] width 62 height 9
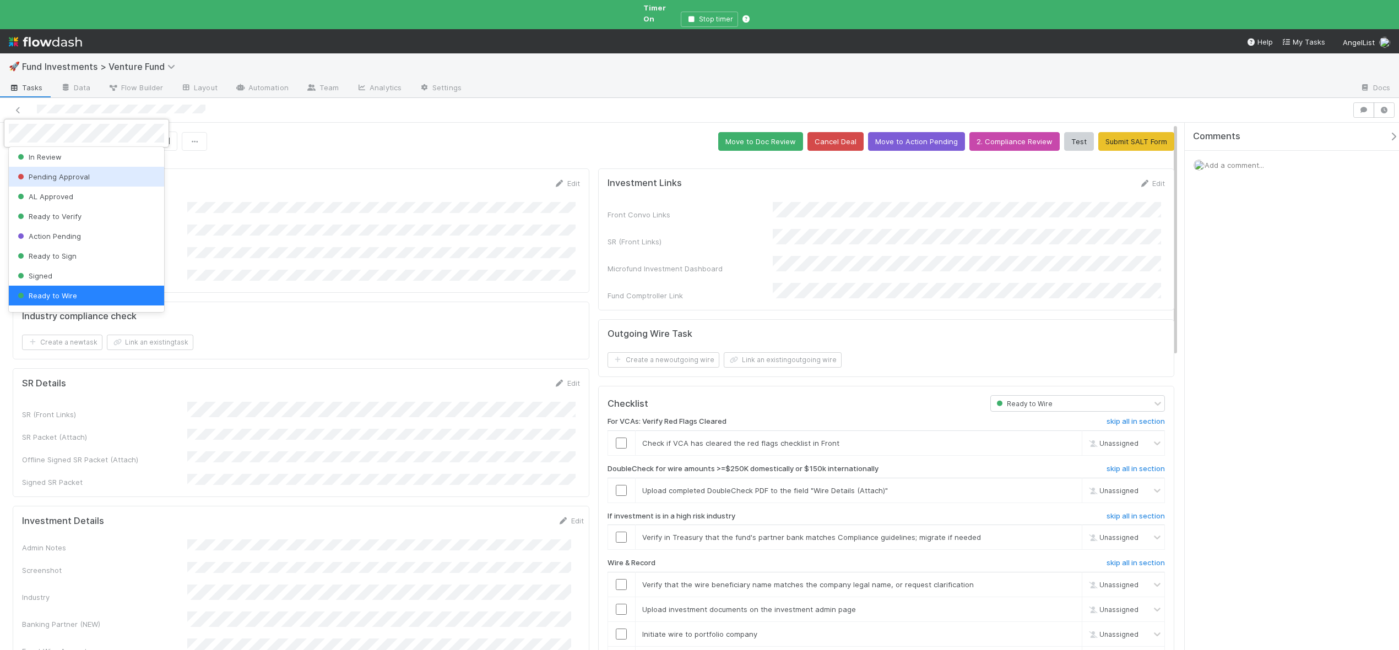
click at [63, 179] on span "Pending Approval" at bounding box center [52, 176] width 74 height 9
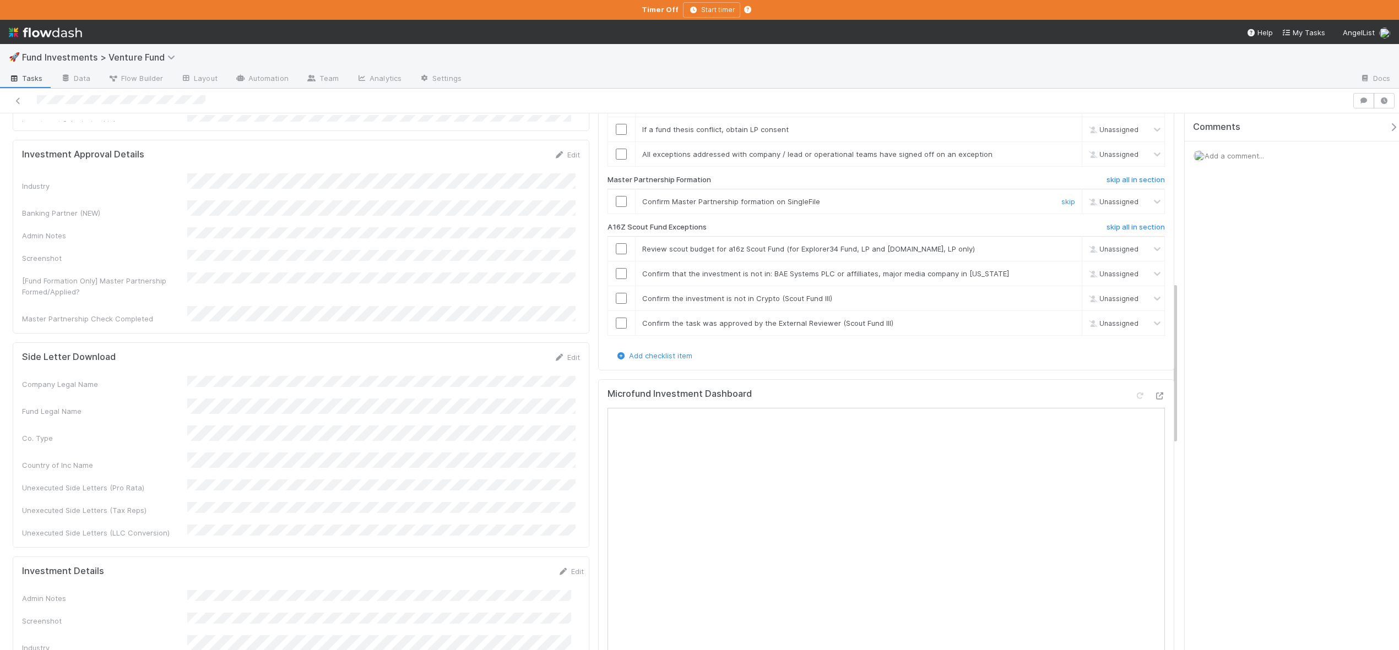
scroll to position [610, 0]
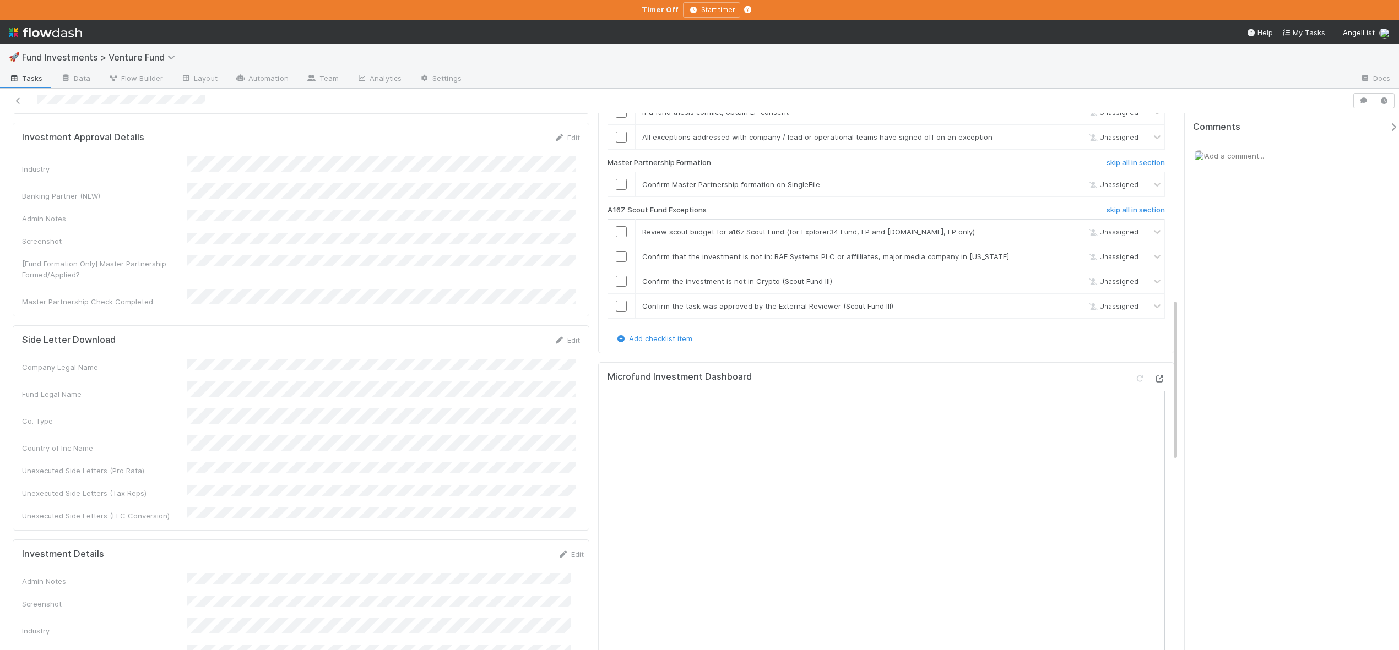
click at [584, 383] on icon at bounding box center [1159, 379] width 11 height 7
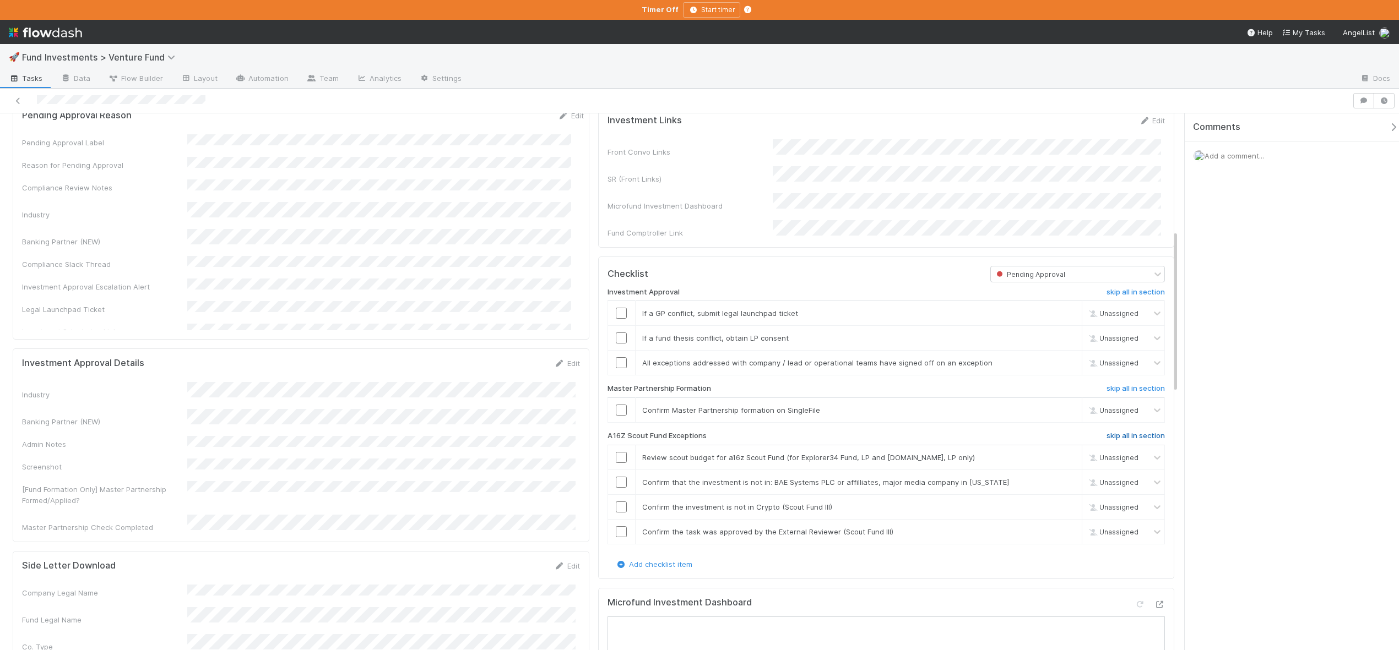
click at [584, 441] on h6 "skip all in section" at bounding box center [1135, 436] width 58 height 9
click at [584, 318] on link "skip" at bounding box center [1068, 313] width 14 height 9
click at [584, 343] on link "skip" at bounding box center [1068, 338] width 14 height 9
click at [584, 343] on link "undo" at bounding box center [1066, 338] width 17 height 9
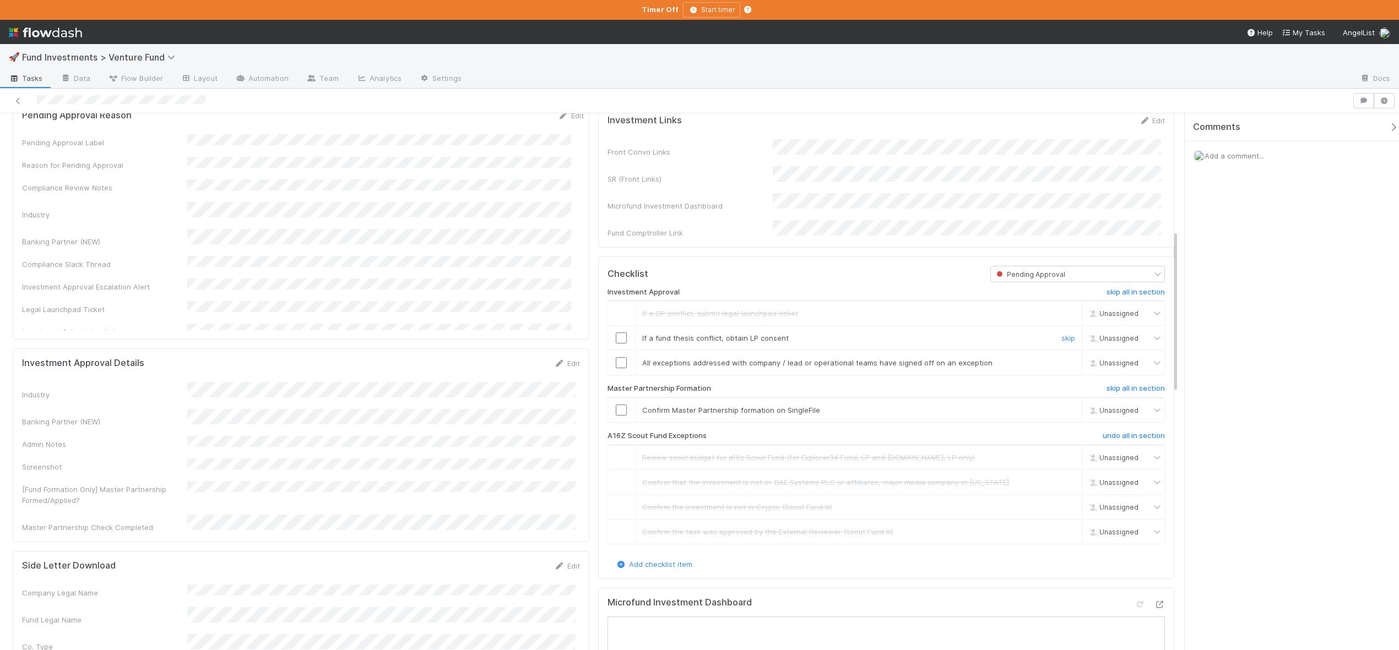
click at [584, 343] on link "skip" at bounding box center [1068, 338] width 14 height 9
click at [584, 368] on input "checkbox" at bounding box center [621, 362] width 11 height 11
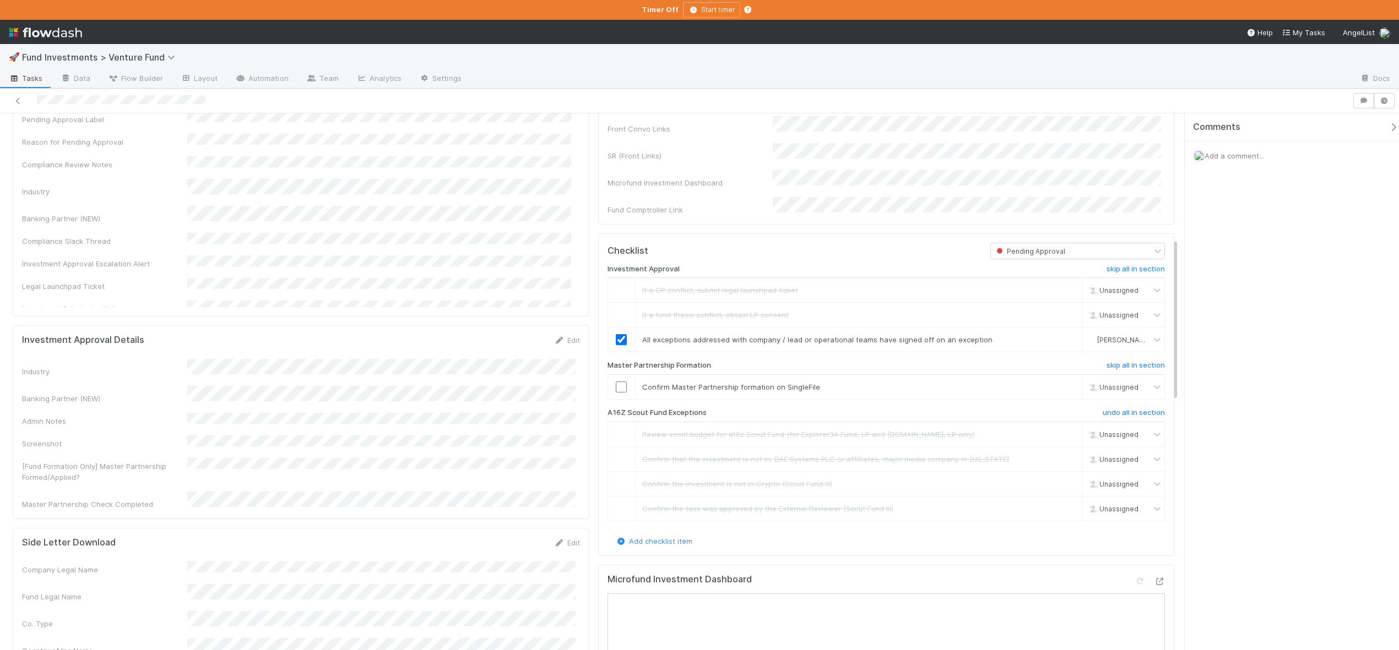
scroll to position [483, 0]
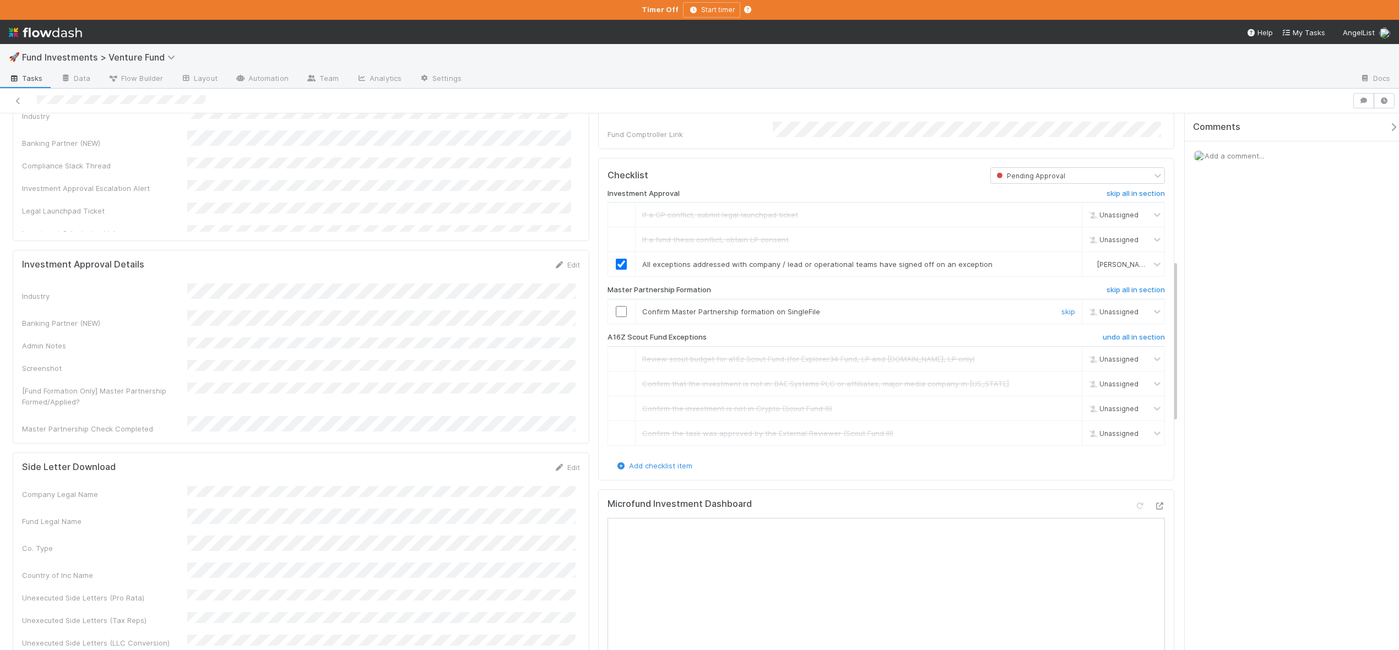
click at [584, 317] on input "checkbox" at bounding box center [621, 311] width 11 height 11
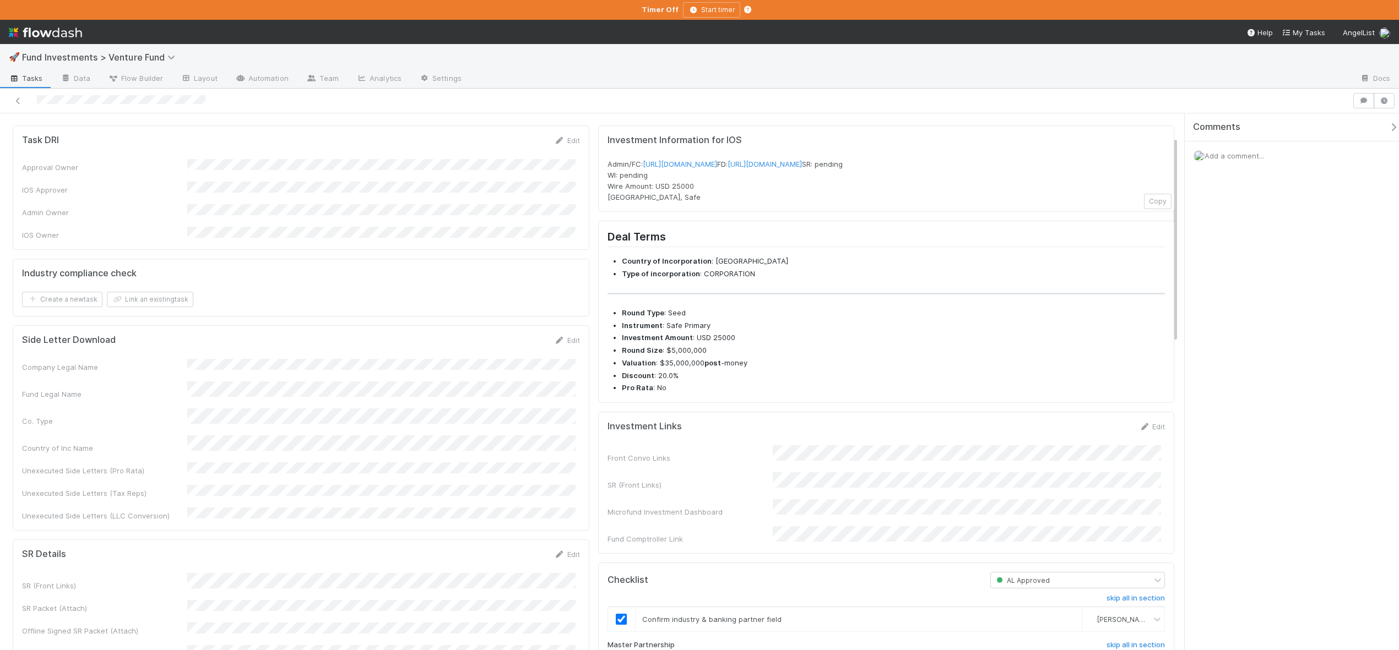
scroll to position [105, 0]
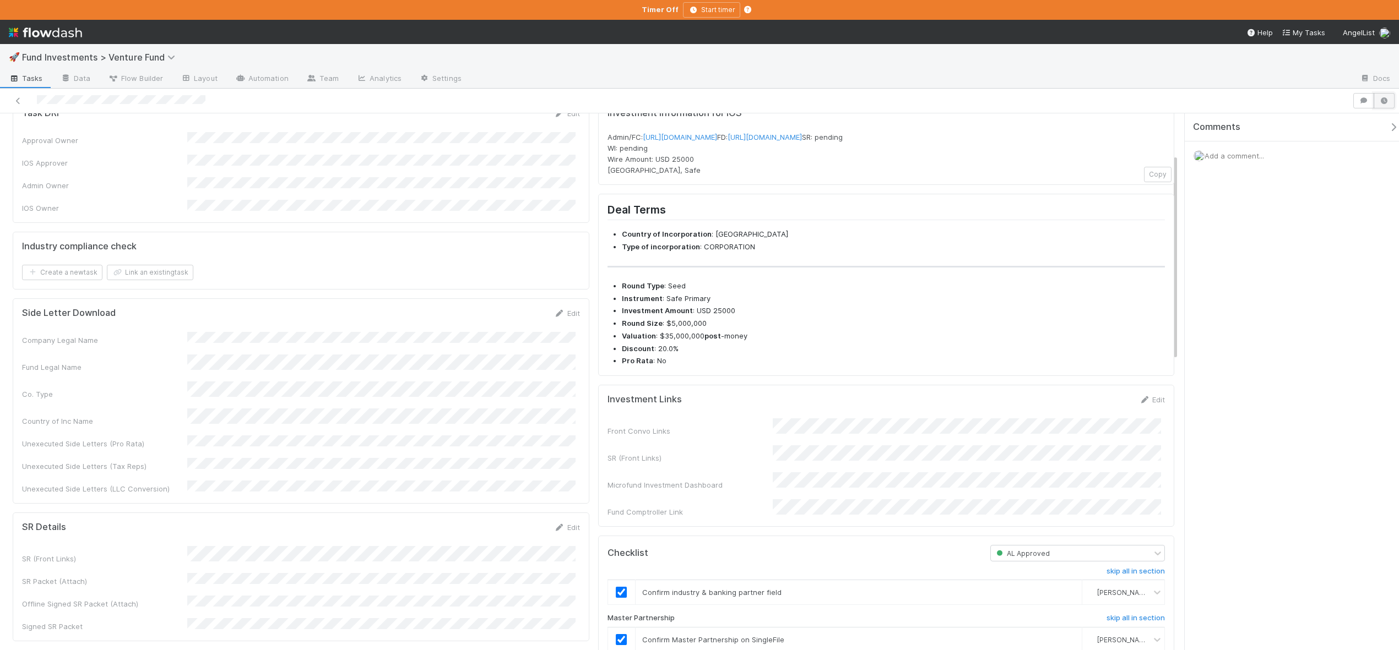
click at [584, 102] on icon "button" at bounding box center [1383, 100] width 11 height 7
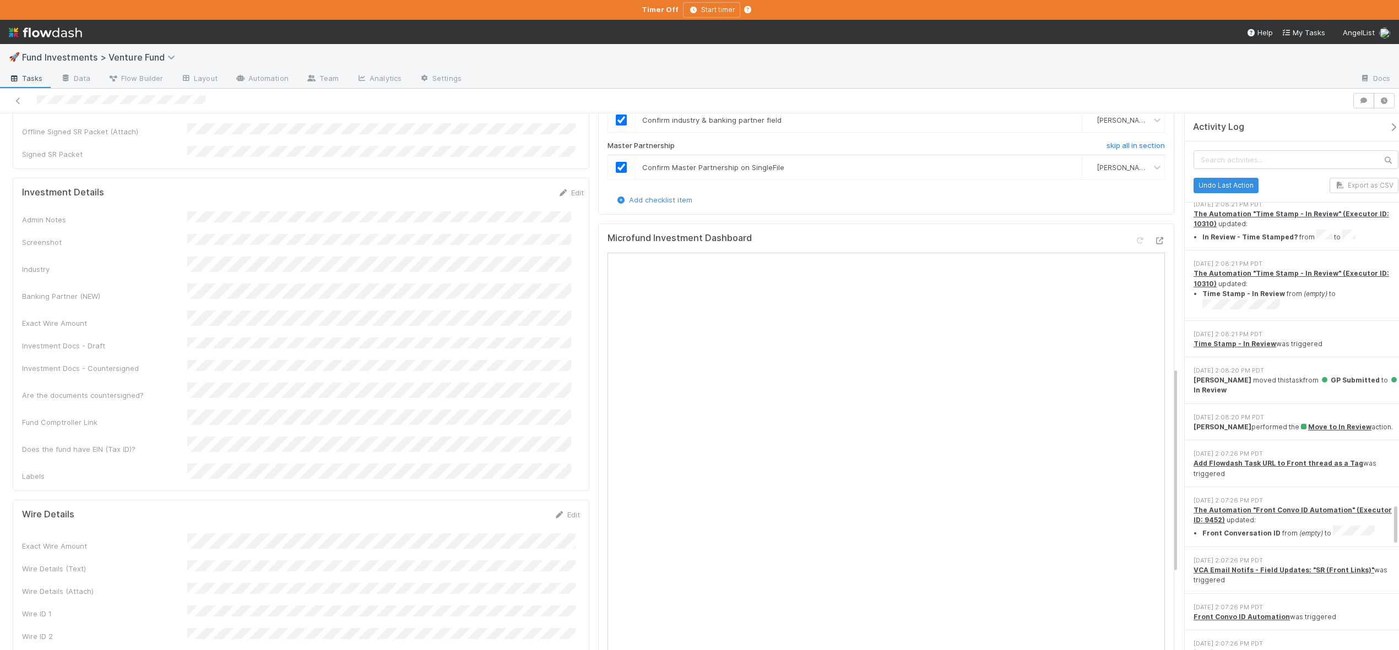
scroll to position [678, 0]
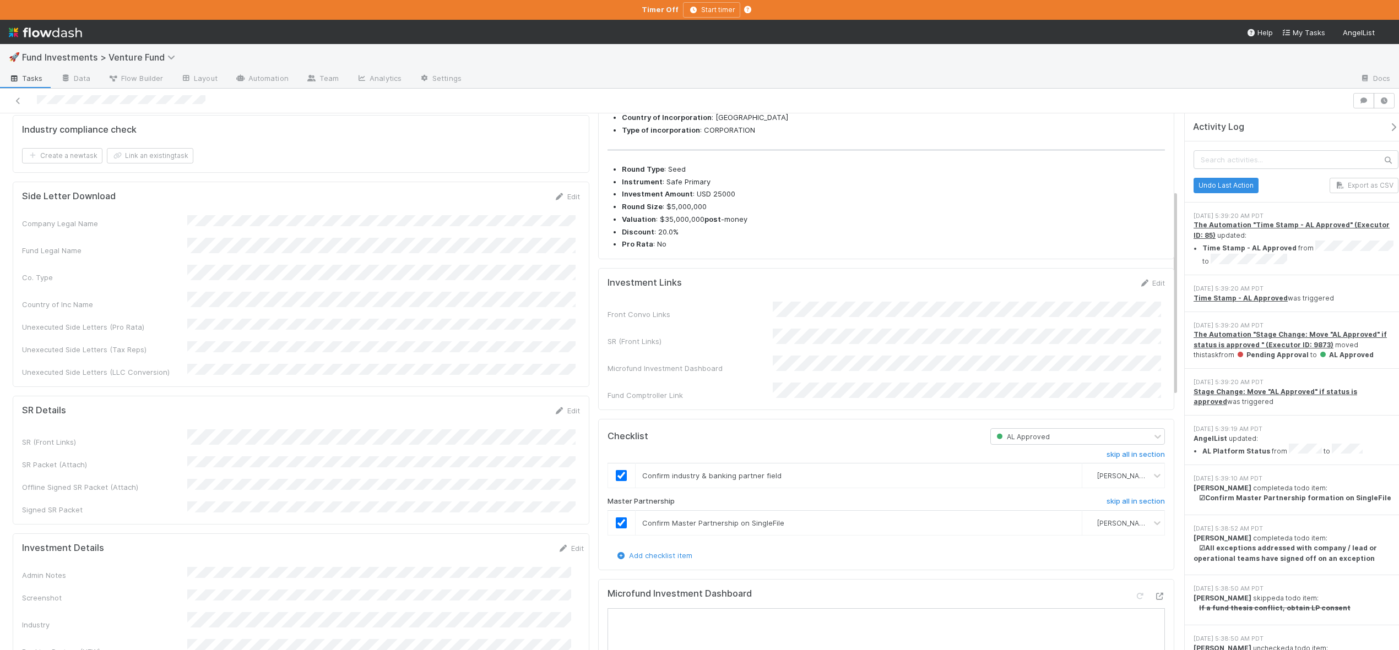
scroll to position [225, 0]
click at [558, 404] on icon at bounding box center [559, 407] width 11 height 7
click at [400, 434] on div "SR (Front Links) SR Packet (Attach) Offline Signed SR Packet (Attach) Signed SR…" at bounding box center [301, 490] width 558 height 112
click at [396, 434] on div "SR (Front Links) SR Packet (Attach) Offline Signed SR Packet (Attach) Signed SR…" at bounding box center [301, 490] width 558 height 112
click at [514, 402] on button "Save" at bounding box center [521, 411] width 31 height 19
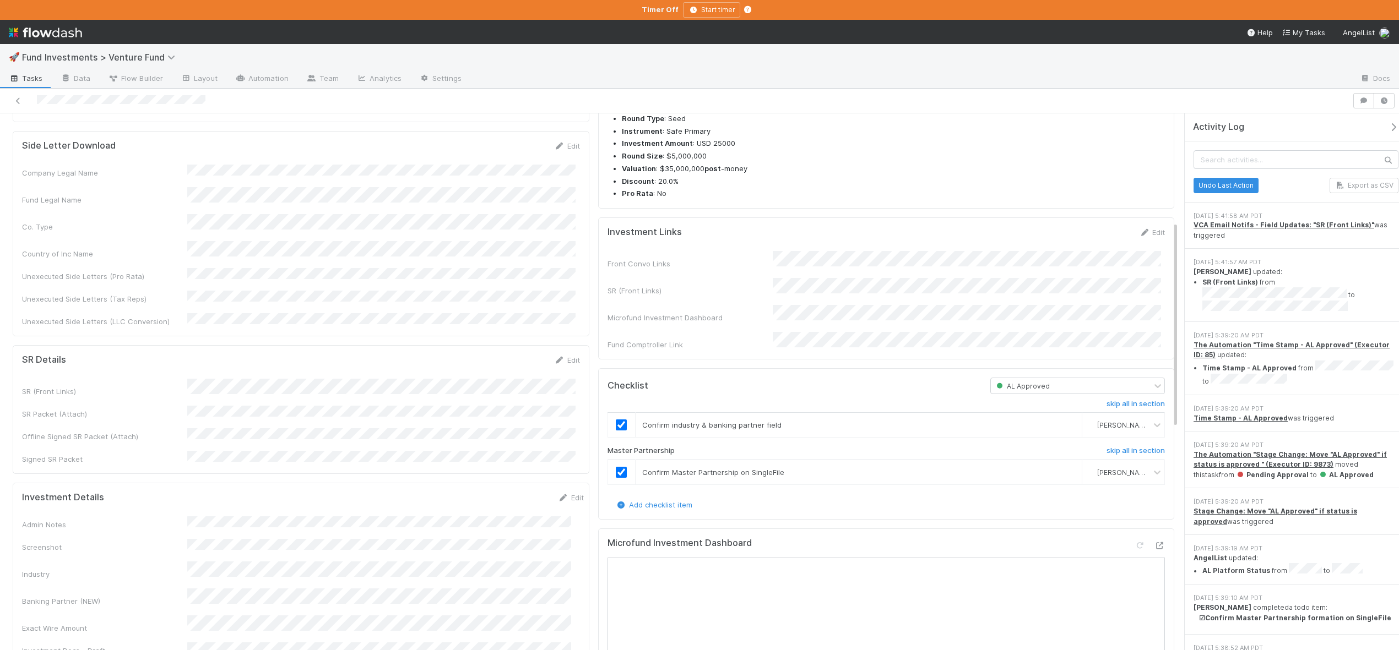
scroll to position [259, 0]
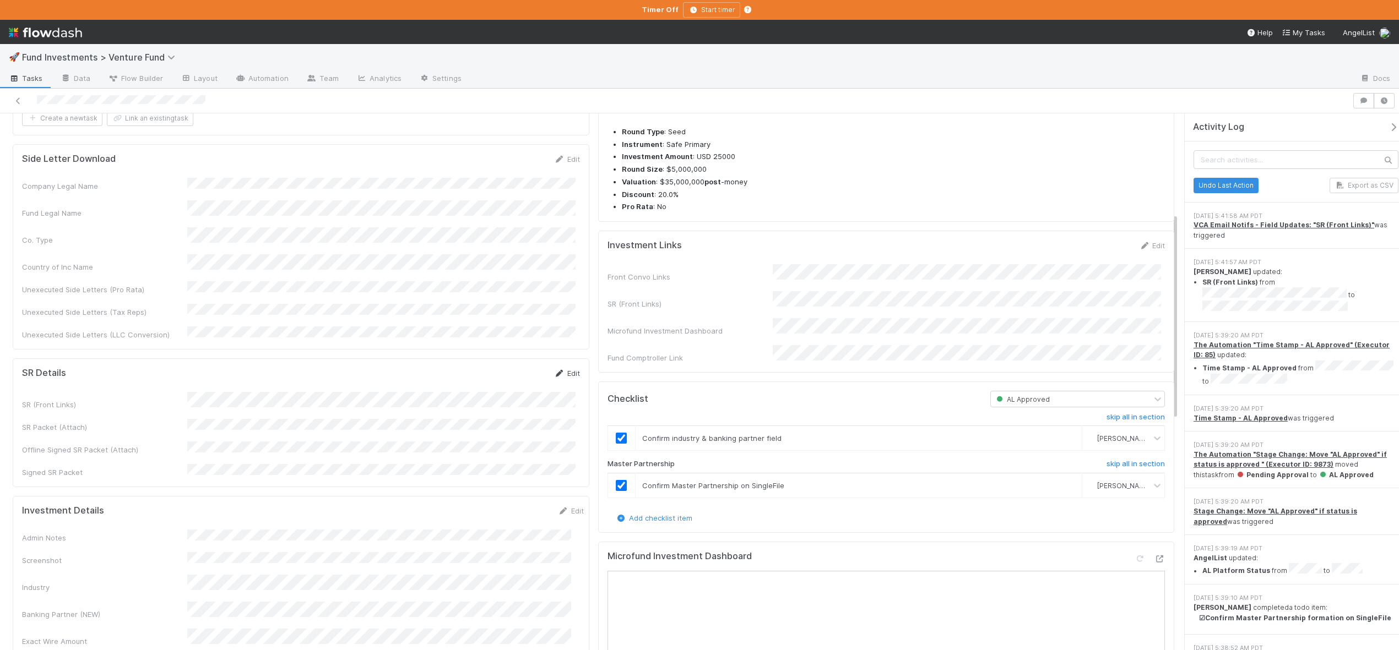
click at [567, 369] on link "Edit" at bounding box center [567, 373] width 26 height 9
click at [518, 368] on button "Save" at bounding box center [521, 377] width 31 height 19
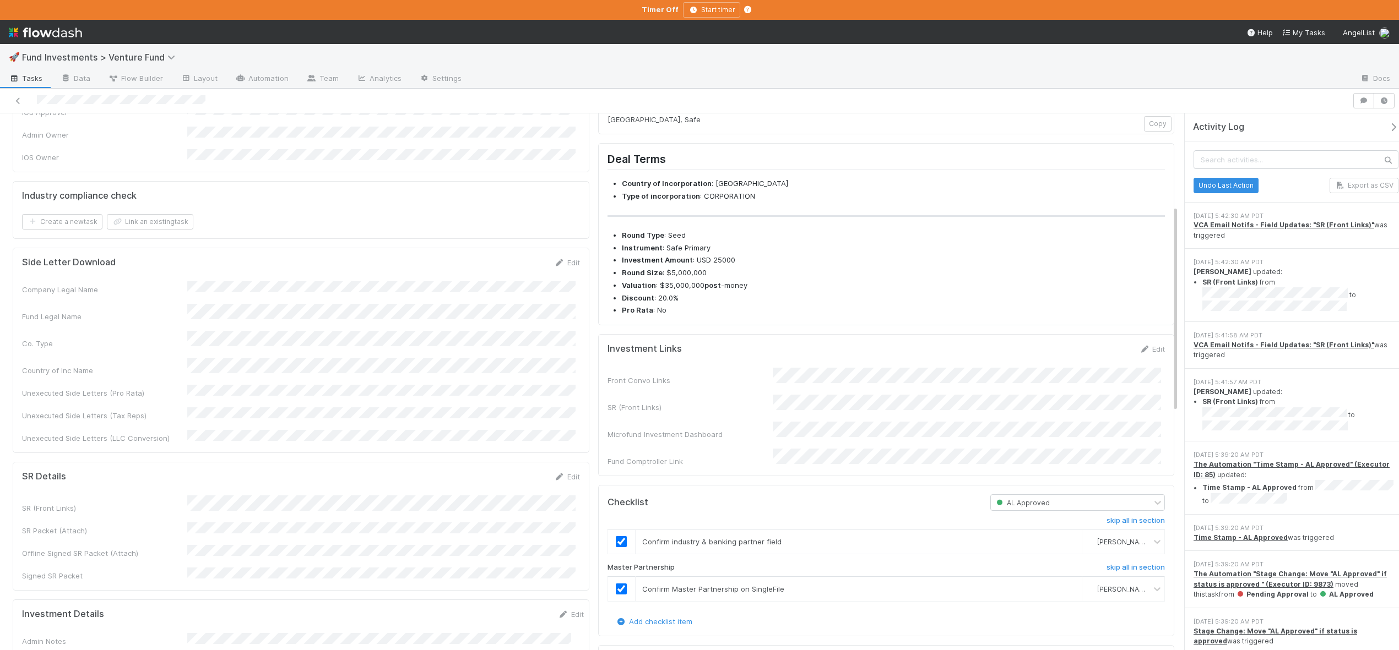
scroll to position [9, 0]
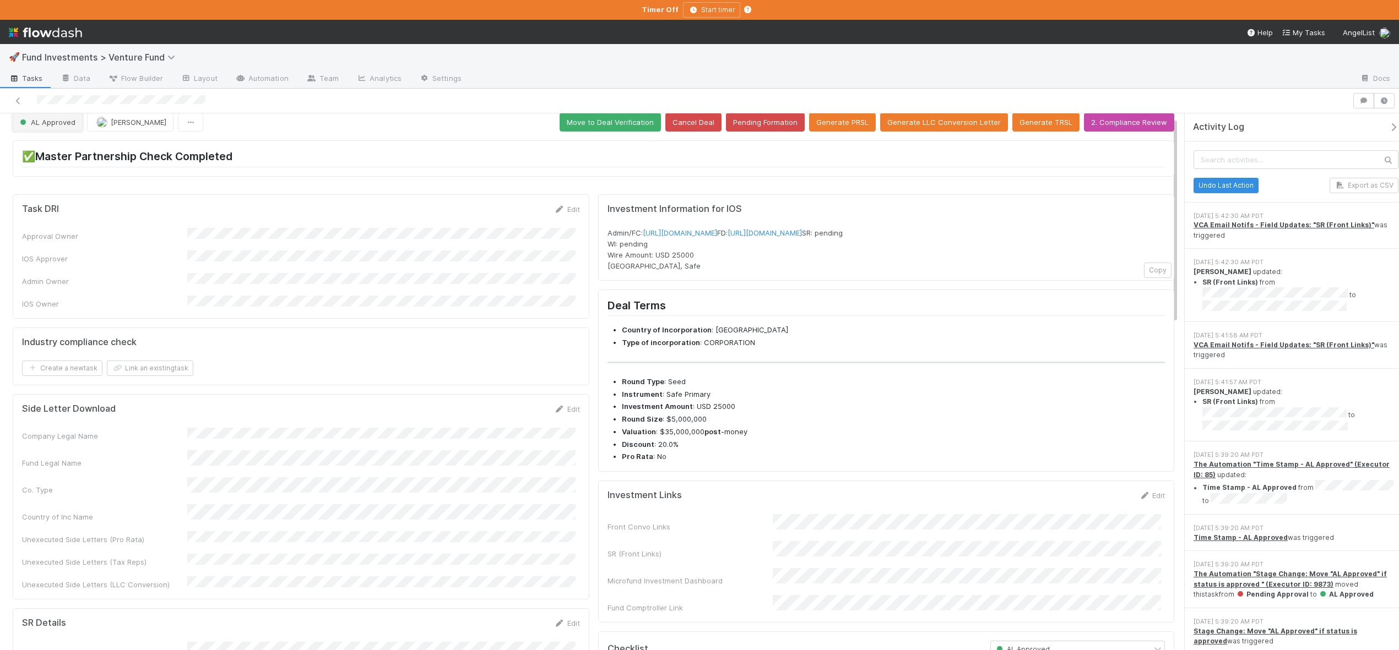
click at [35, 122] on span "AL Approved" at bounding box center [47, 122] width 58 height 9
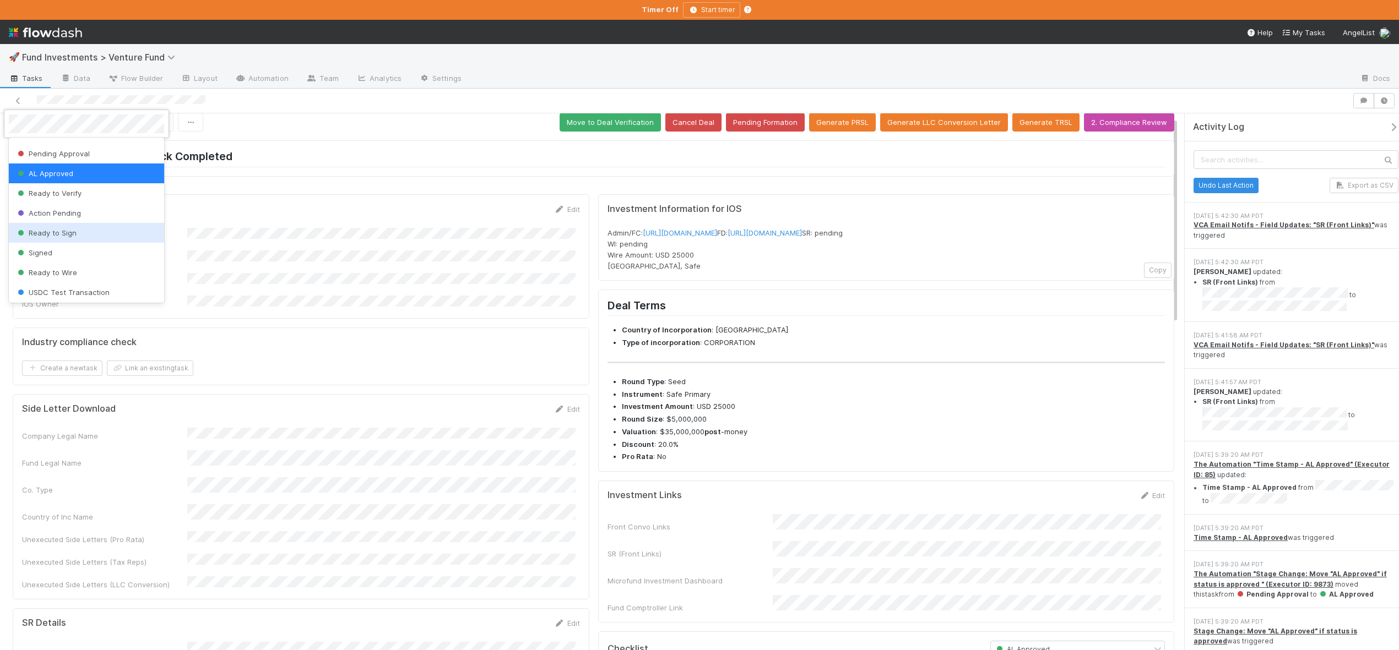
scroll to position [41, 0]
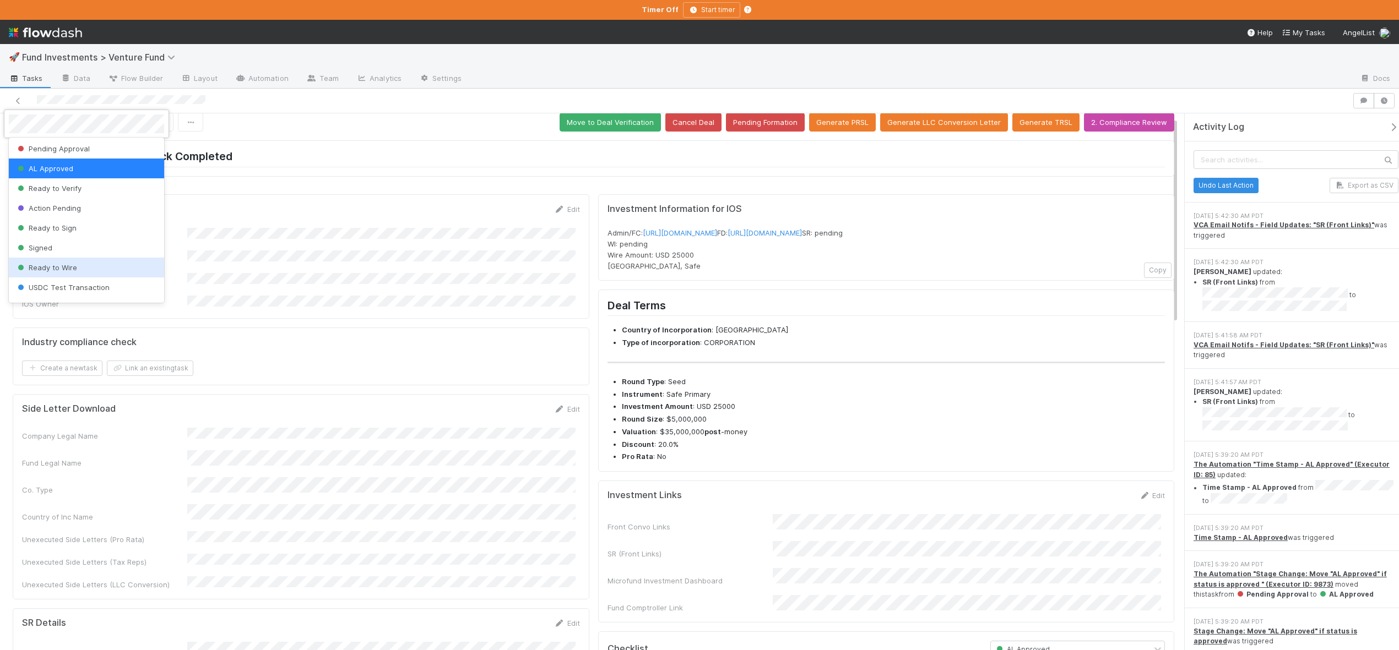
click at [66, 262] on div "Ready to Wire" at bounding box center [86, 268] width 155 height 20
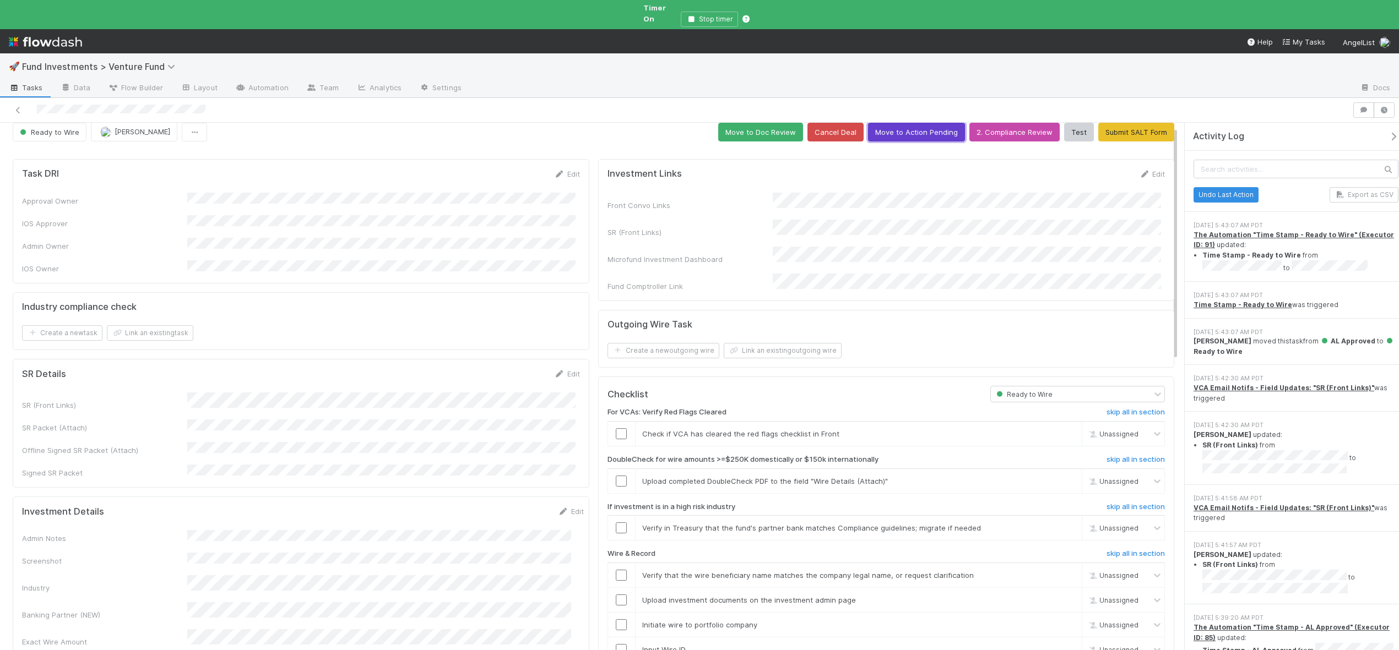
click at [936, 123] on button "Move to Action Pending" at bounding box center [916, 132] width 97 height 19
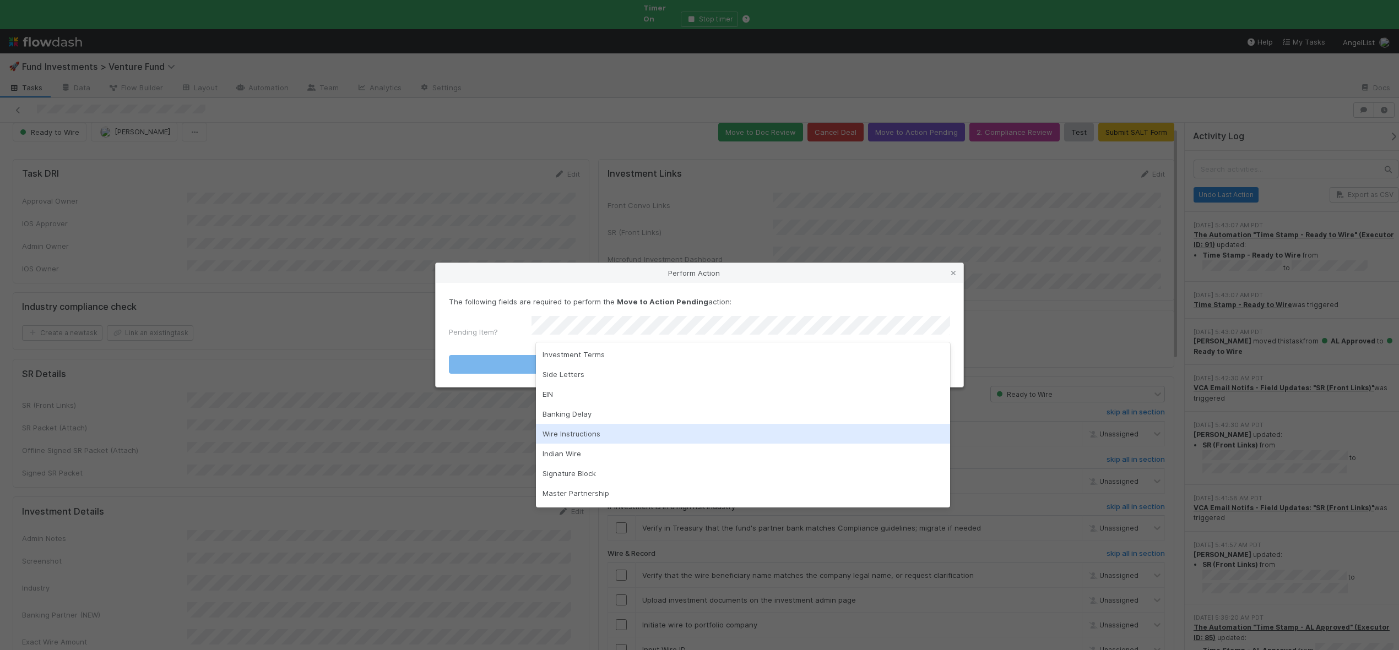
click at [574, 428] on div "Wire Instructions" at bounding box center [743, 434] width 414 height 20
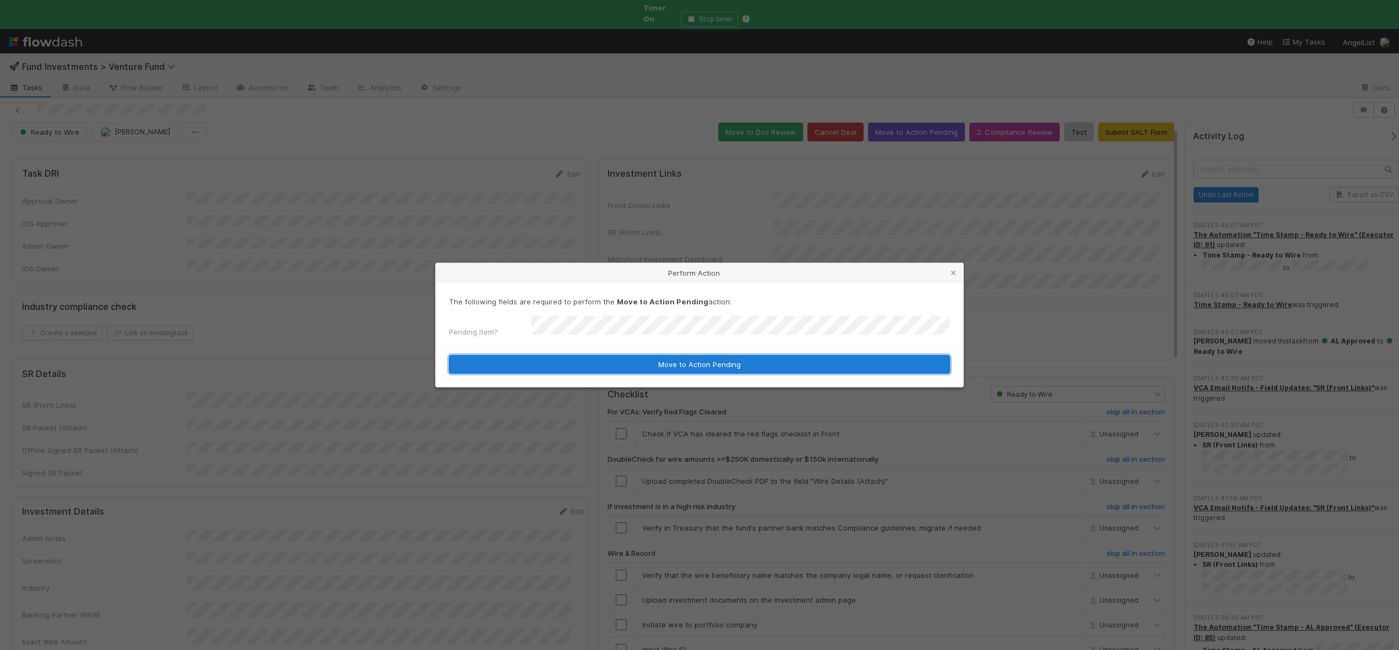
click at [577, 355] on button "Move to Action Pending" at bounding box center [699, 364] width 501 height 19
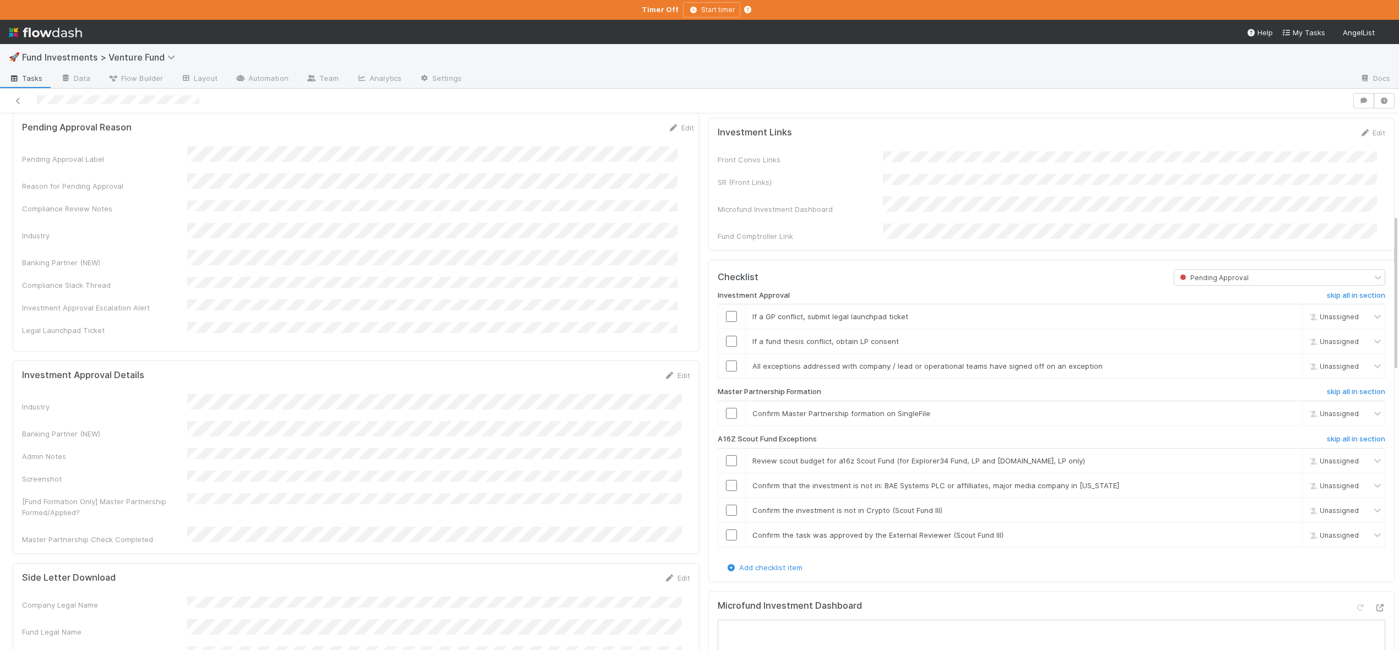
scroll to position [439, 0]
click at [584, 611] on icon at bounding box center [1379, 607] width 11 height 7
click at [584, 321] on input "checkbox" at bounding box center [731, 315] width 11 height 11
click at [584, 320] on link "skip" at bounding box center [1288, 315] width 14 height 9
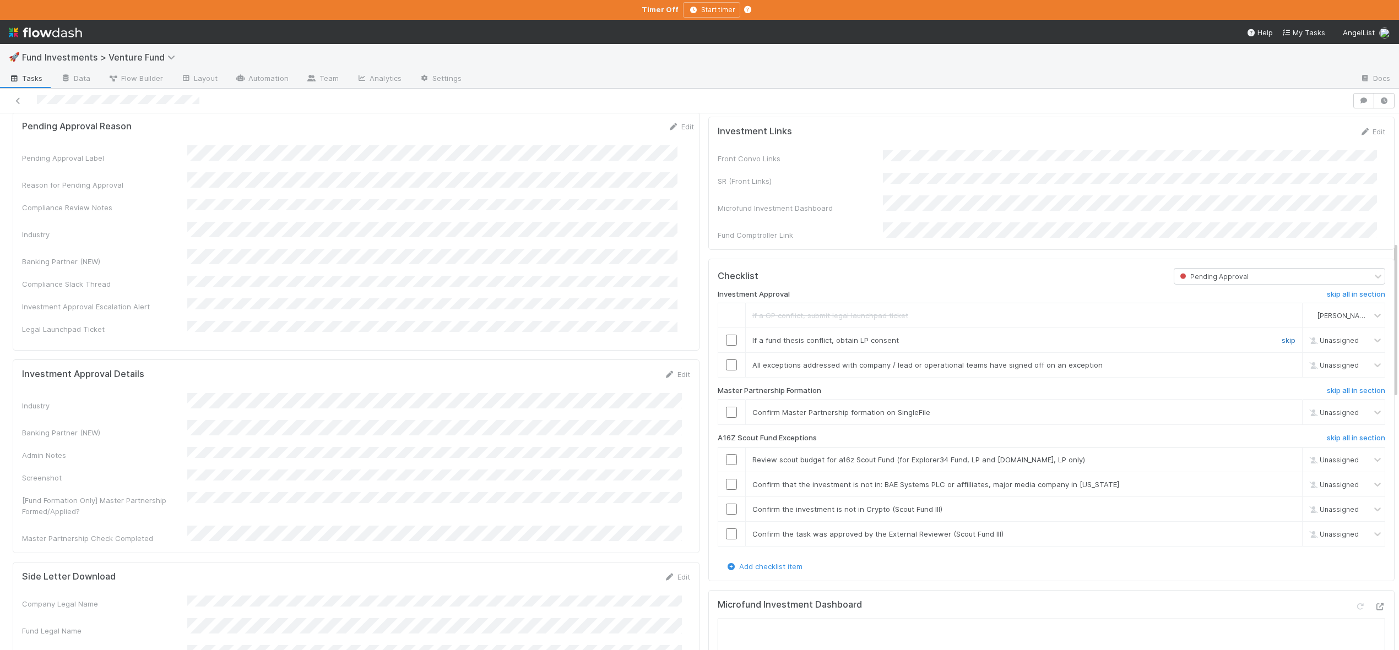
click at [584, 345] on link "skip" at bounding box center [1288, 340] width 14 height 9
click at [584, 371] on input "checkbox" at bounding box center [731, 365] width 11 height 11
click at [584, 418] on input "checkbox" at bounding box center [731, 412] width 11 height 11
click at [584, 465] on input "checkbox" at bounding box center [731, 459] width 11 height 11
click at [584, 490] on input "checkbox" at bounding box center [731, 484] width 11 height 11
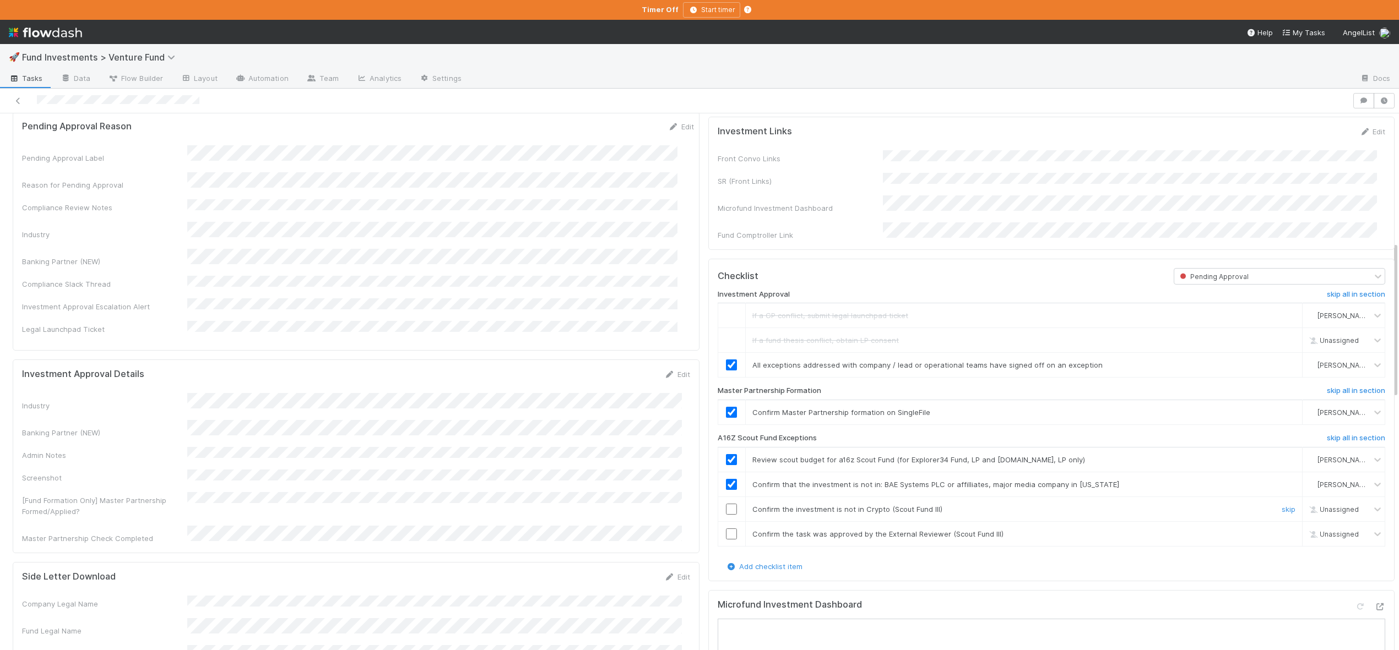
click at [584, 515] on input "checkbox" at bounding box center [731, 509] width 11 height 11
click at [584, 540] on input "checkbox" at bounding box center [731, 534] width 11 height 11
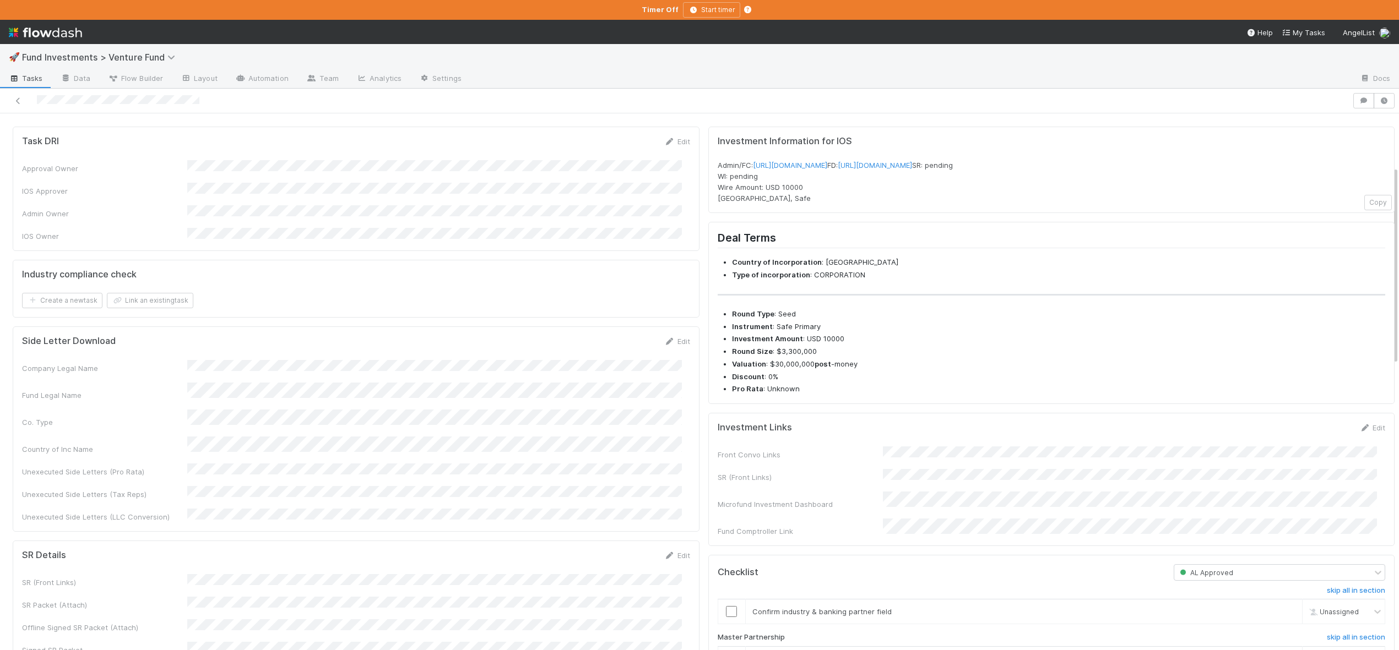
scroll to position [142, 0]
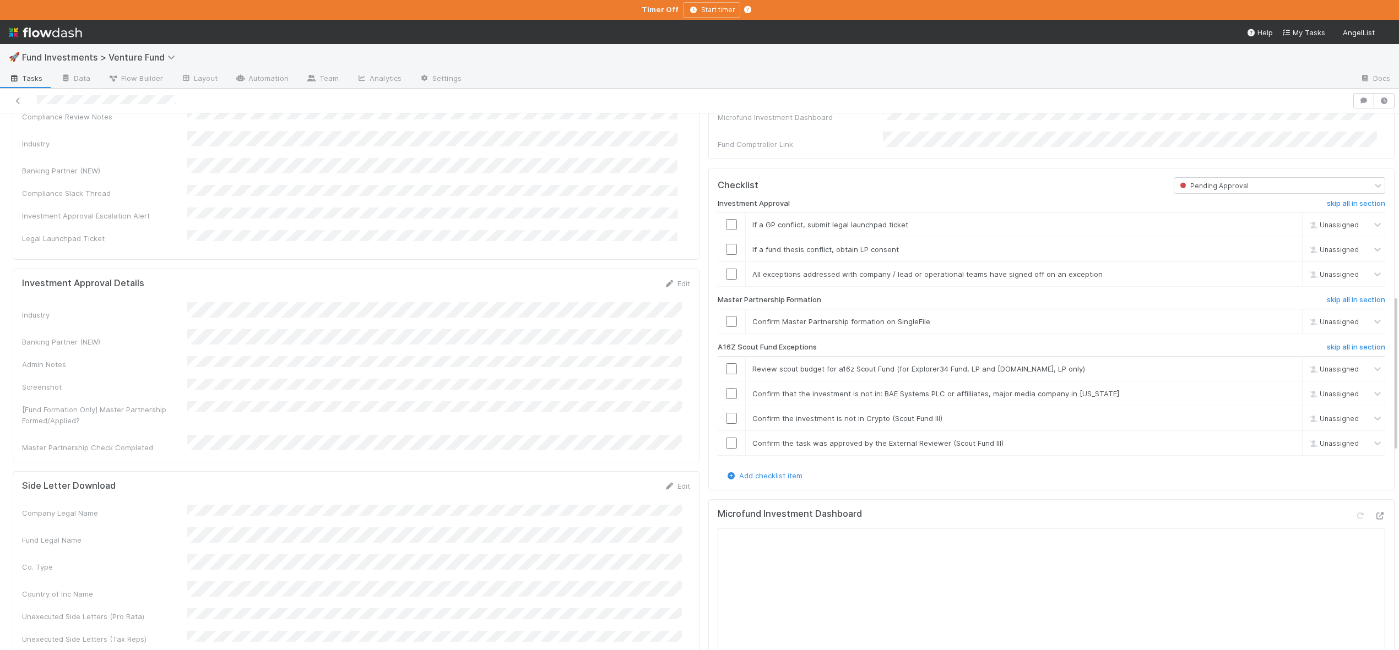
scroll to position [634, 0]
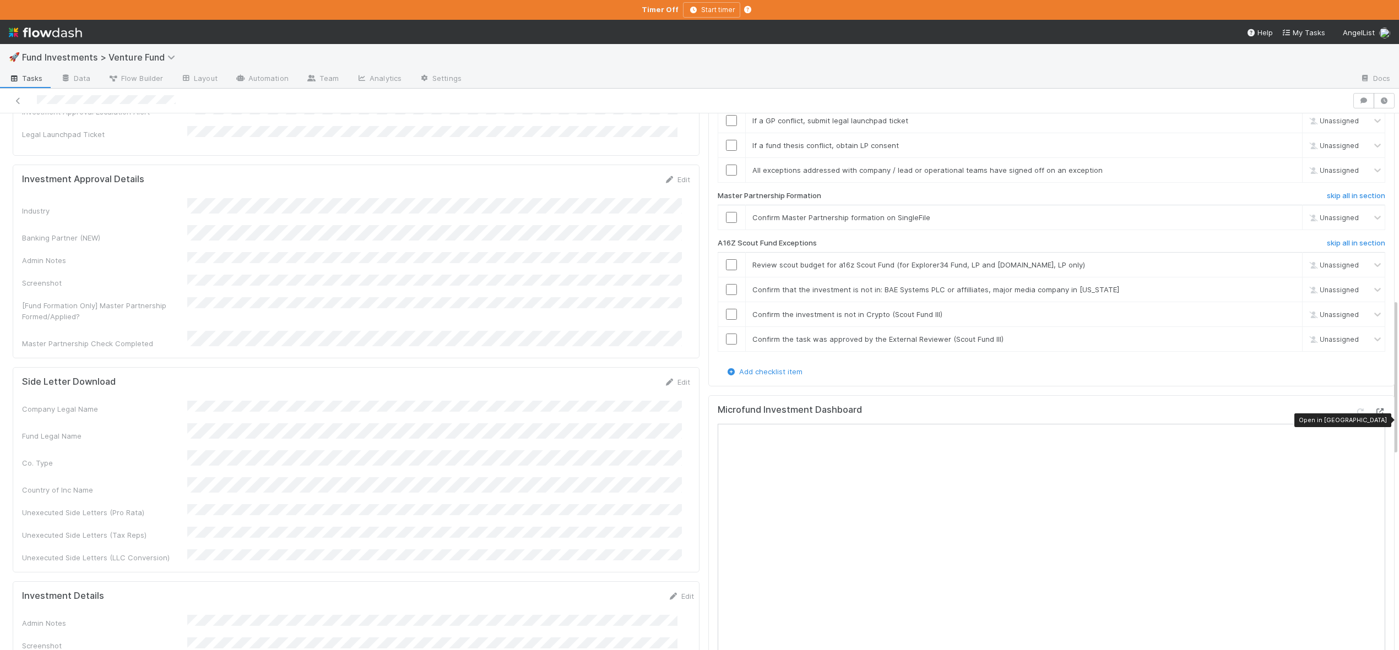
click at [1374, 416] on icon at bounding box center [1379, 412] width 11 height 7
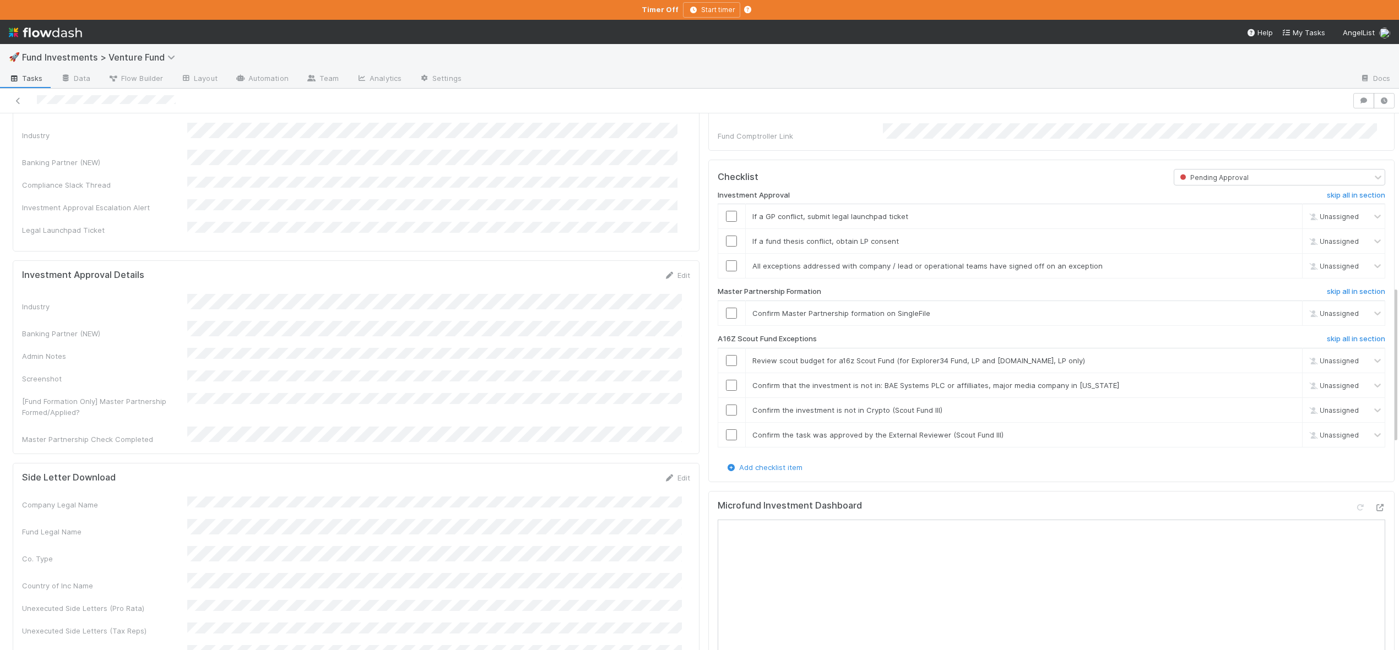
scroll to position [537, 0]
click at [1281, 221] on link "skip" at bounding box center [1288, 217] width 14 height 9
click at [1281, 246] on link "skip" at bounding box center [1288, 241] width 14 height 9
click at [726, 272] on input "checkbox" at bounding box center [731, 266] width 11 height 11
click at [726, 319] on input "checkbox" at bounding box center [731, 313] width 11 height 11
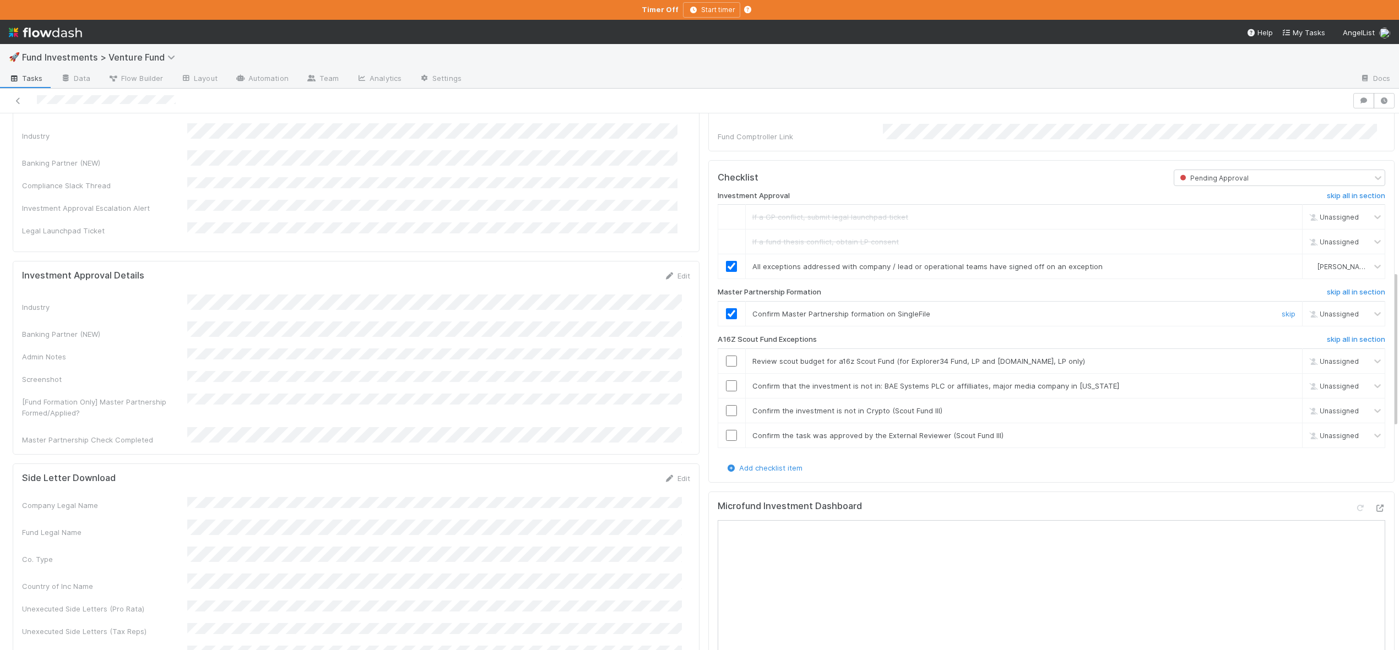
checkbox input "true"
click at [726, 319] on input "checkbox" at bounding box center [731, 313] width 11 height 11
click at [726, 367] on input "checkbox" at bounding box center [731, 361] width 11 height 11
click at [726, 392] on input "checkbox" at bounding box center [731, 386] width 11 height 11
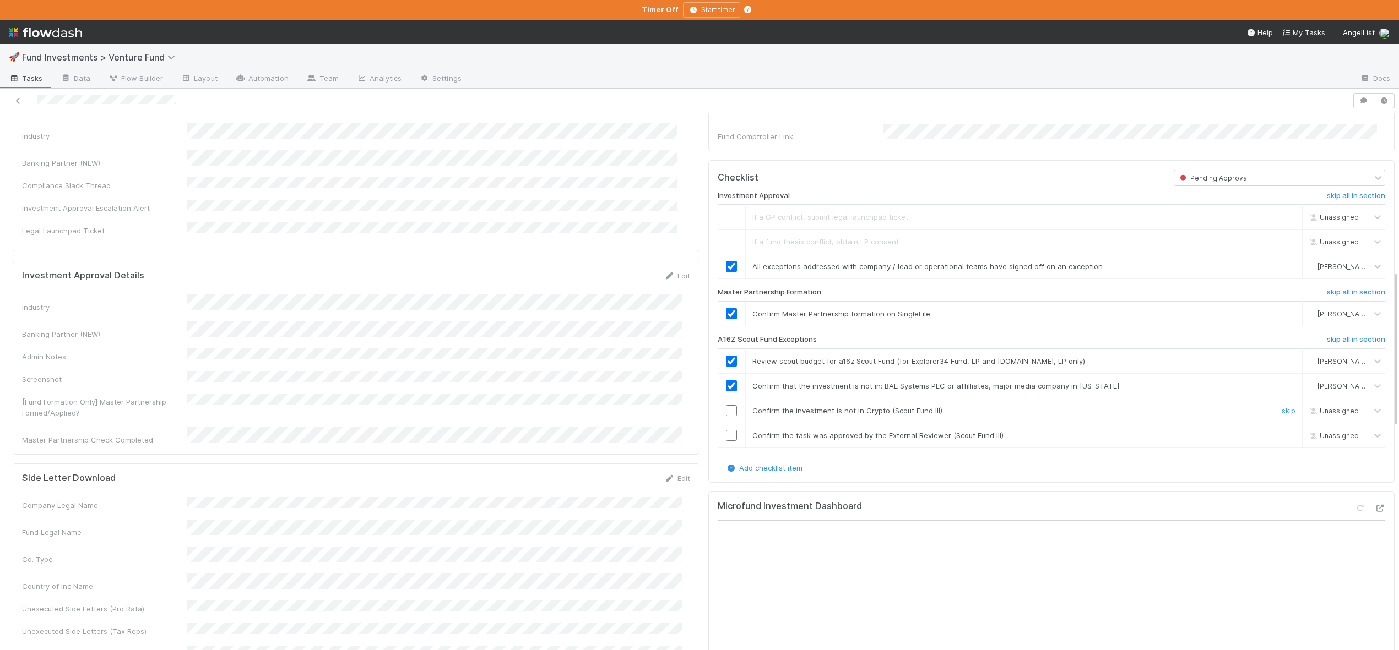
click at [726, 416] on input "checkbox" at bounding box center [731, 410] width 11 height 11
click at [726, 441] on input "checkbox" at bounding box center [731, 435] width 11 height 11
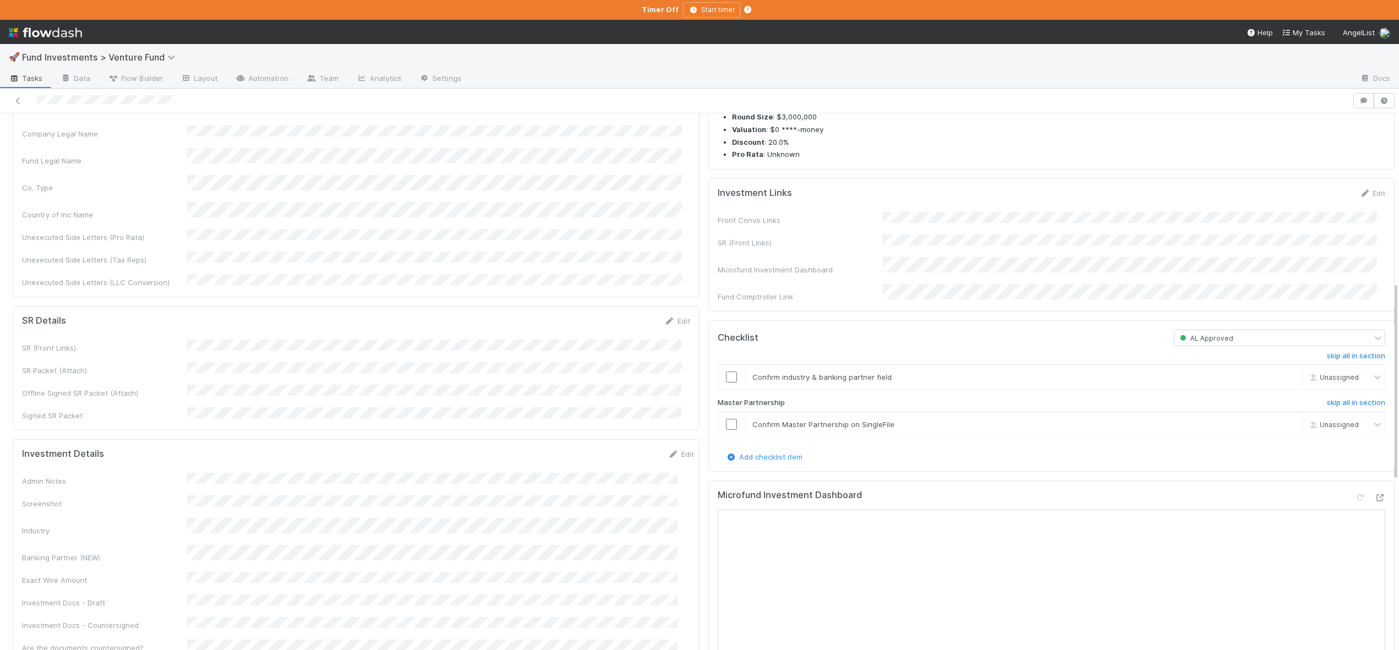
scroll to position [361, 0]
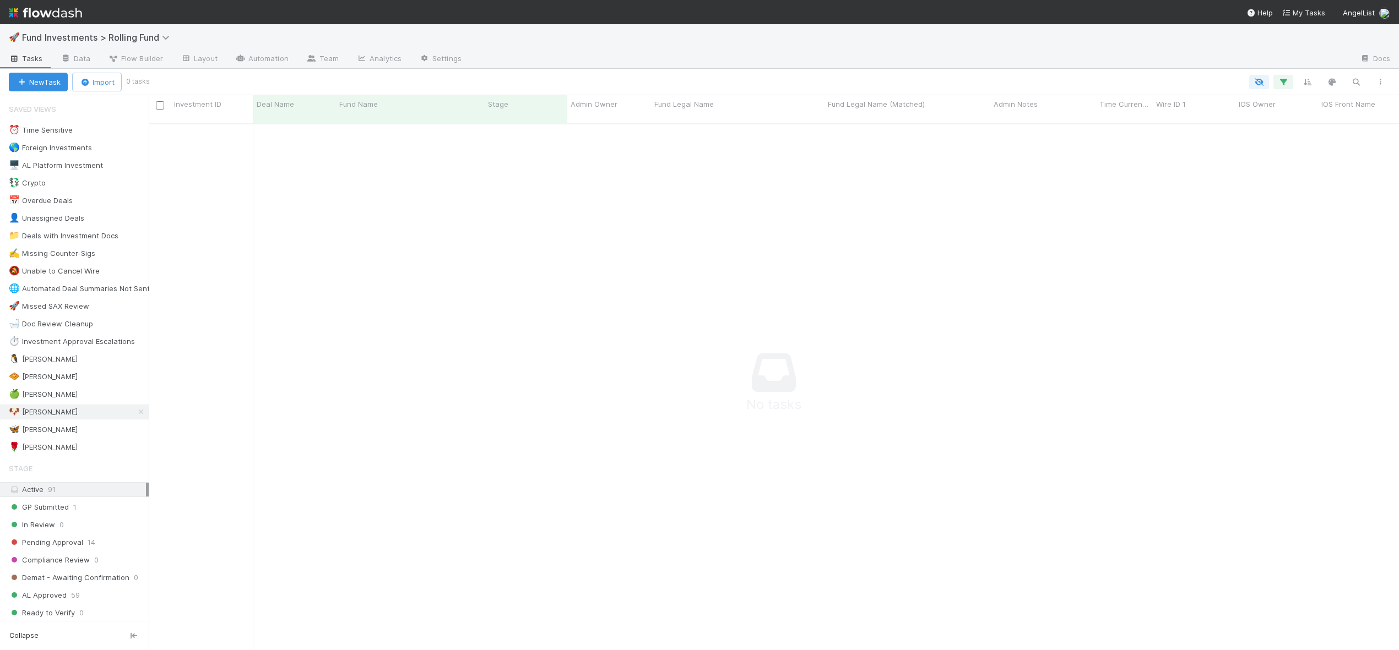
scroll to position [519, 1242]
click at [31, 388] on div "🍏 Ali 1" at bounding box center [79, 395] width 140 height 14
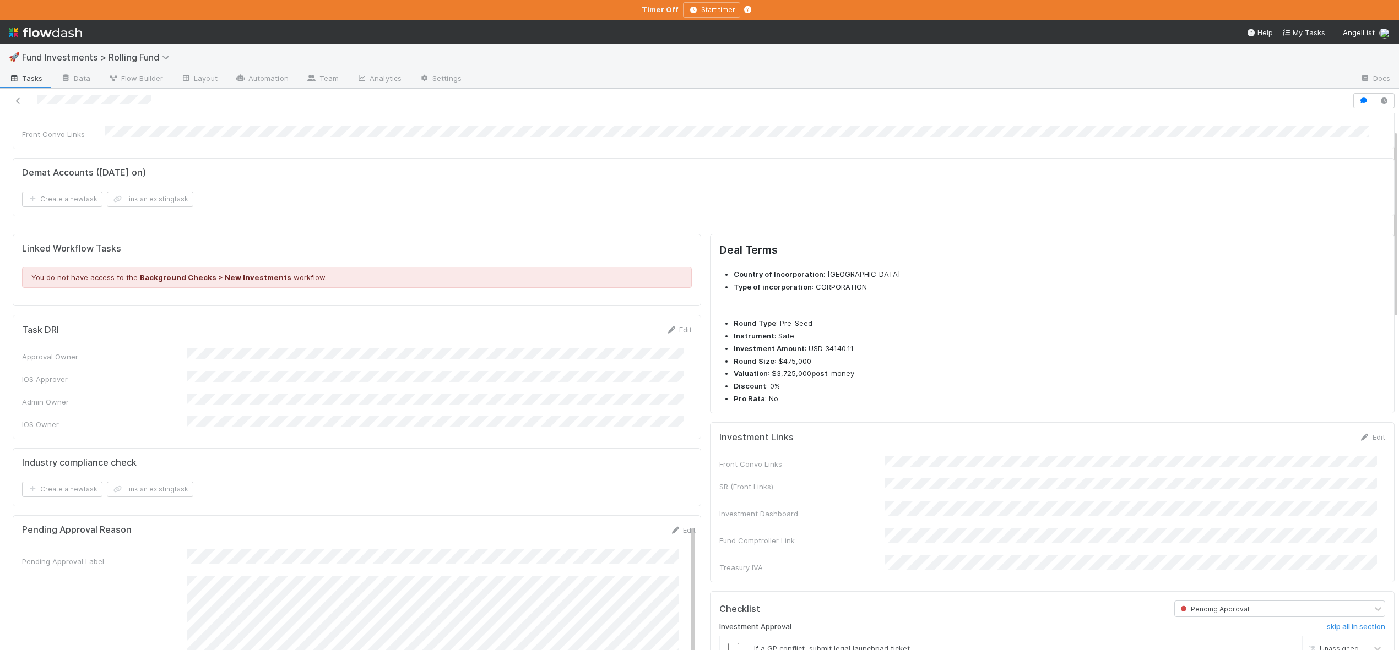
scroll to position [73, 0]
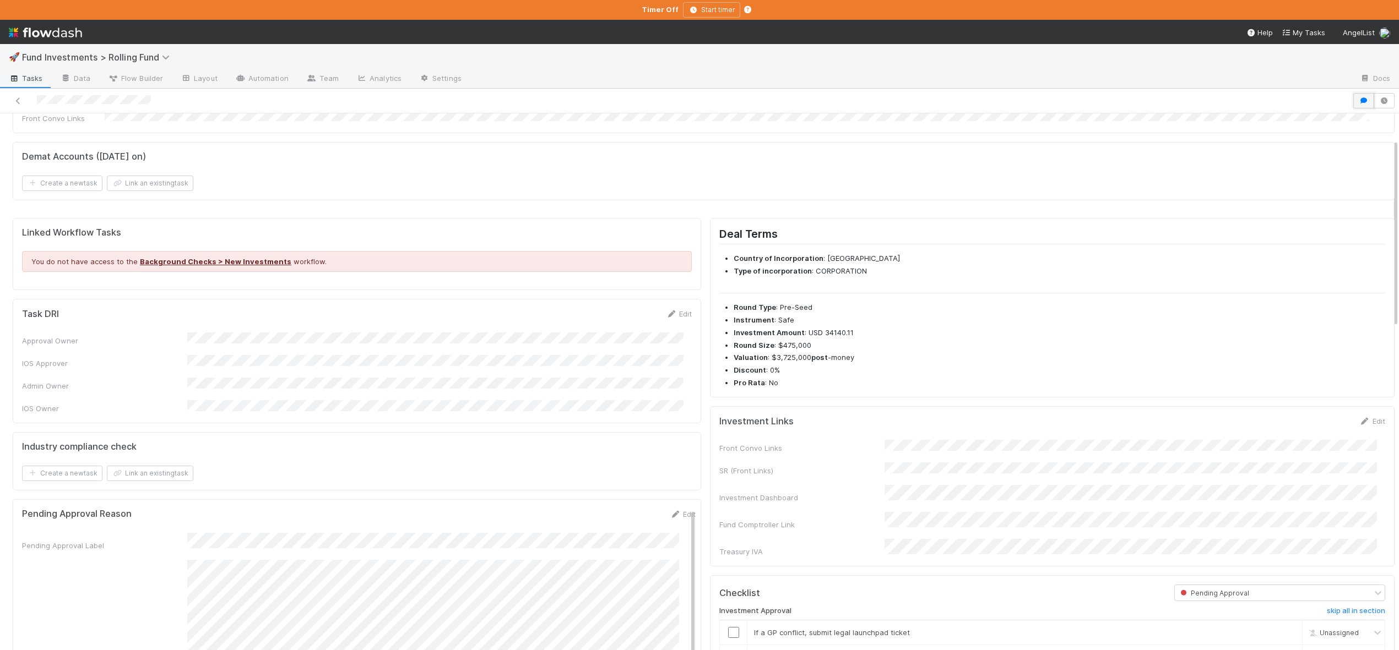
click at [1360, 98] on icon "button" at bounding box center [1363, 100] width 11 height 7
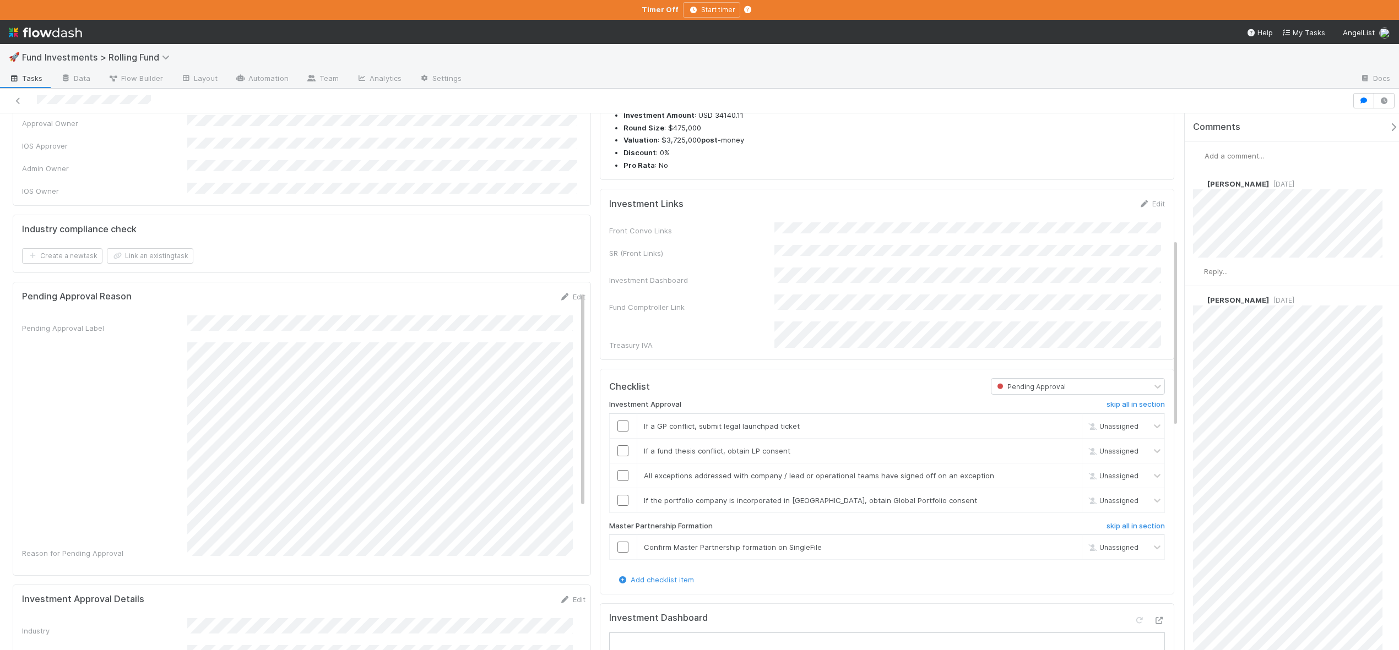
scroll to position [405, 0]
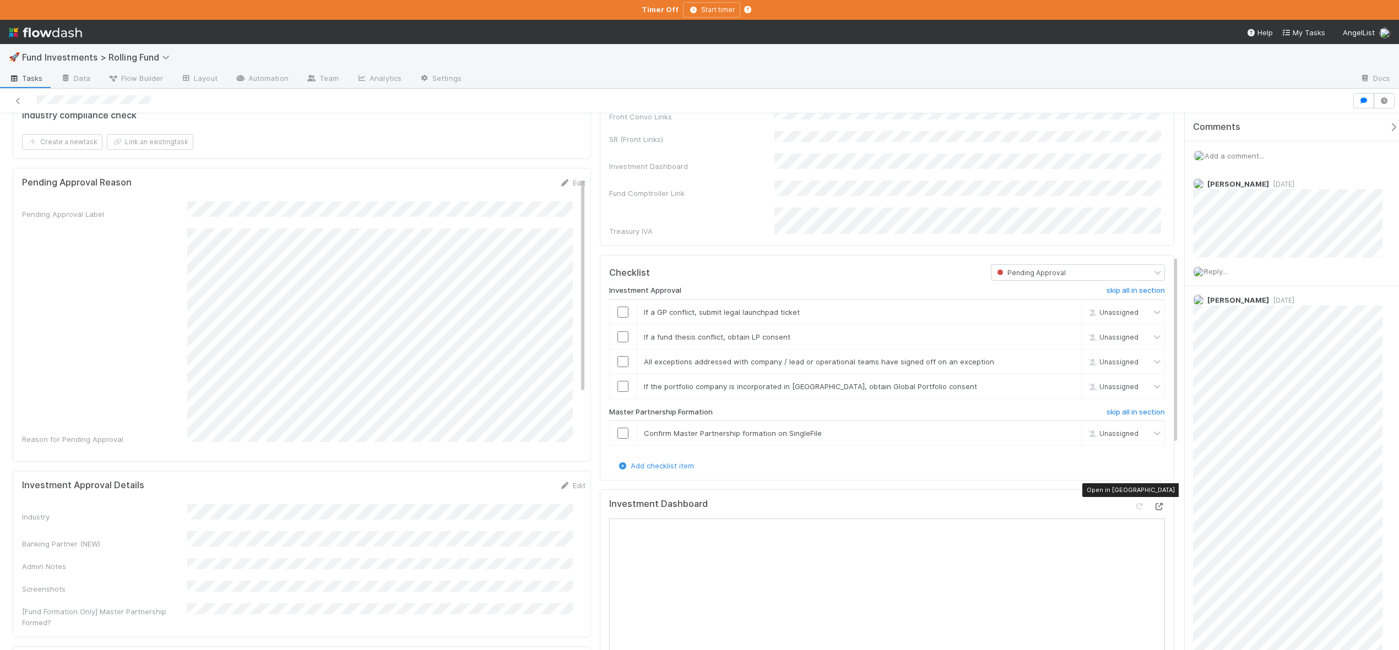
click at [1154, 503] on icon at bounding box center [1159, 506] width 11 height 7
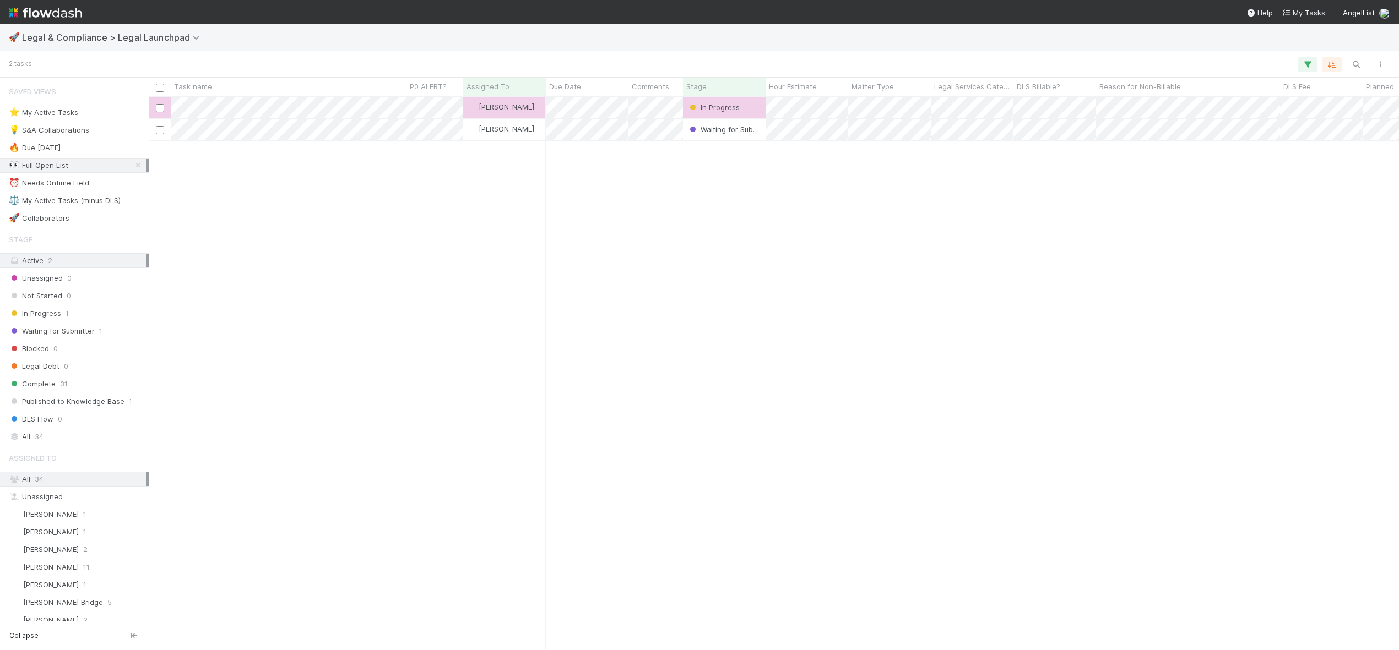
scroll to position [545, 1242]
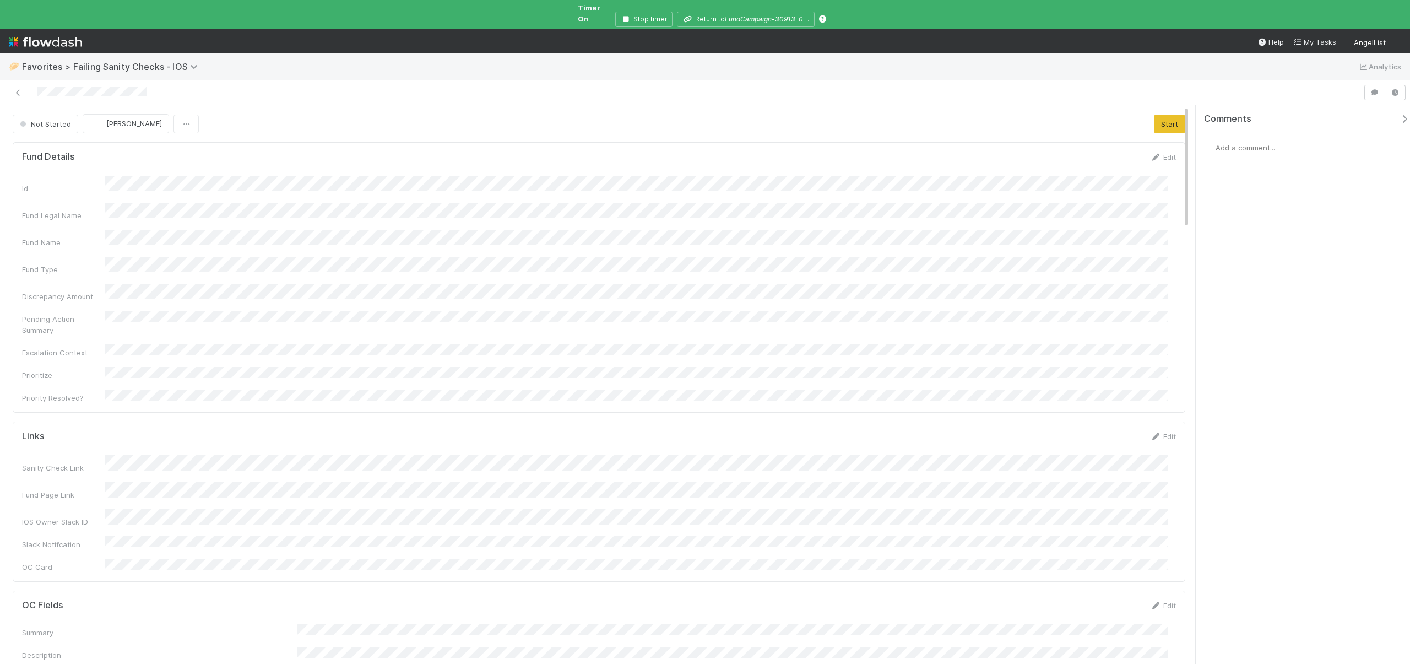
click at [167, 431] on form "Links Edit Sanity Check Link Fund Page Link IOS Owner Slack ID Slack Notifcatio…" at bounding box center [599, 502] width 1154 height 142
click at [1235, 143] on span "Add a comment..." at bounding box center [1244, 147] width 59 height 9
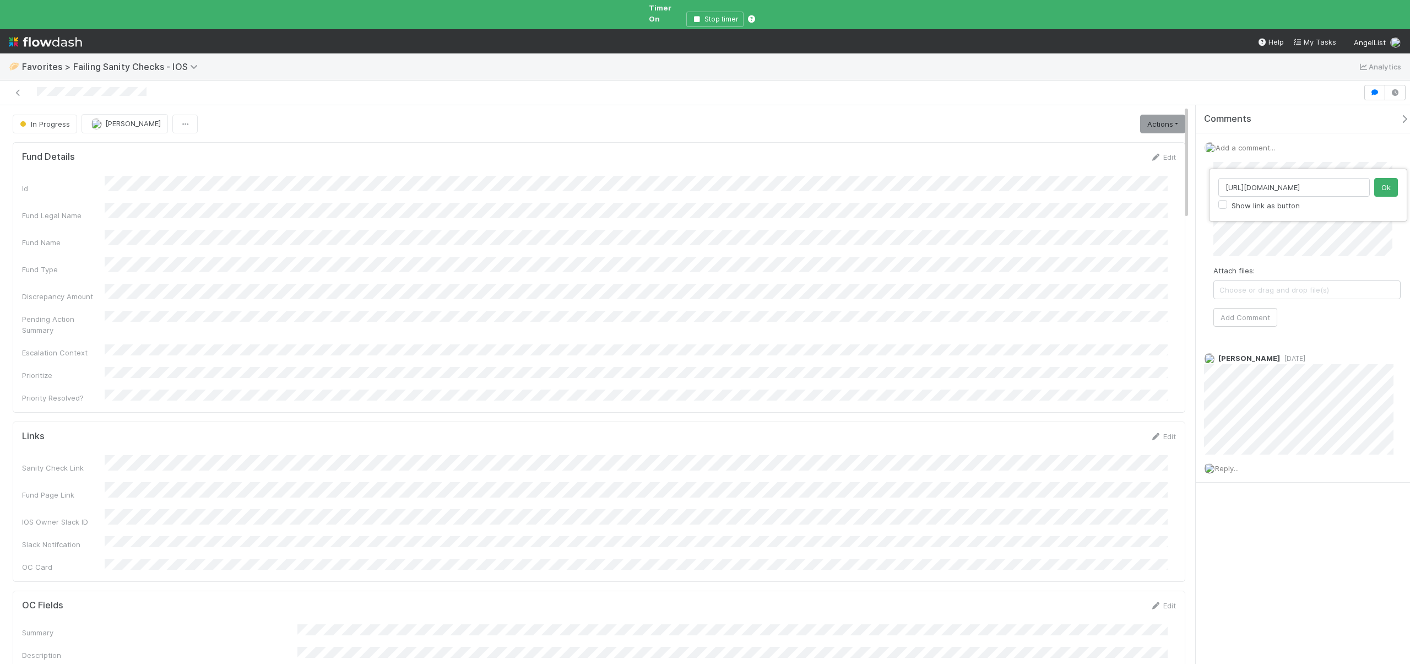
scroll to position [0, 108]
type input "https://belltower.slack.com/archives/C07LY7K19A4/p1754918212566749"
click at [1389, 192] on button "Ok" at bounding box center [1386, 187] width 24 height 19
click at [1268, 313] on button "Add Comment" at bounding box center [1245, 317] width 64 height 19
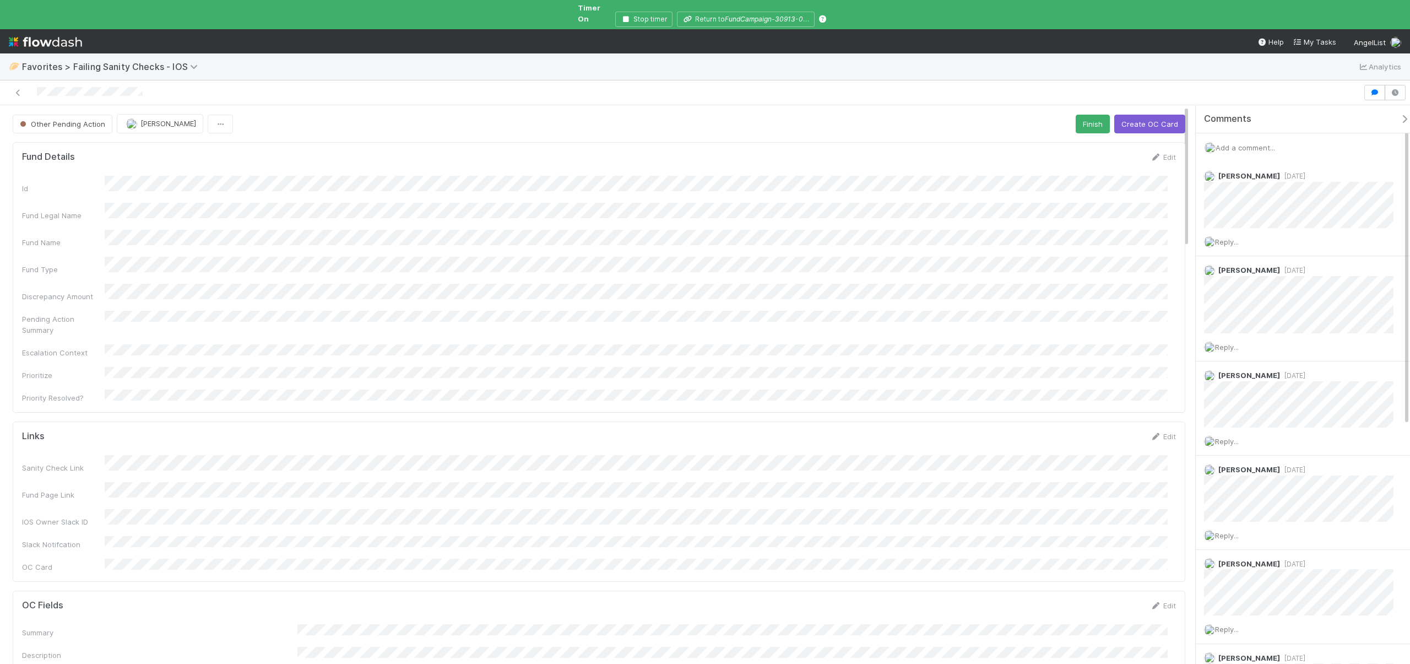
click at [1269, 143] on span "Add a comment..." at bounding box center [1244, 147] width 59 height 9
click at [1247, 308] on button "Add Comment" at bounding box center [1245, 317] width 64 height 19
